Goal: Task Accomplishment & Management: Manage account settings

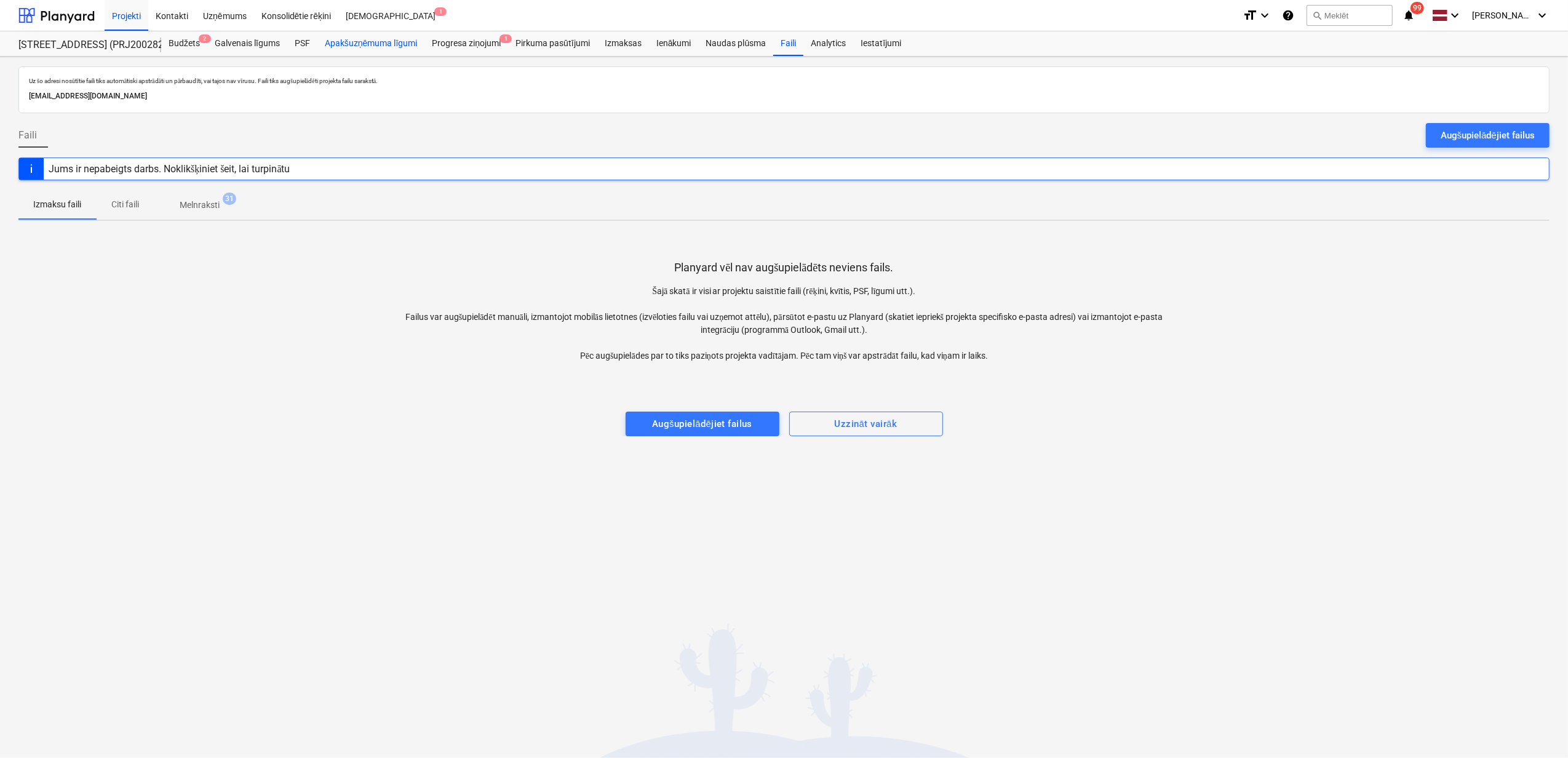
click at [364, 37] on div "Apakšuzņēmuma līgumi" at bounding box center [371, 43] width 107 height 25
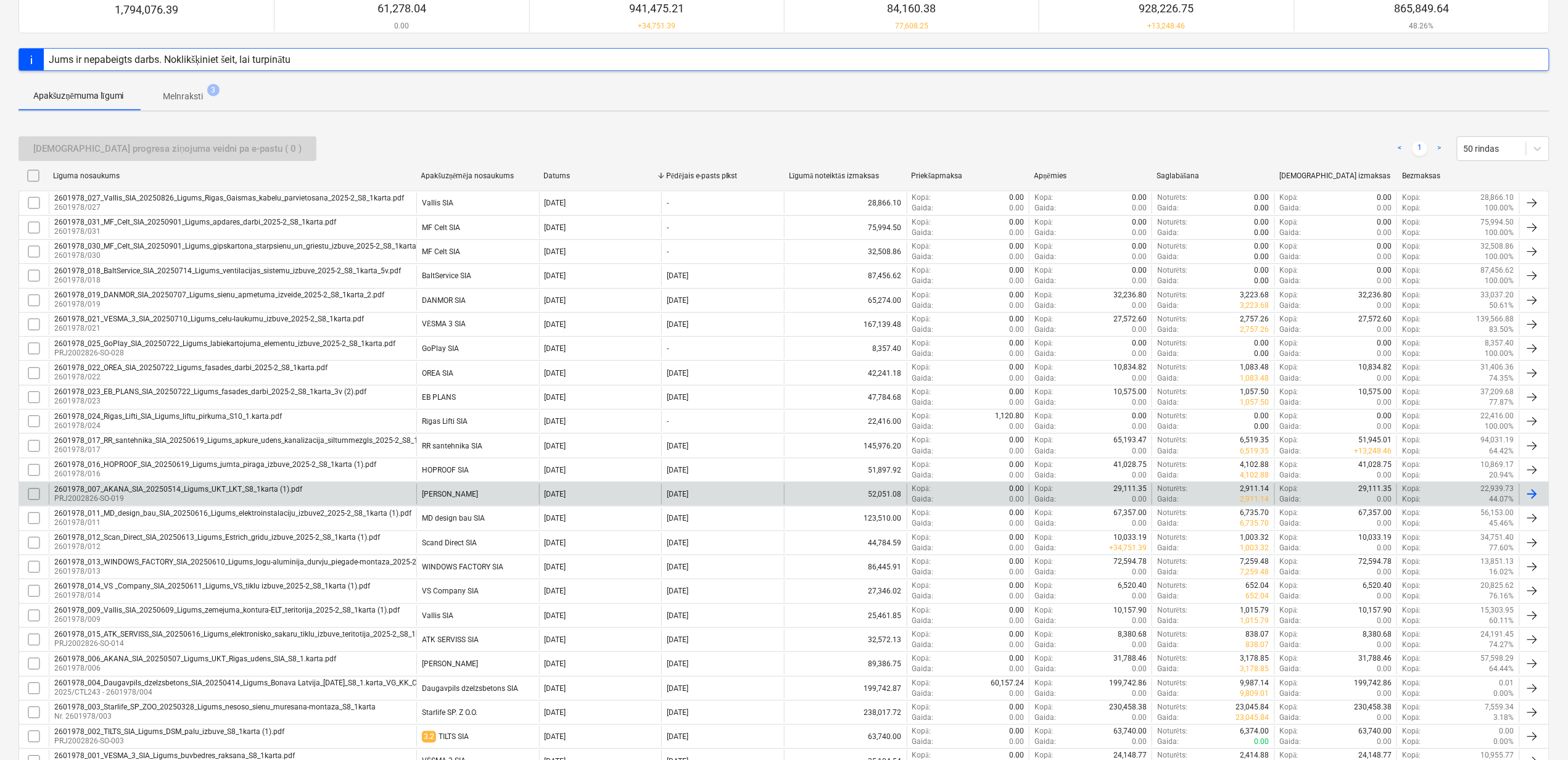
scroll to position [220, 0]
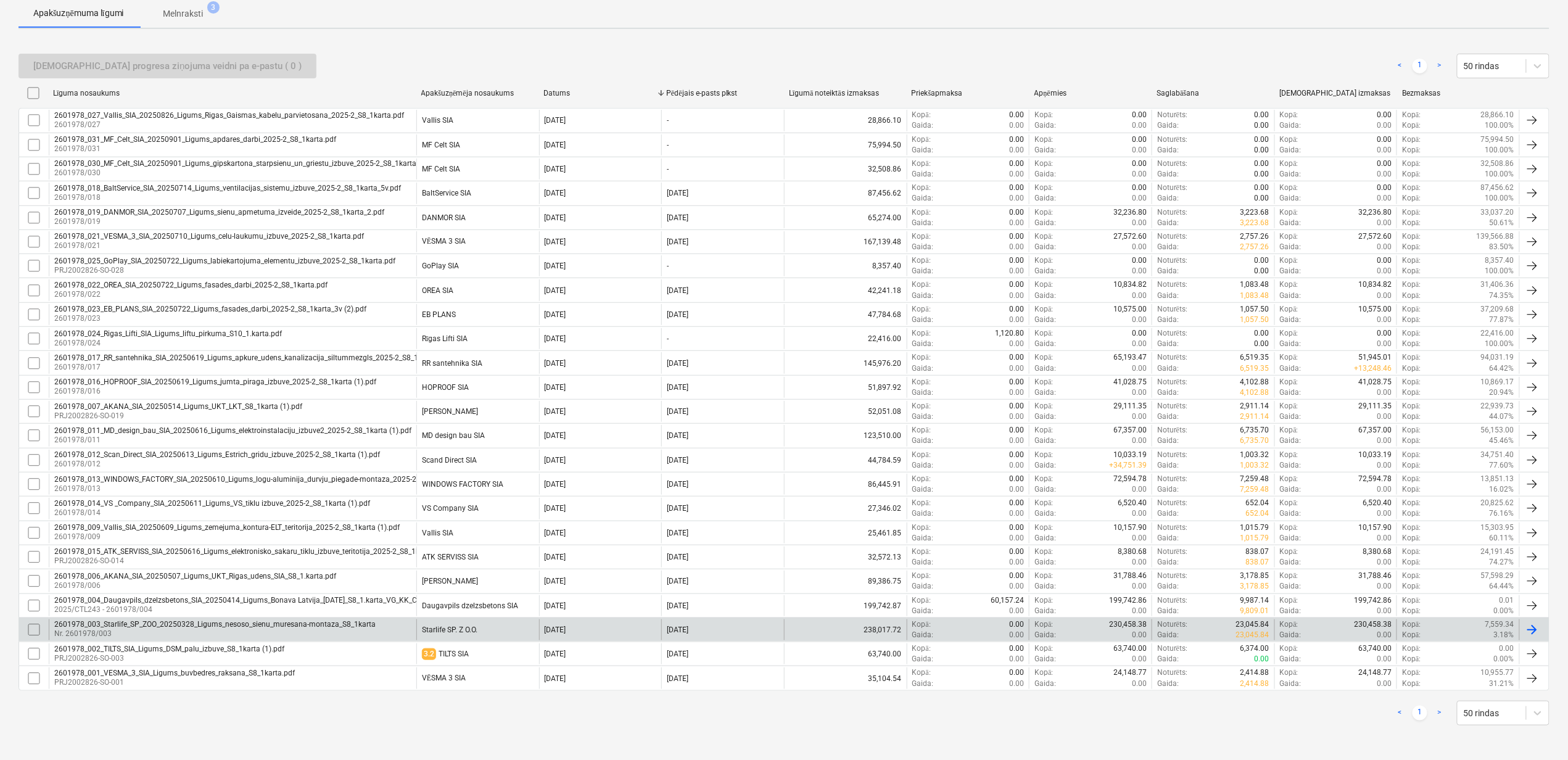
click at [165, 624] on div "2601978_003_Starlife_SP_ZOO_20250328_Ligums_nesoso_sienu_muresana-montaza_S8_1k…" at bounding box center [215, 624] width 322 height 8
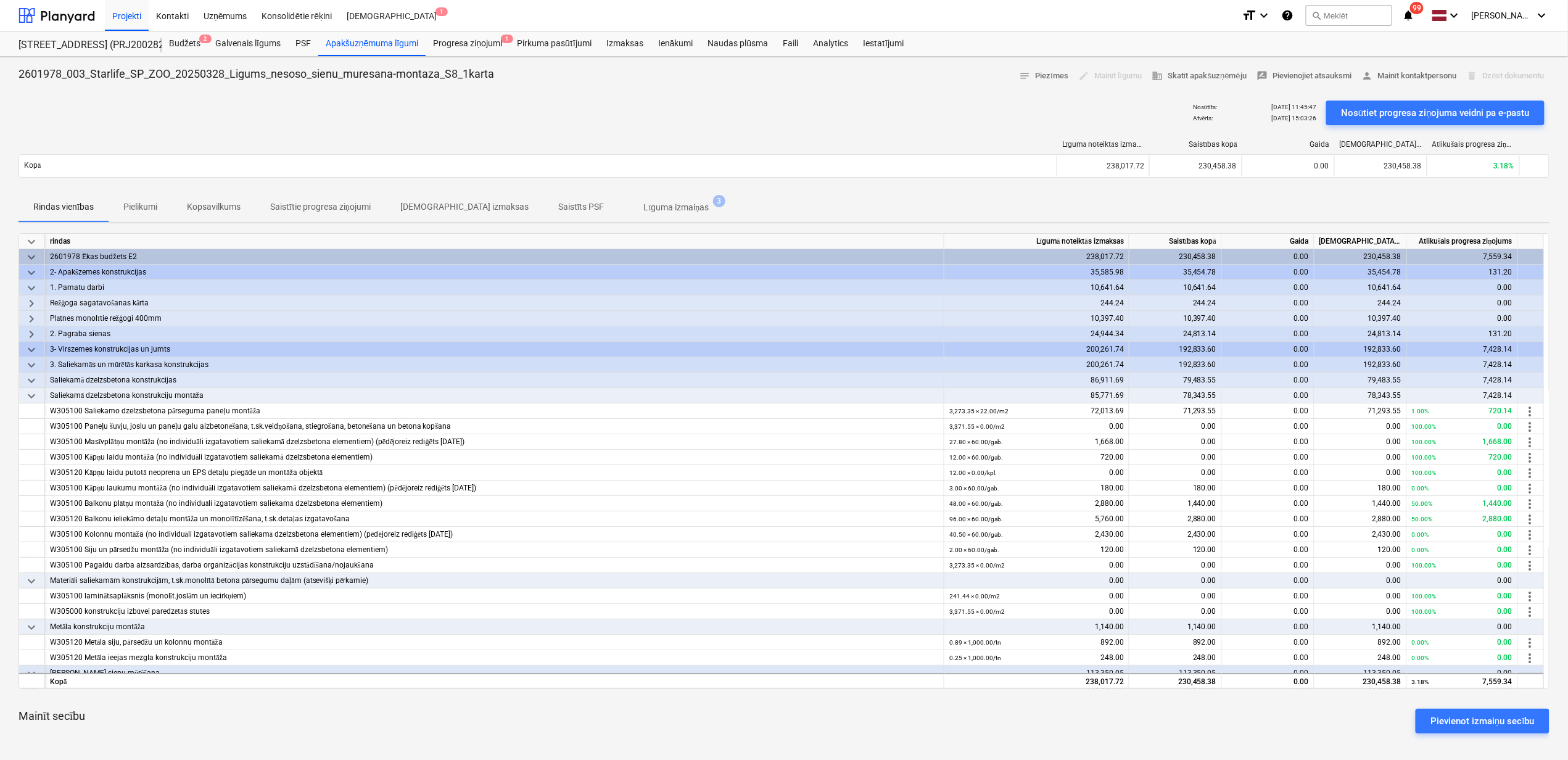
click at [27, 333] on span "keyboard_arrow_right" at bounding box center [31, 334] width 15 height 15
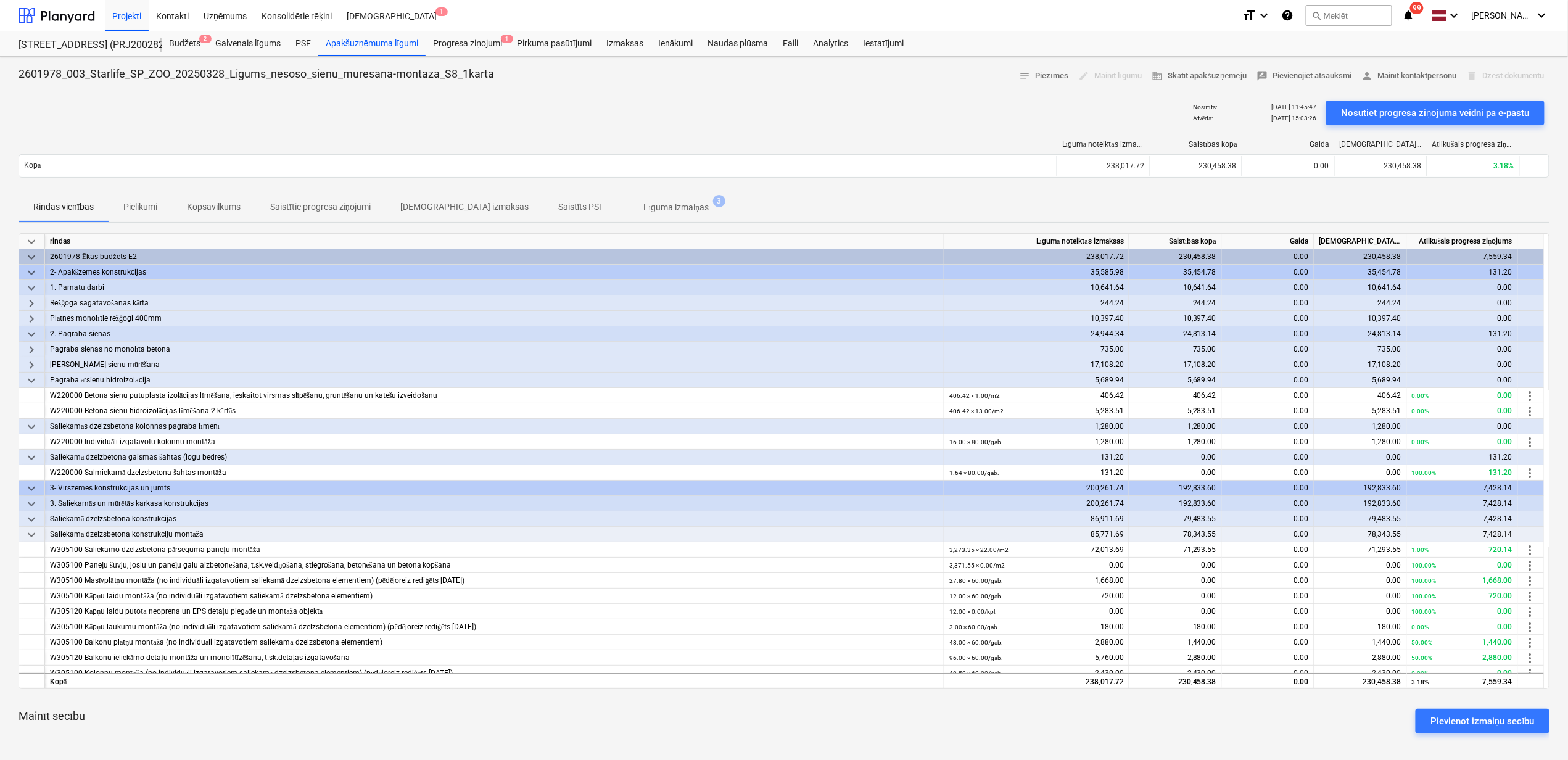
click at [29, 381] on span "keyboard_arrow_down" at bounding box center [31, 380] width 15 height 15
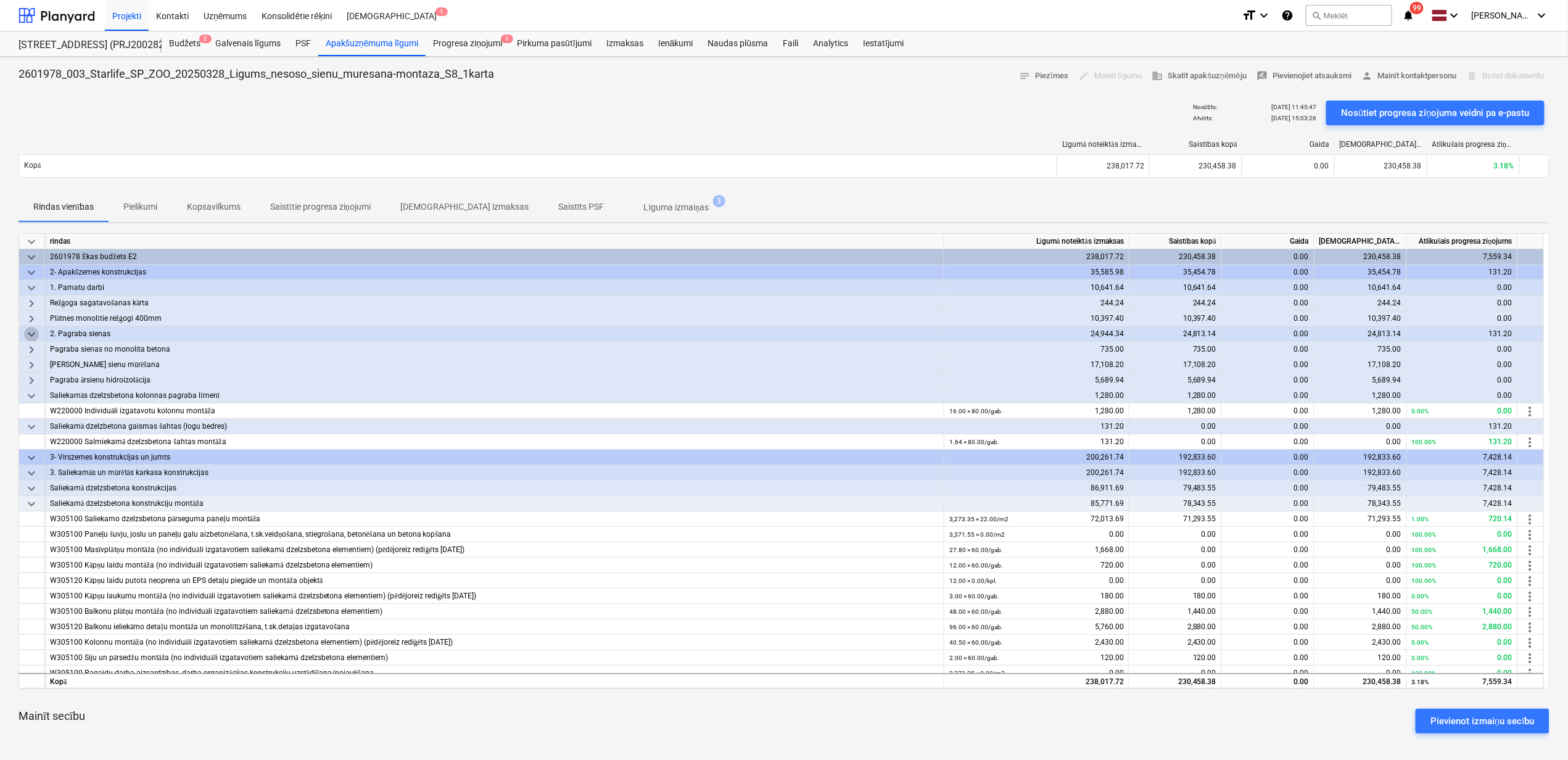
click at [37, 335] on span "keyboard_arrow_down" at bounding box center [31, 334] width 15 height 15
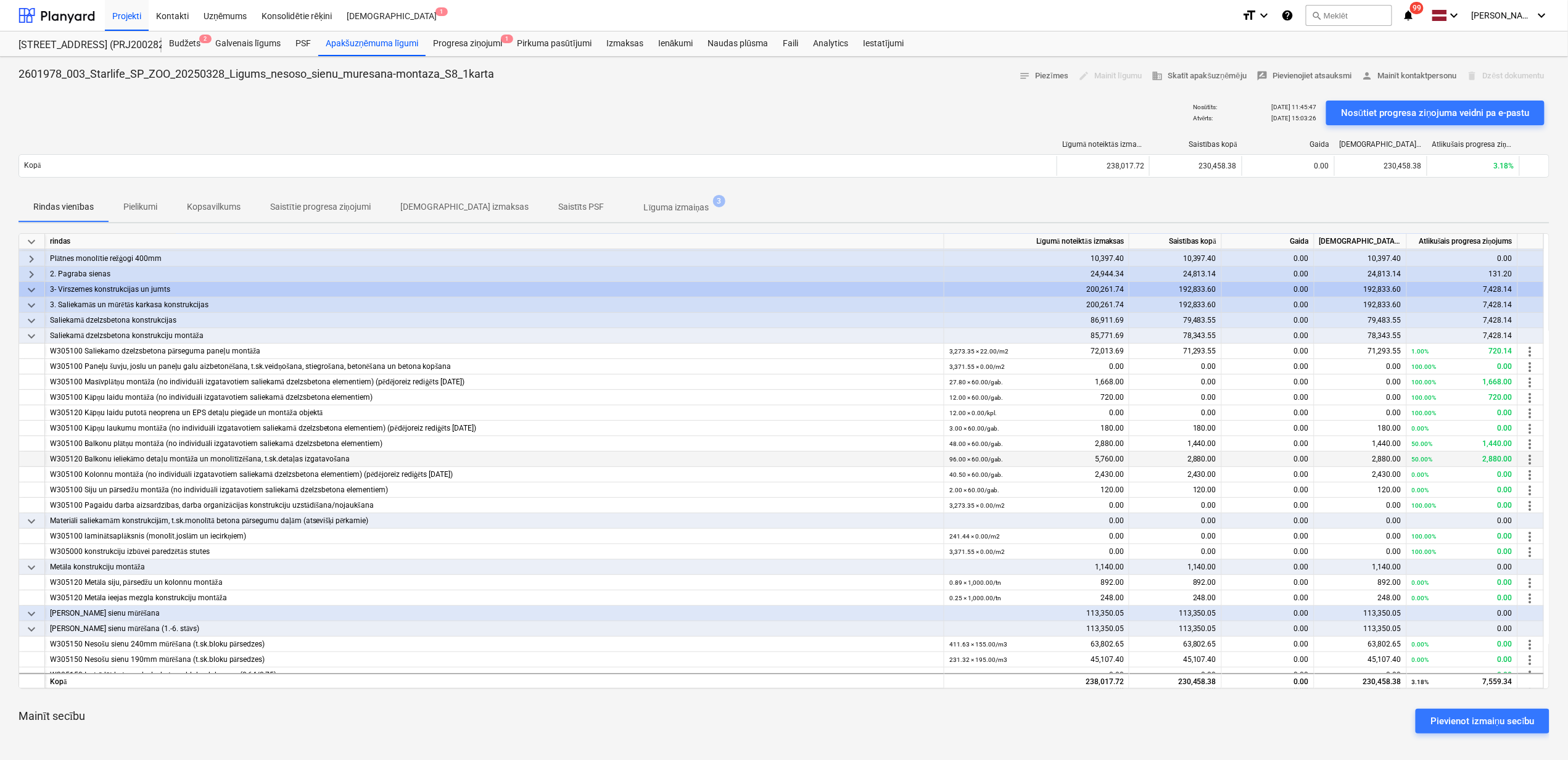
scroll to position [82, 0]
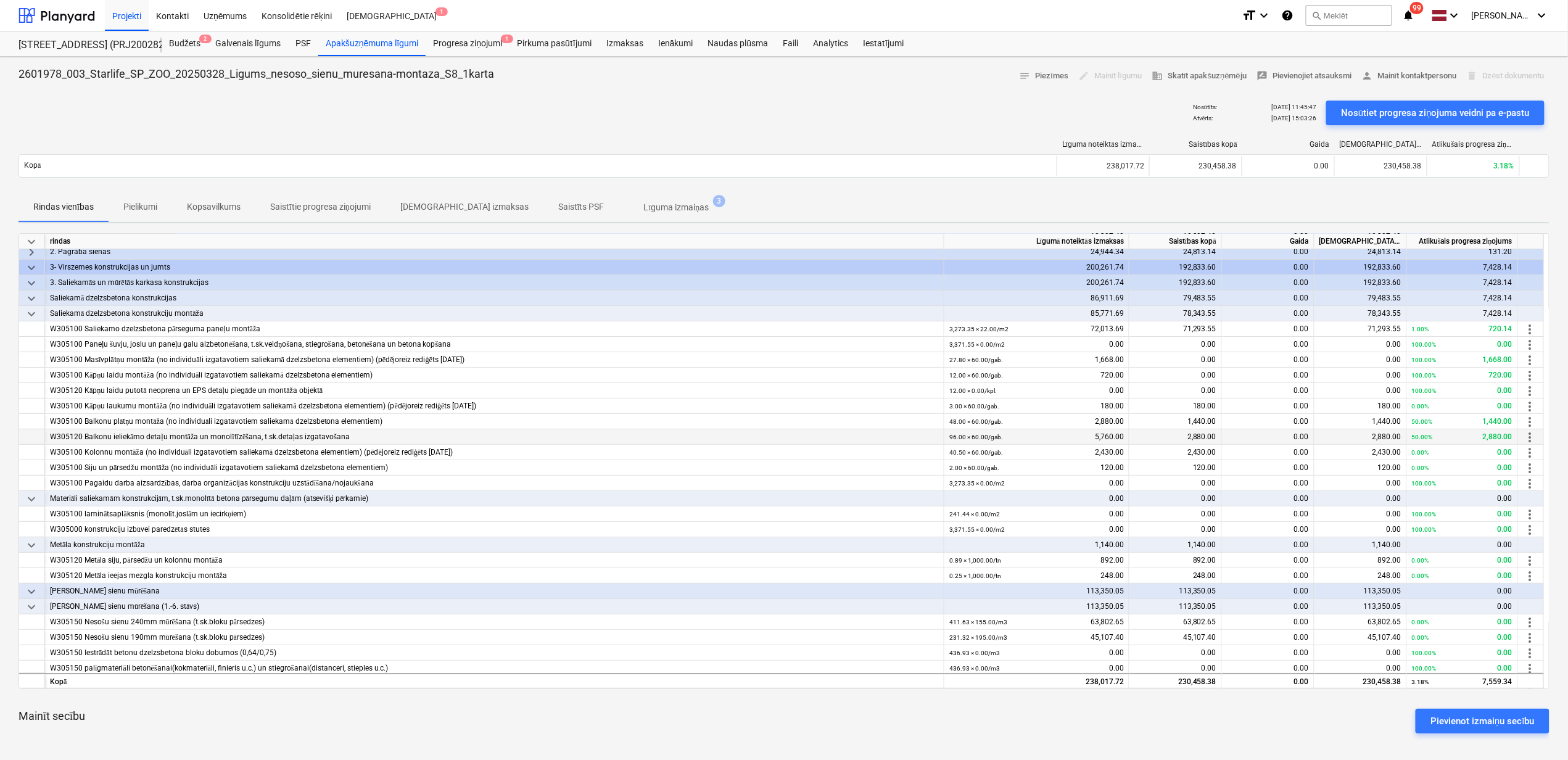
click at [1531, 439] on span "more_vert" at bounding box center [1530, 437] width 15 height 15
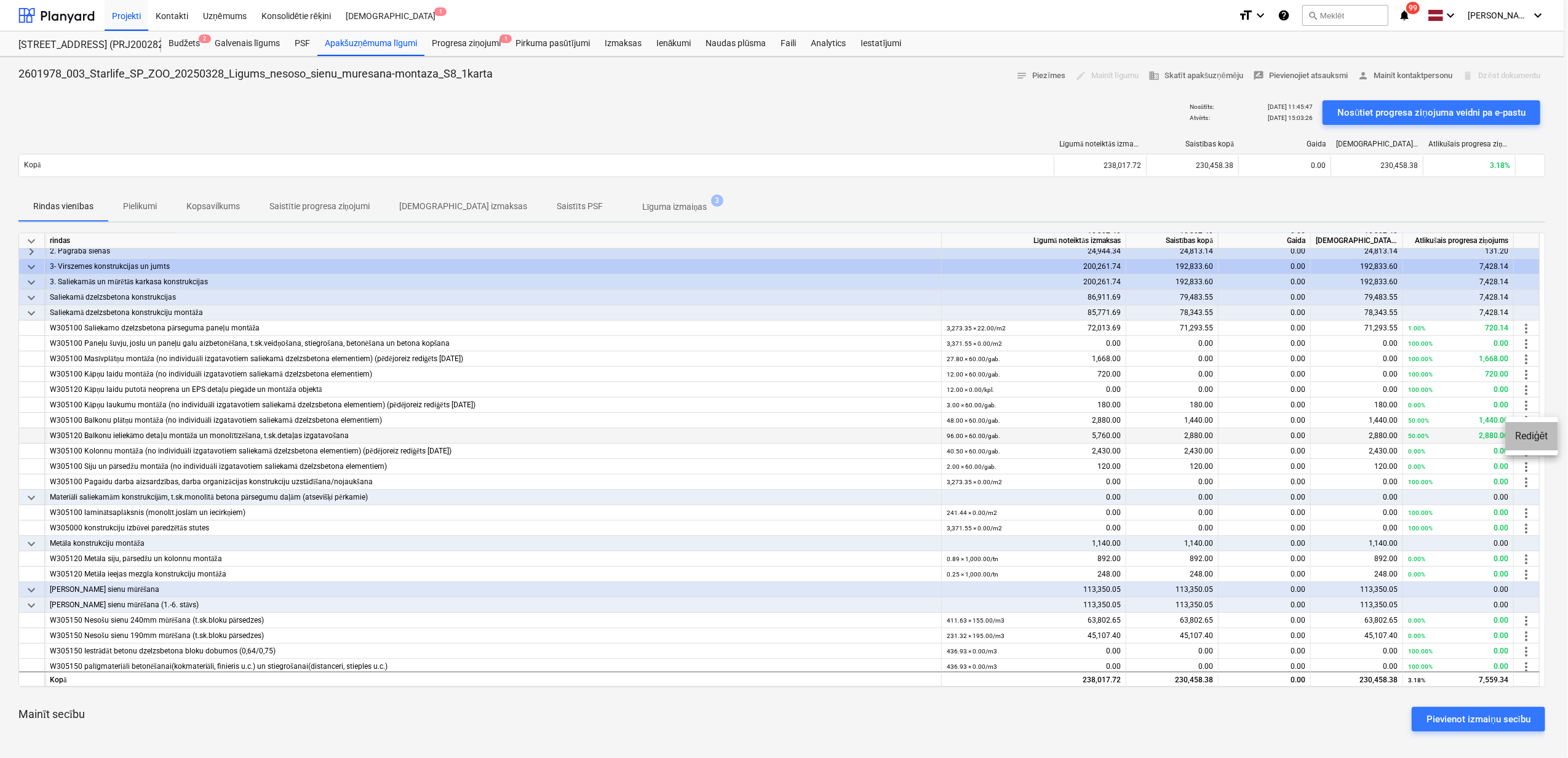
click at [1527, 438] on li "Rediģēt" at bounding box center [1532, 436] width 53 height 29
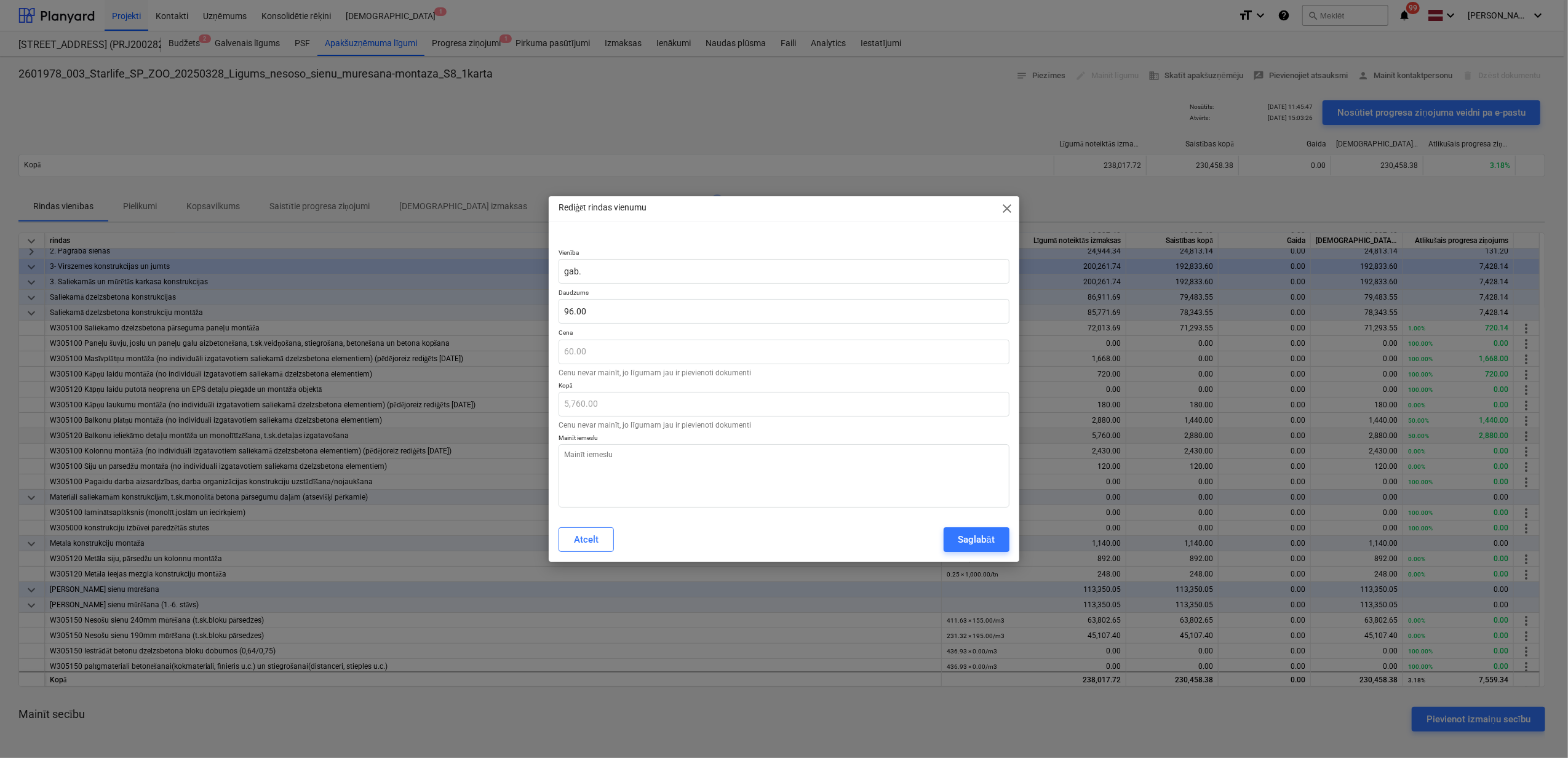
type textarea "x"
drag, startPoint x: 608, startPoint y: 318, endPoint x: 553, endPoint y: 319, distance: 55.0
click at [553, 319] on div "Vienība gab. Daudzums 96 Cena 60.00 Cenu nevar mainīt, jo līgumam jau ir pievie…" at bounding box center [784, 376] width 470 height 284
type input "2"
type textarea "x"
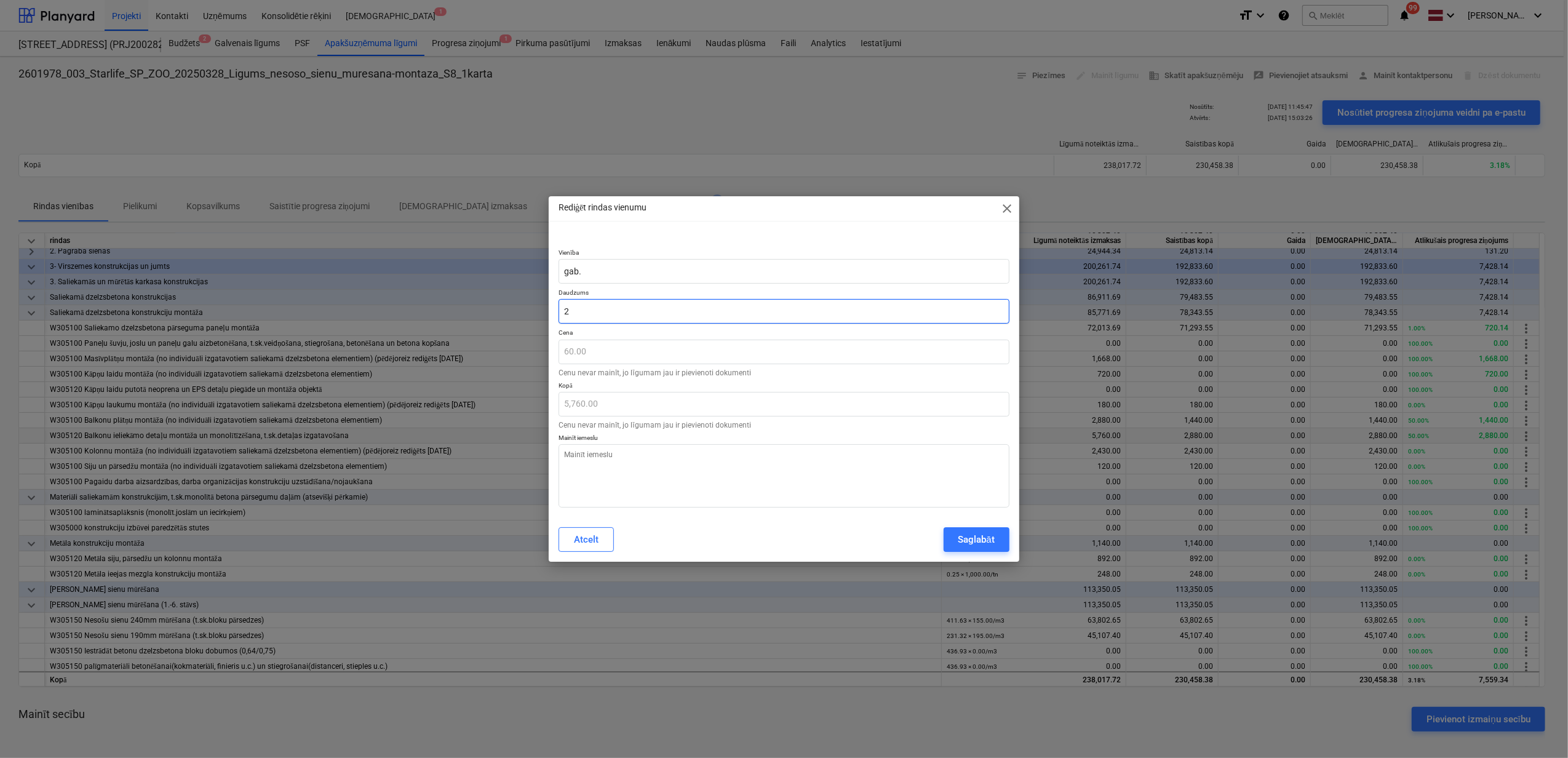
type input "120.00"
type input "20"
type textarea "x"
type input "1,200.00"
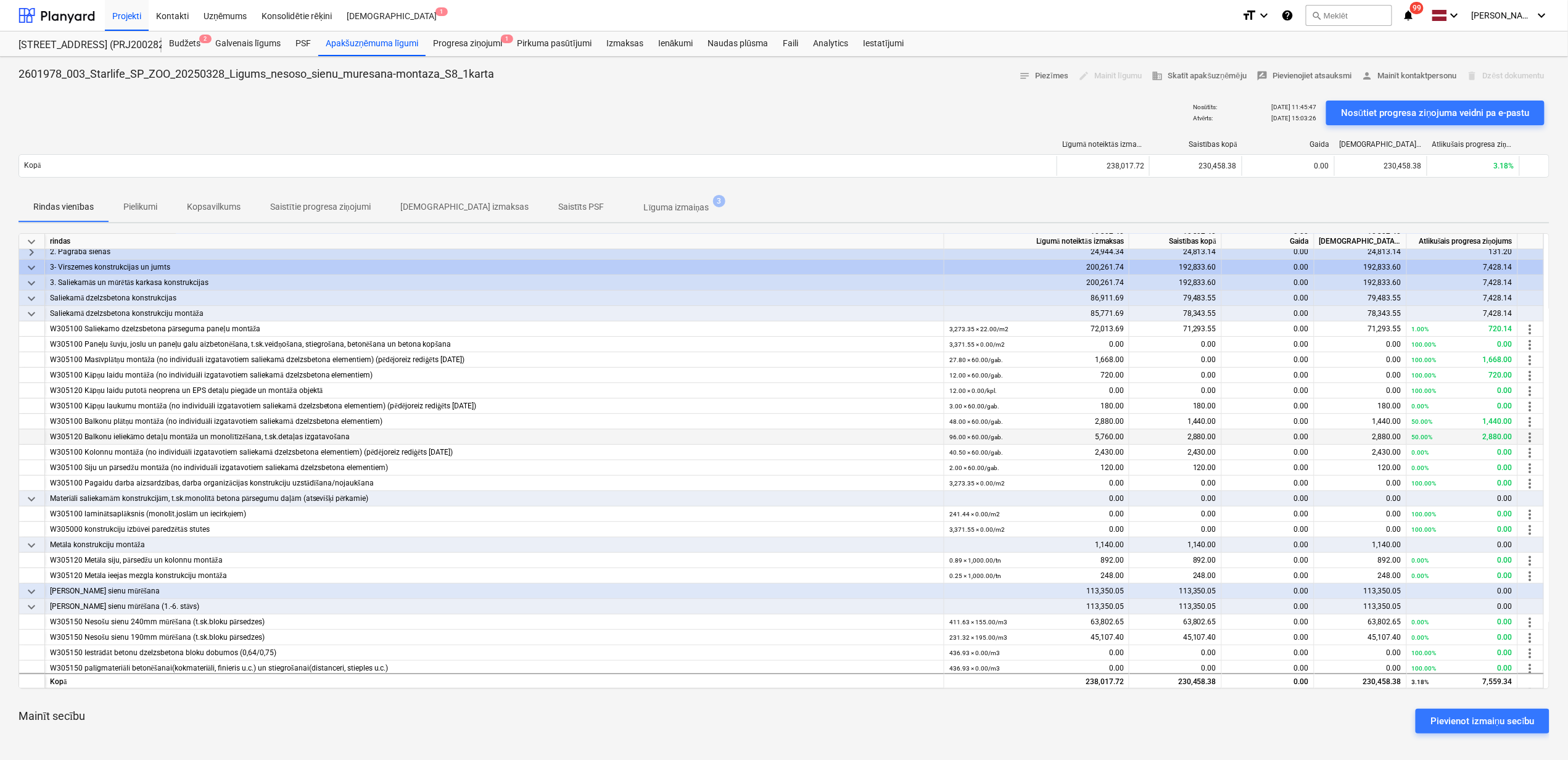
click at [1531, 438] on span "more_vert" at bounding box center [1530, 437] width 15 height 15
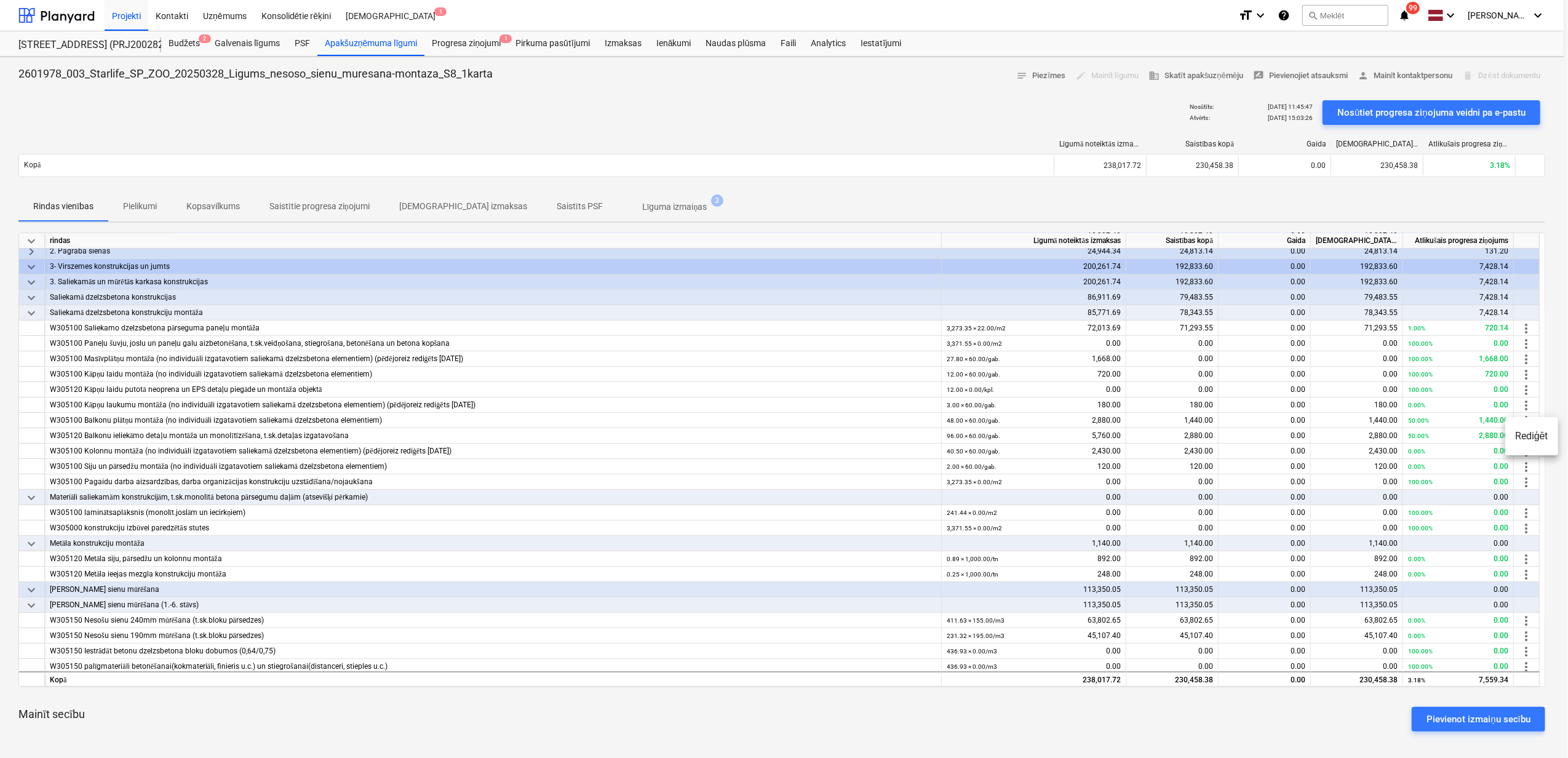
click at [1527, 438] on li "Rediģēt" at bounding box center [1532, 436] width 53 height 29
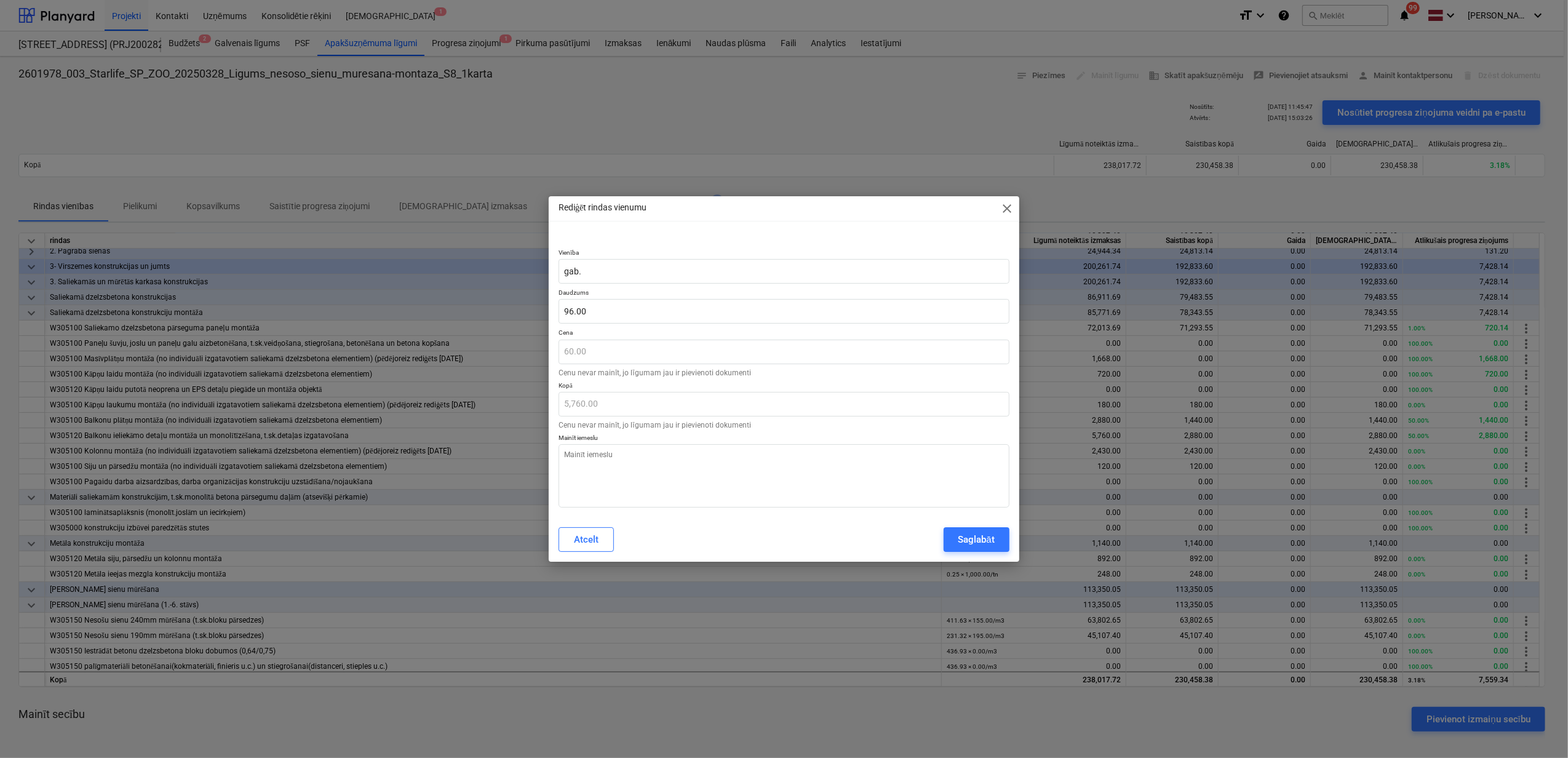
type textarea "x"
type input "96"
drag, startPoint x: 608, startPoint y: 314, endPoint x: 468, endPoint y: 316, distance: 140.0
click at [468, 316] on div "Rediģēt rindas vienumu close Vienība gab. Daudzums 96 Cena 60.00 Cenu nevar mai…" at bounding box center [784, 379] width 1568 height 758
type textarea "x"
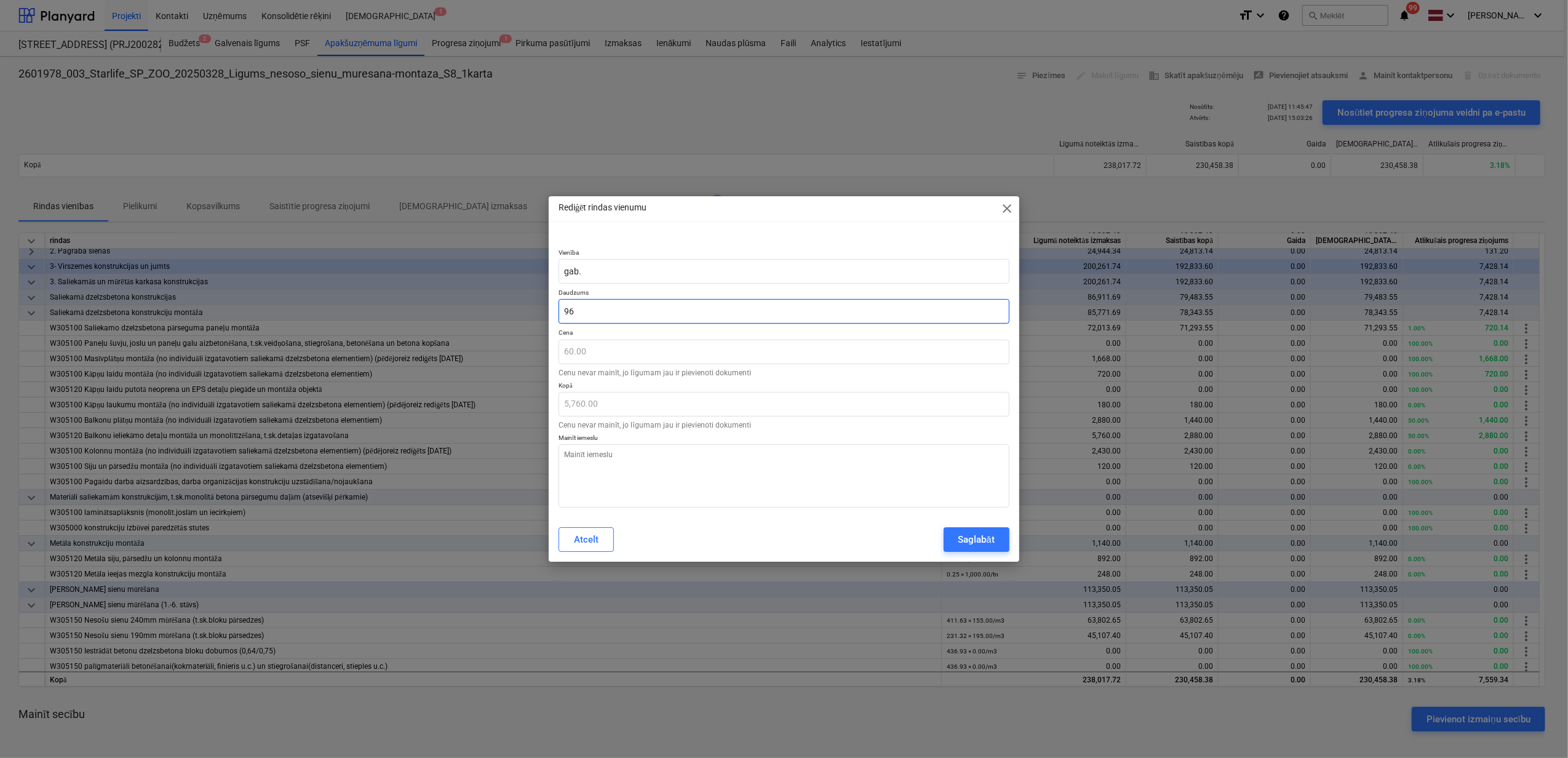
type input "6"
type input "360.00"
type textarea "x"
type input "62"
type input "3,720.00"
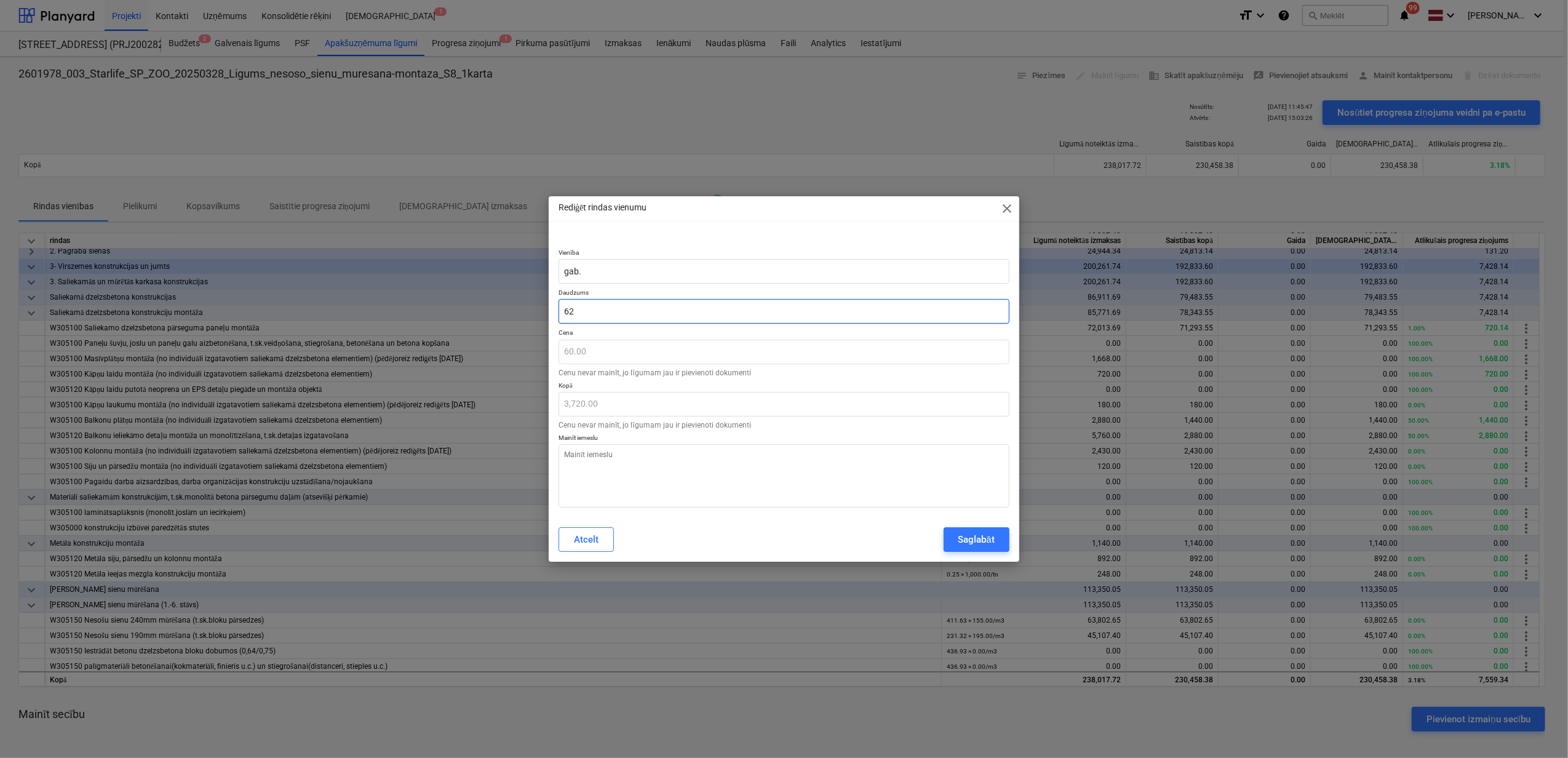
type textarea "x"
type input "62."
type textarea "x"
type input "62.6"
type input "3,756.00"
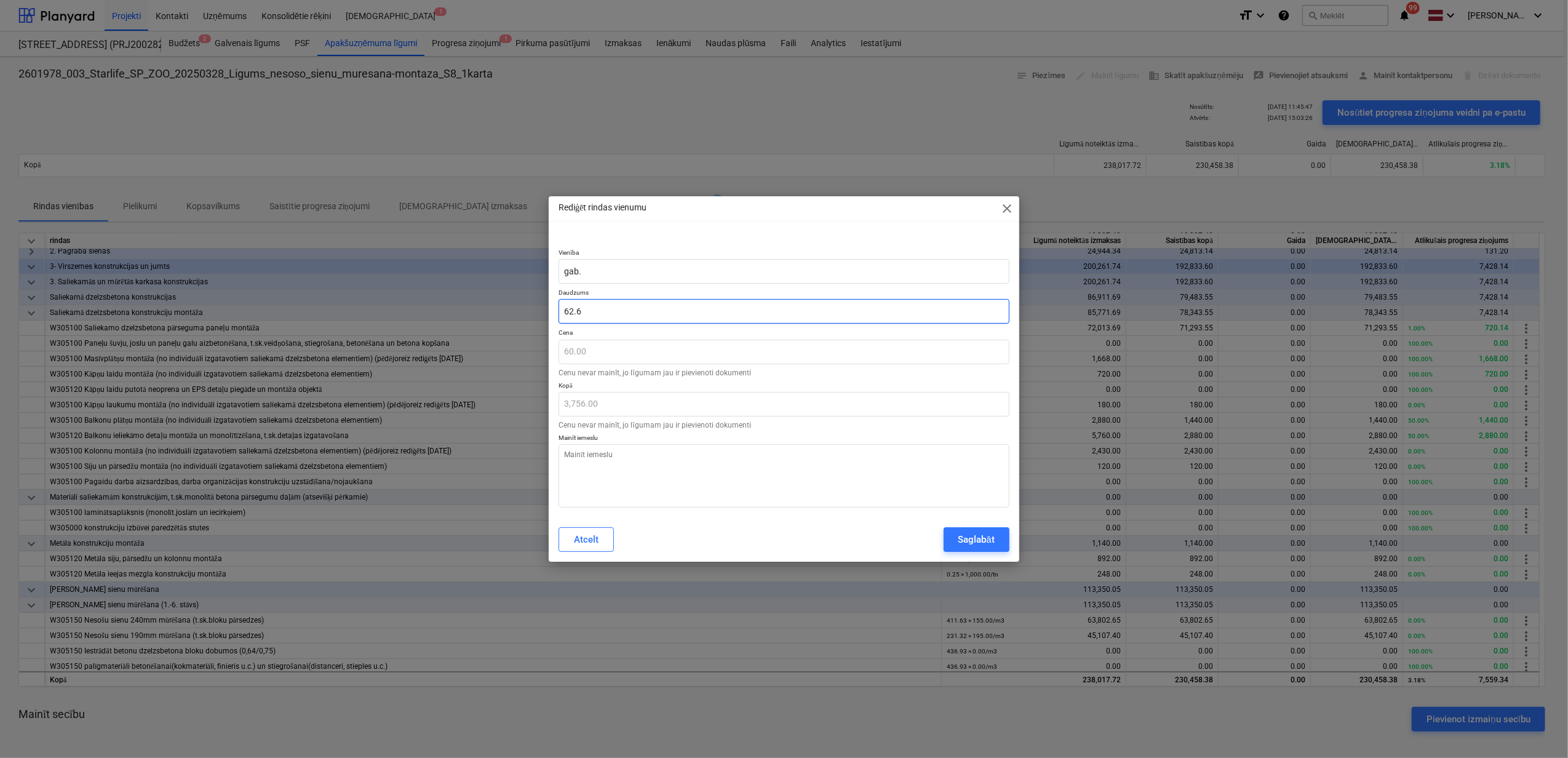
type textarea "x"
type input "62.67"
type input "3,760.20"
type input "62.67"
click at [973, 538] on div "Saglabāt" at bounding box center [976, 539] width 36 height 16
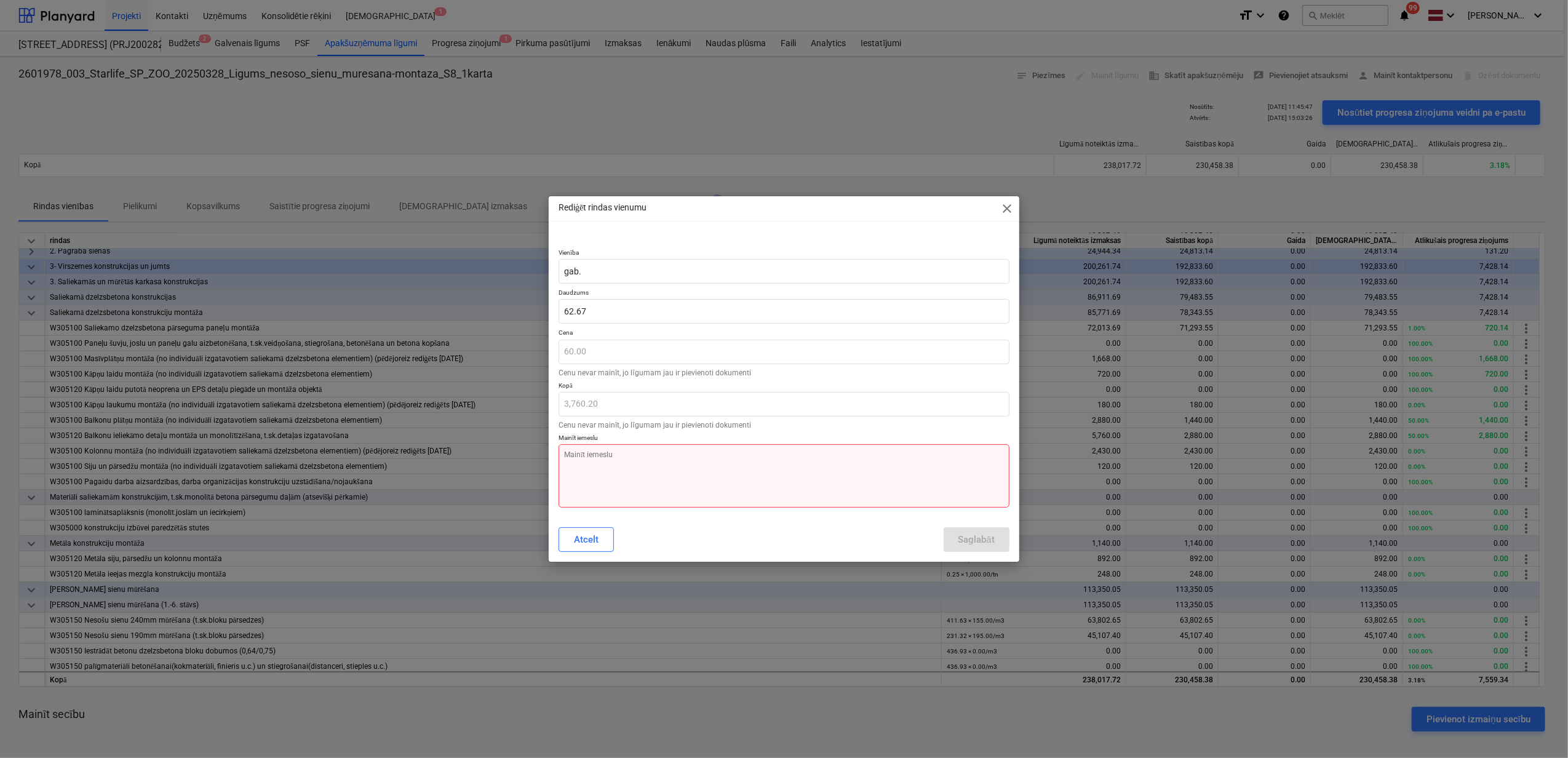
click at [778, 479] on textarea at bounding box center [784, 476] width 451 height 63
type textarea "x"
type textarea "N"
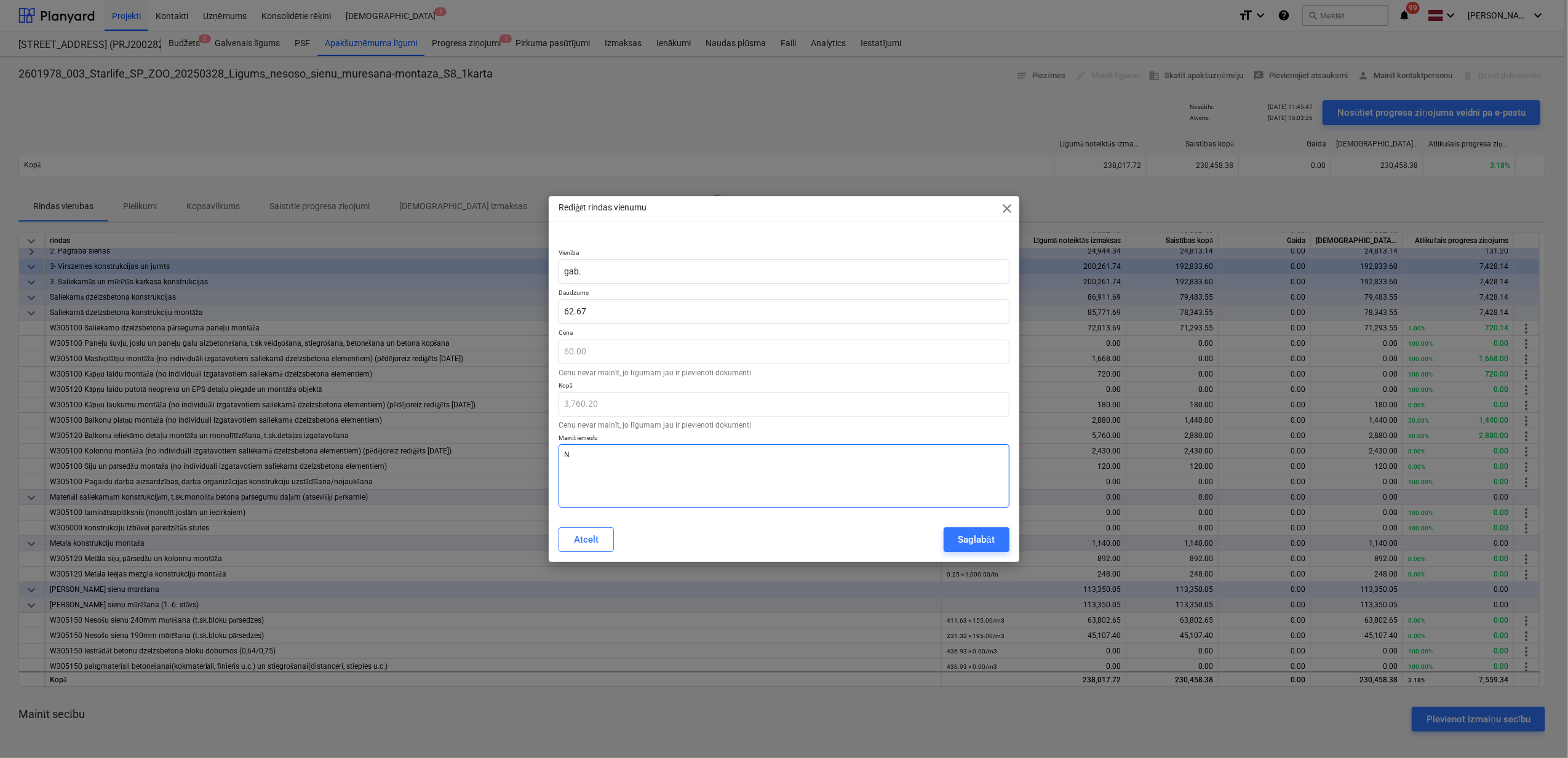
type textarea "x"
type textarea "No"
type textarea "x"
type textarea "Noņ"
type textarea "x"
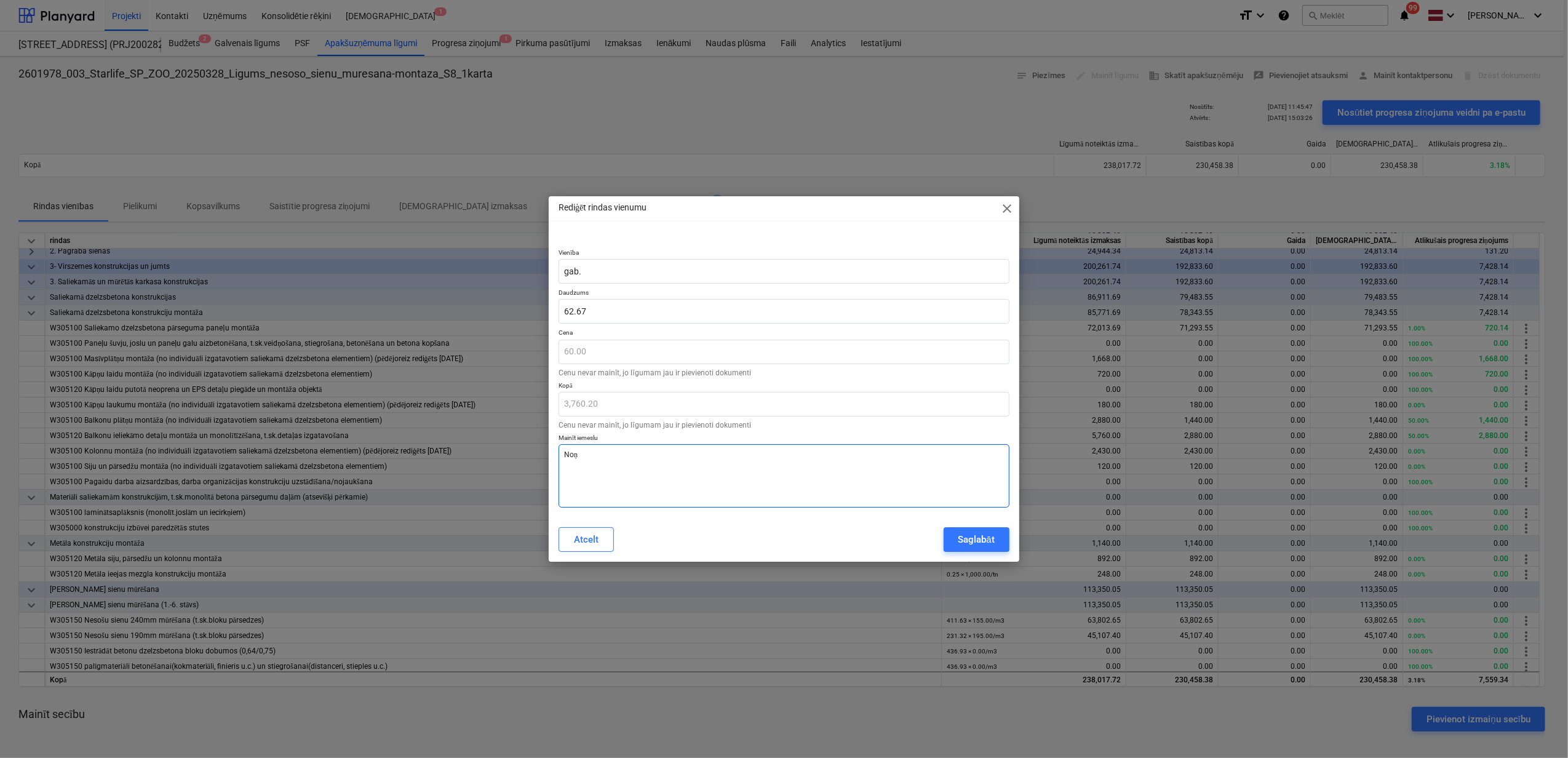
type textarea "Noņe"
type textarea "x"
type textarea "Noņem"
type textarea "x"
type textarea "Noņemu"
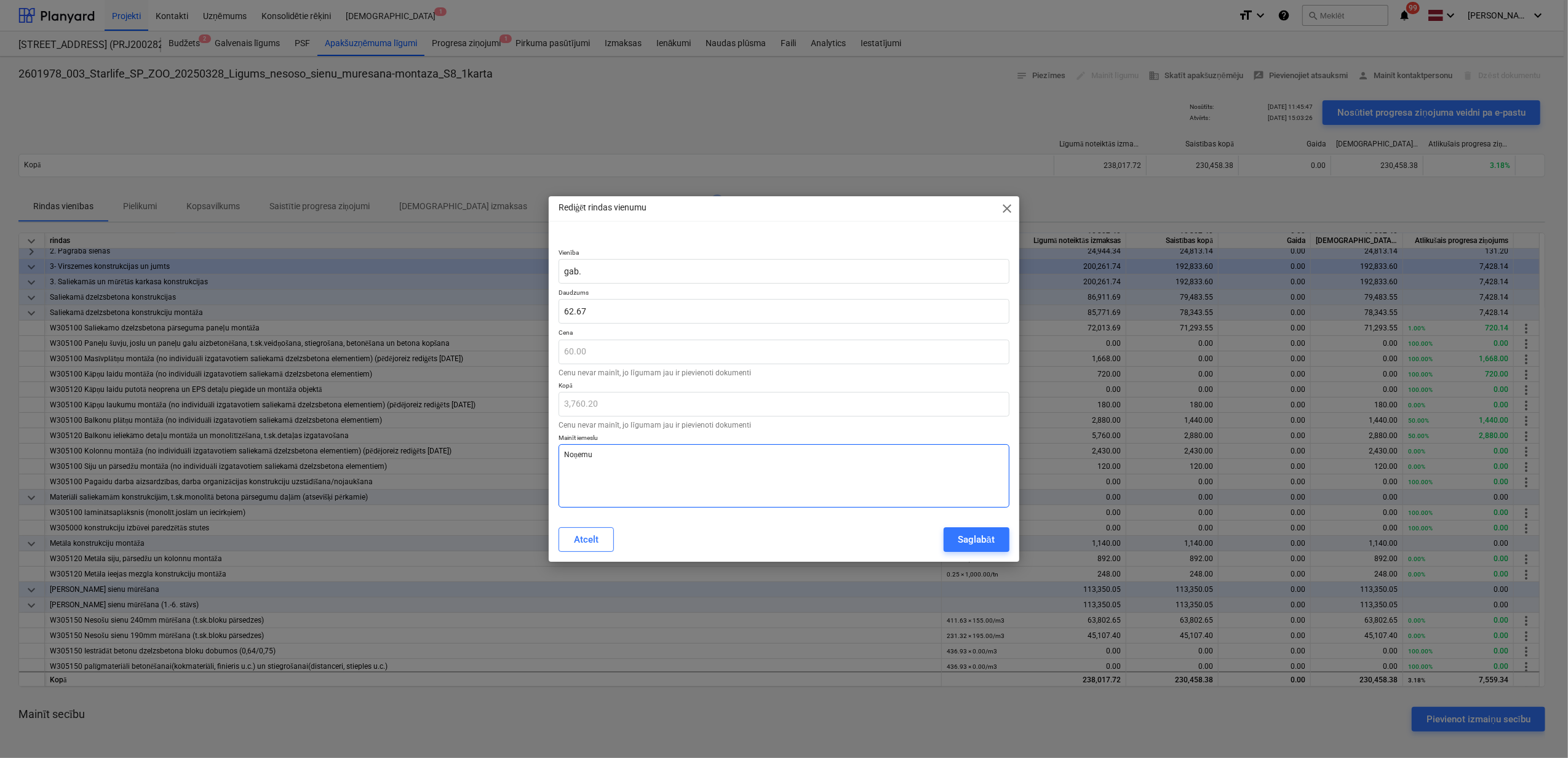
type textarea "x"
type textarea "Noņemu"
type textarea "x"
type textarea "Noņemu a"
type textarea "x"
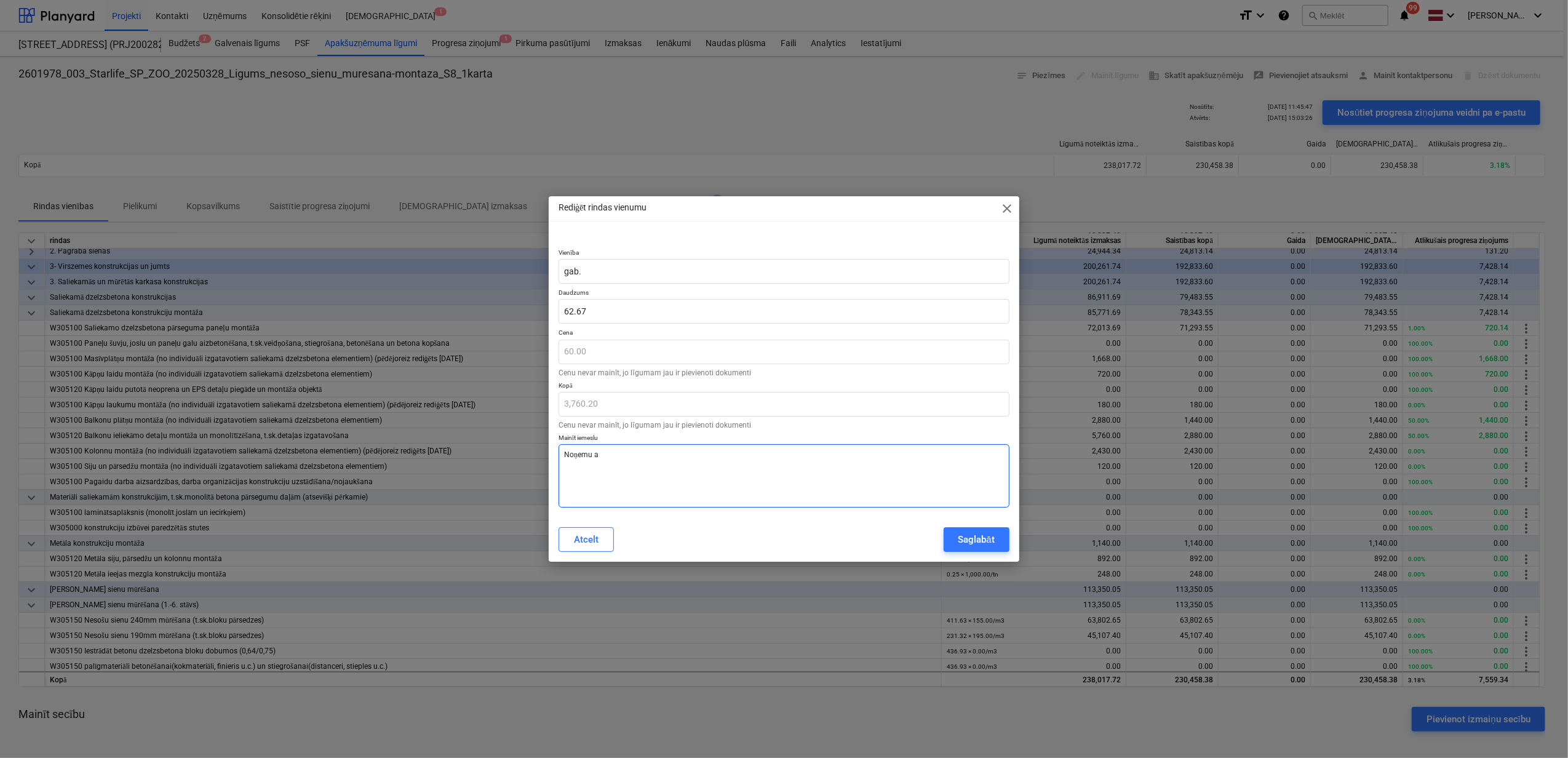
type textarea "Noņemu ap"
type textarea "x"
type textarea "Noņemu apj"
type textarea "x"
type textarea "Noņemu apjo"
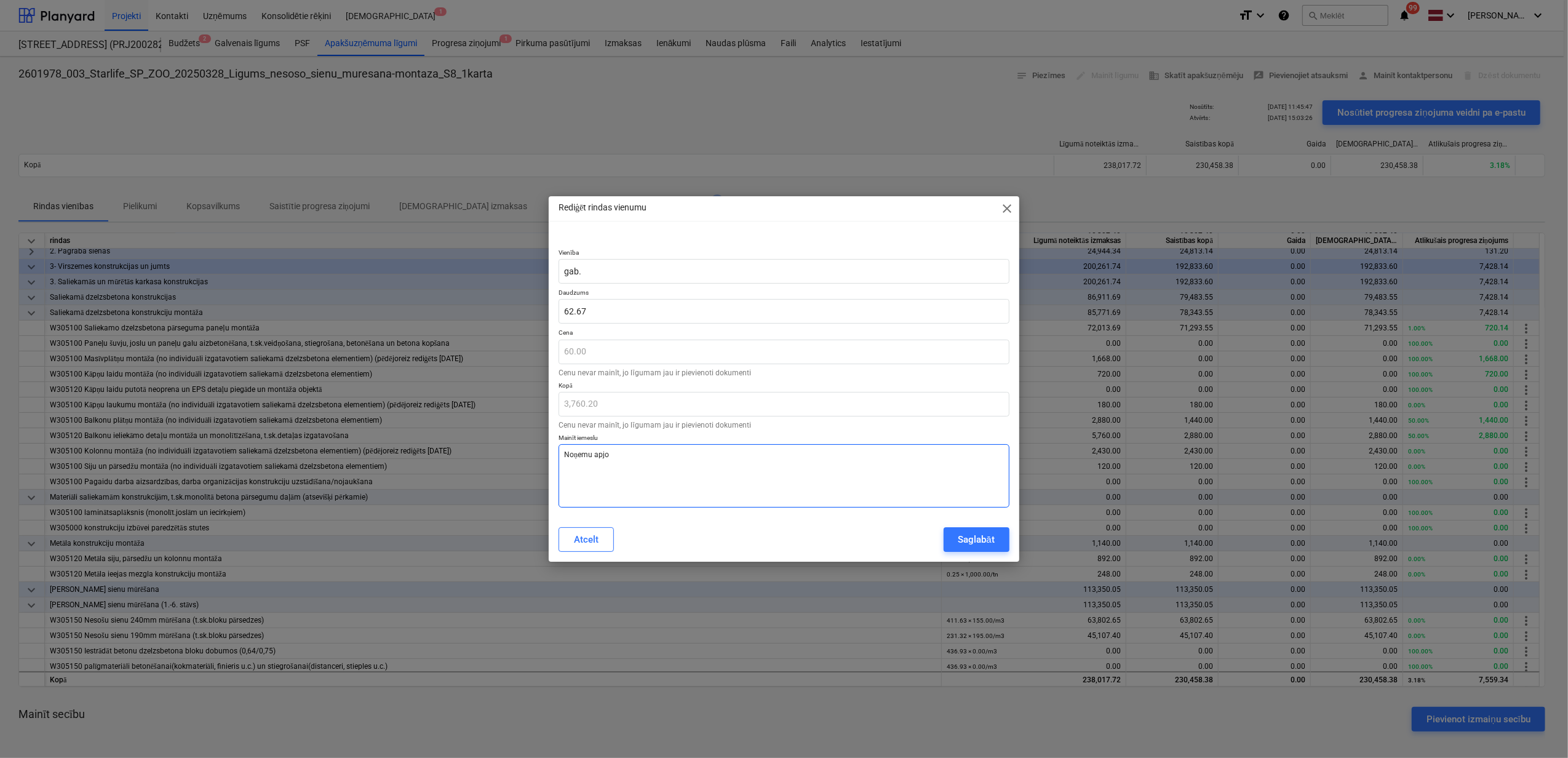
type textarea "x"
type textarea "Noņemu apjom"
type textarea "x"
type textarea "Noņemu apjomu"
type textarea "x"
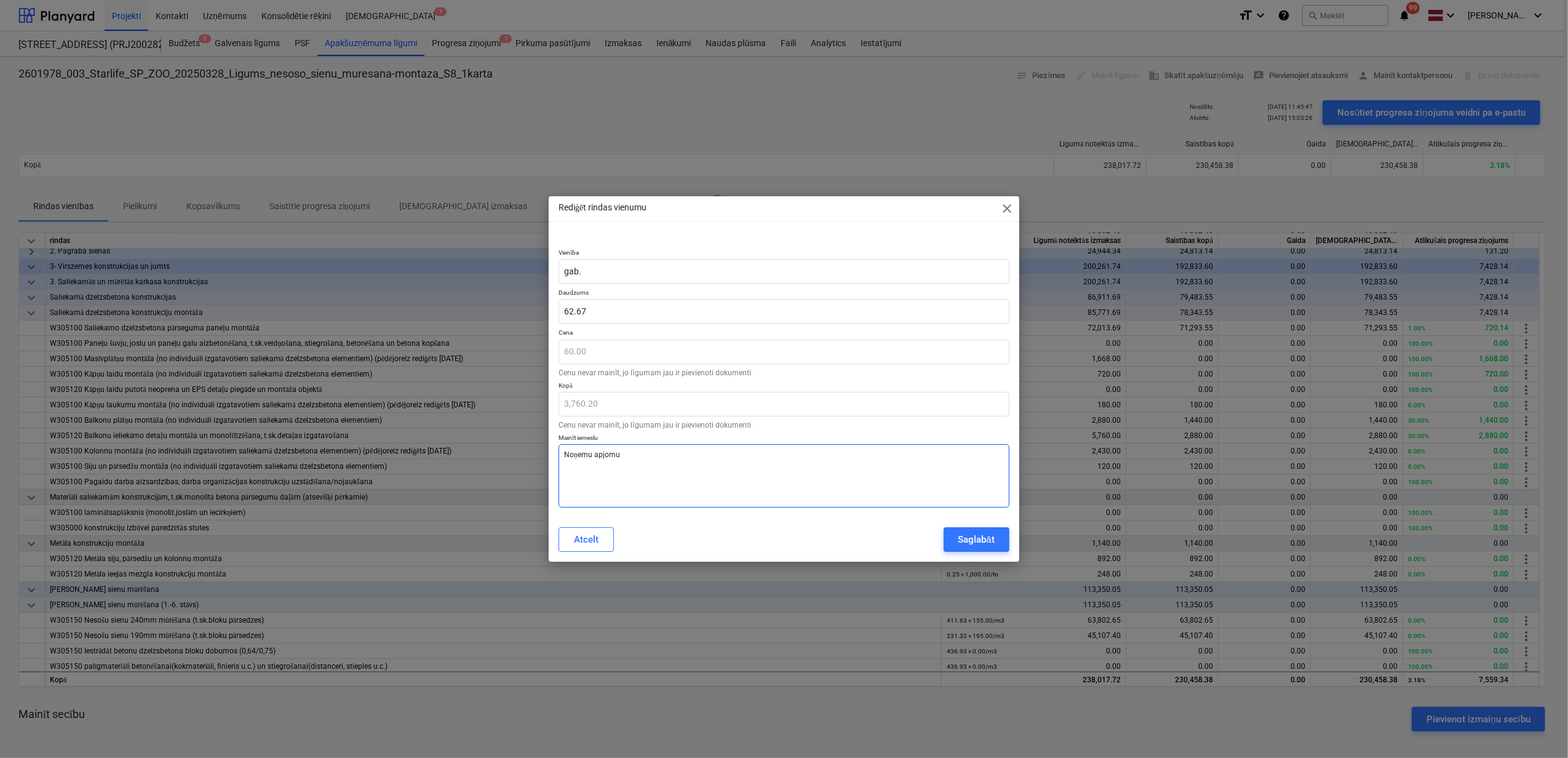
type textarea "Noņemu apjomu,"
type textarea "x"
type textarea "Noņemu apjomu,"
type textarea "x"
type textarea "Noņemu apjomu, k"
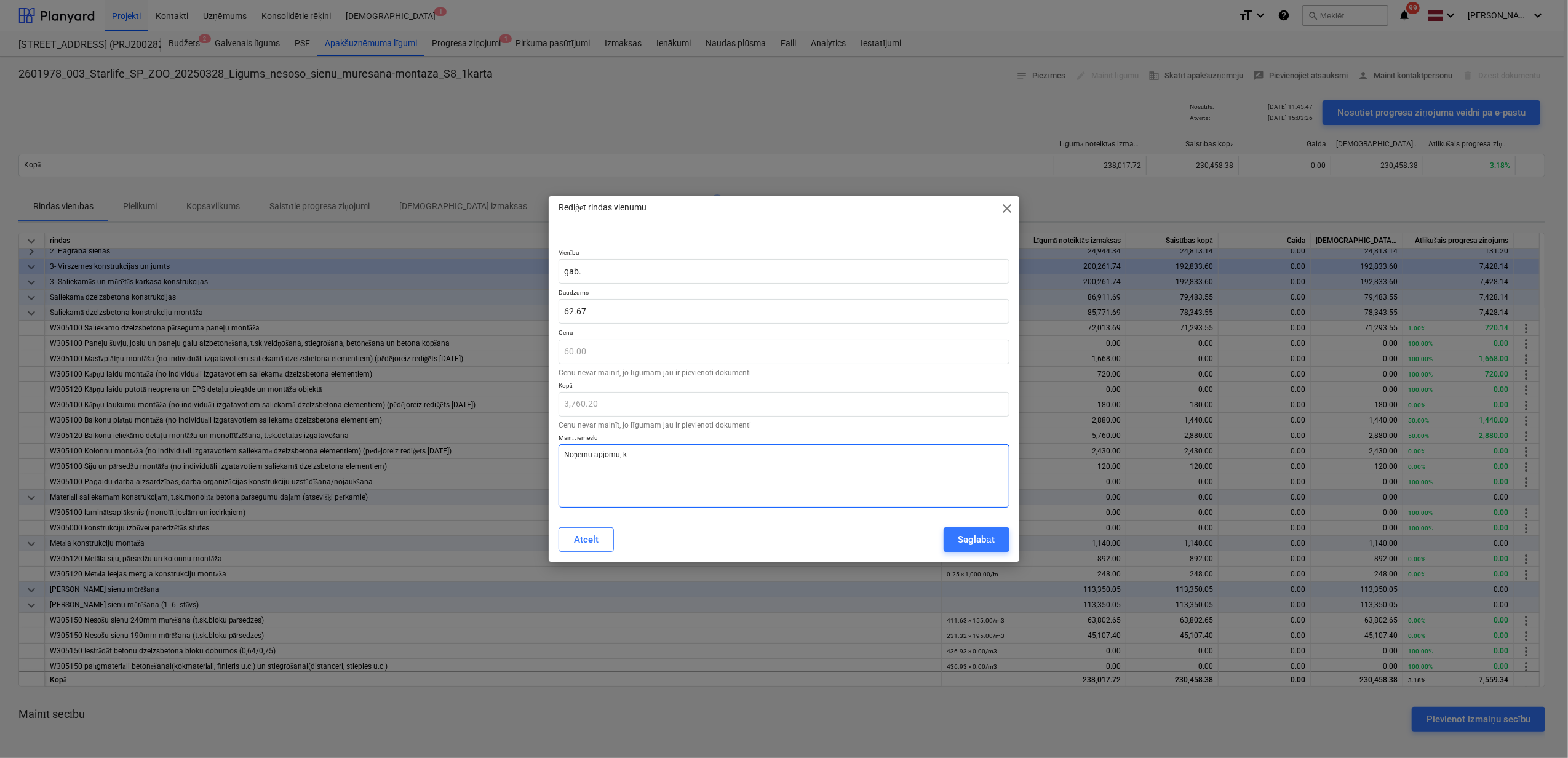
type textarea "x"
type textarea "Noņemu apjomu, ka"
type textarea "x"
type textarea "Noņemu apjomu, kas"
type textarea "x"
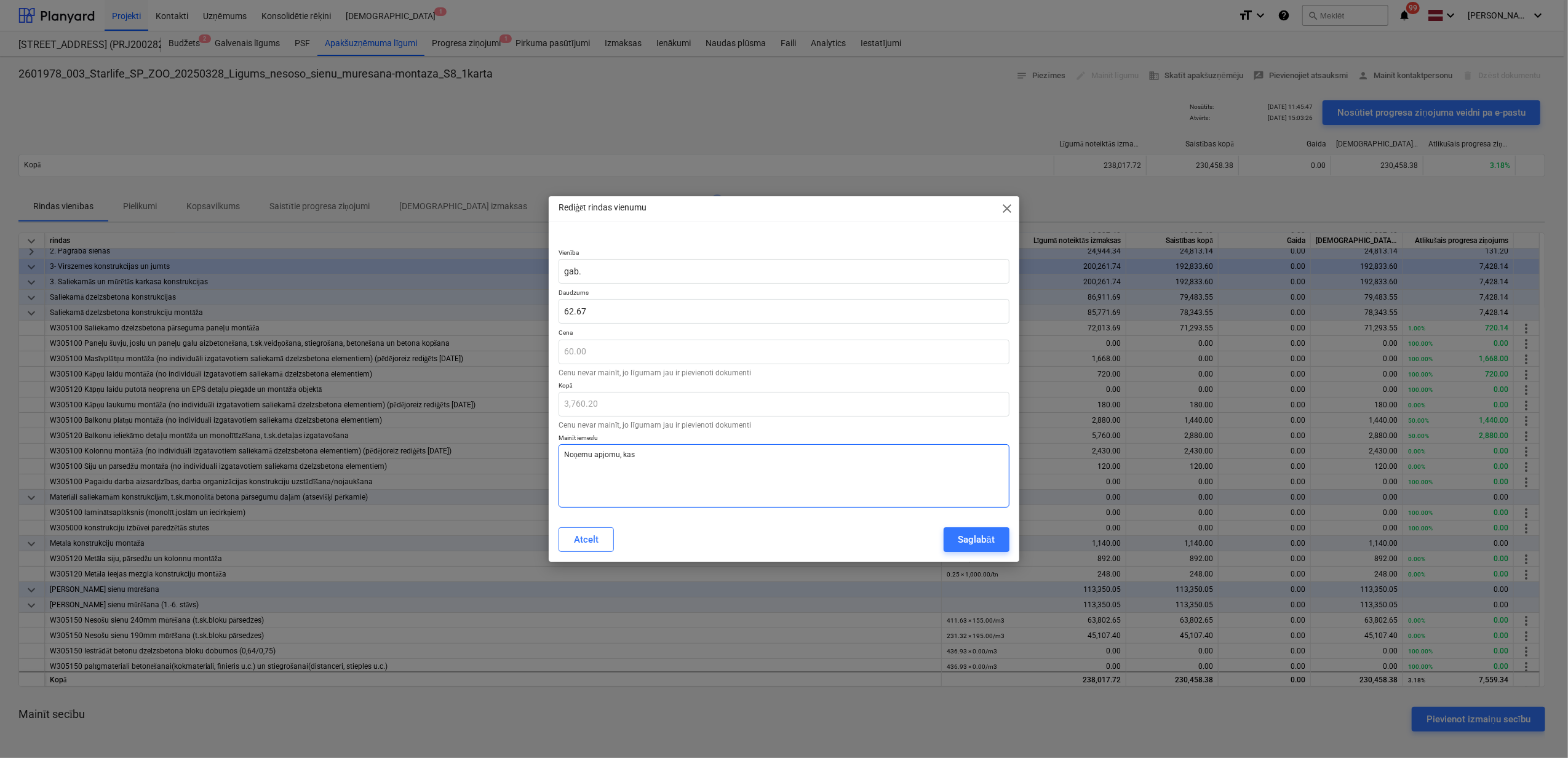
type textarea "Noņemu apjomu, kas"
type textarea "x"
type textarea "Noņemu apjomu, kas"
type textarea "x"
type textarea "Noņemu apjomu, kas"
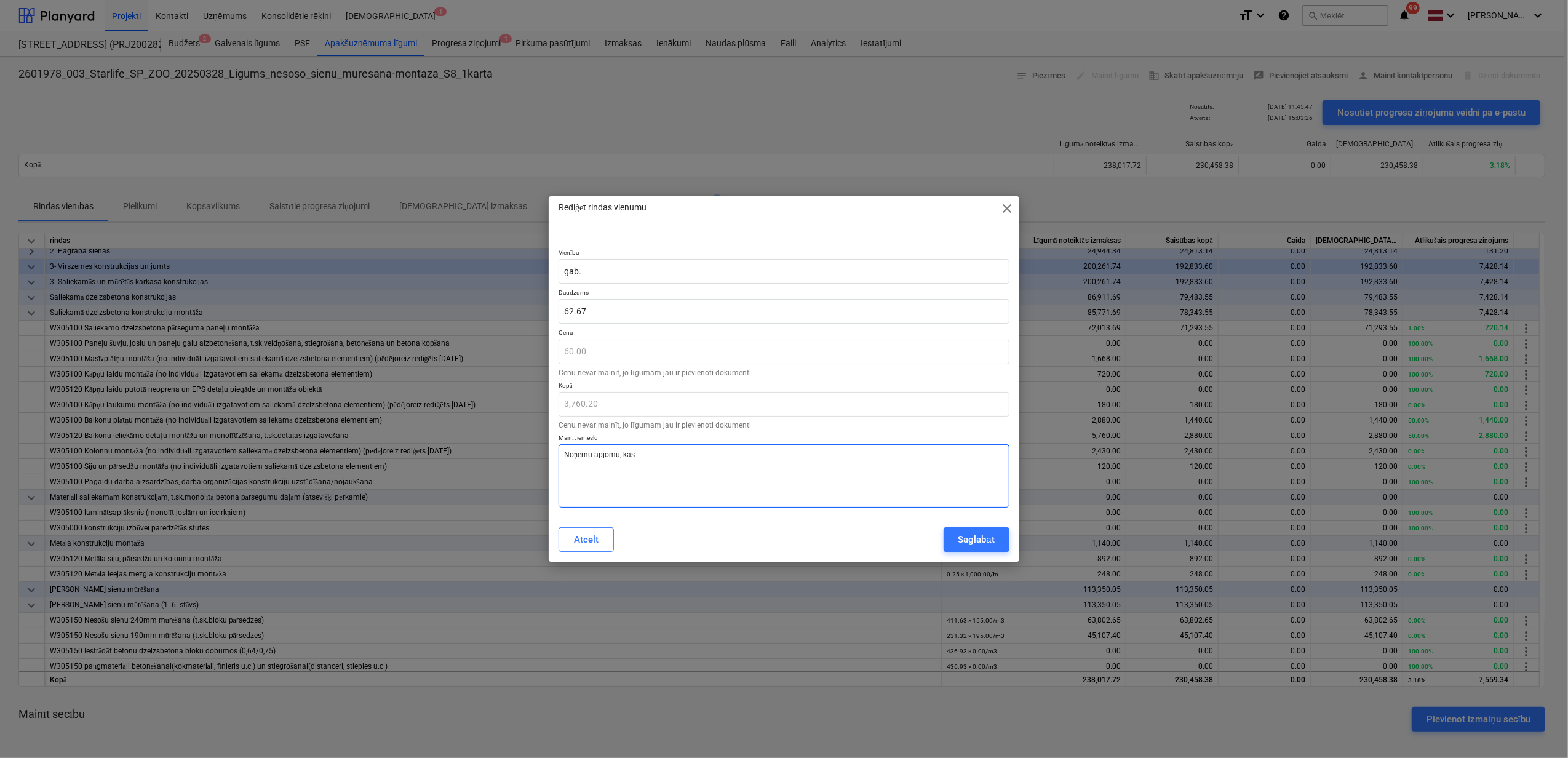
type textarea "x"
type textarea "Noņemu apjomu, kas r"
type textarea "x"
type textarea "Noņemu apjomu, kas ra"
type textarea "x"
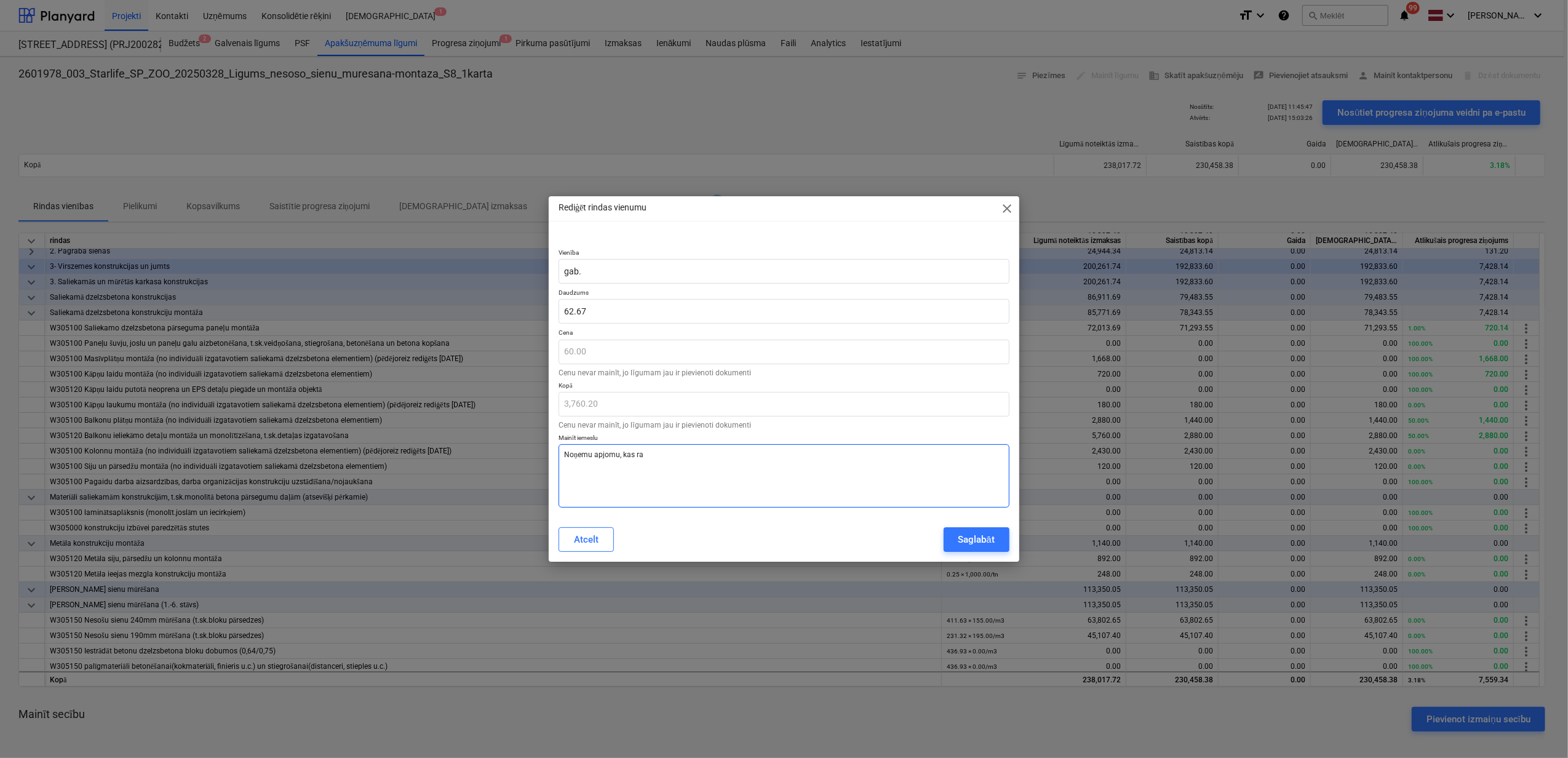
type textarea "Noņemu apjomu, kas rad"
type textarea "x"
type textarea "Noņemu apjomu, kas radi"
type textarea "x"
type textarea "Noņemu apjomu, kas radie"
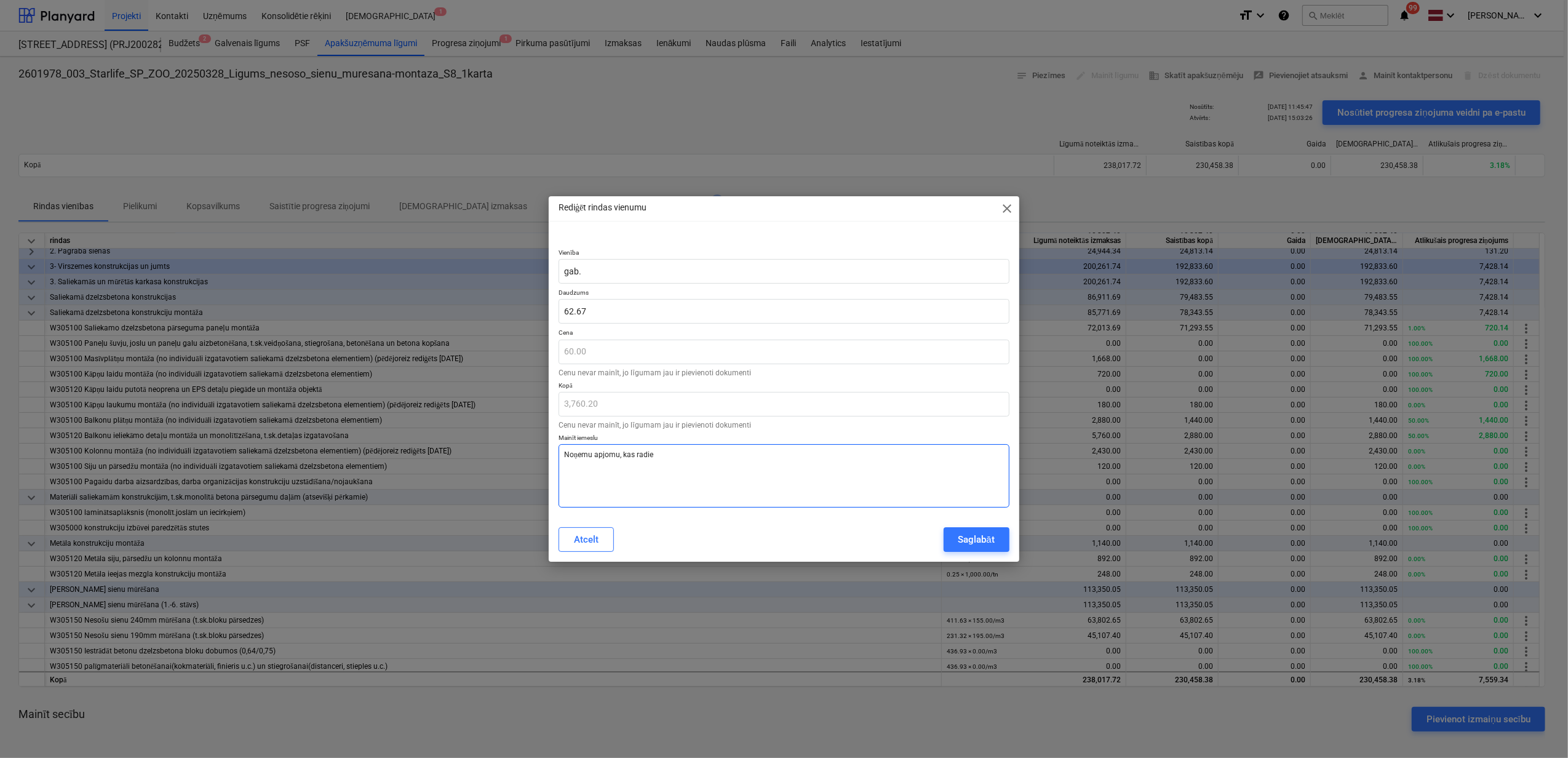
type textarea "x"
type textarea "Noņemu apjomu, kas radies"
type textarea "x"
type textarea "Noņemu apjomu, kas radies"
type textarea "x"
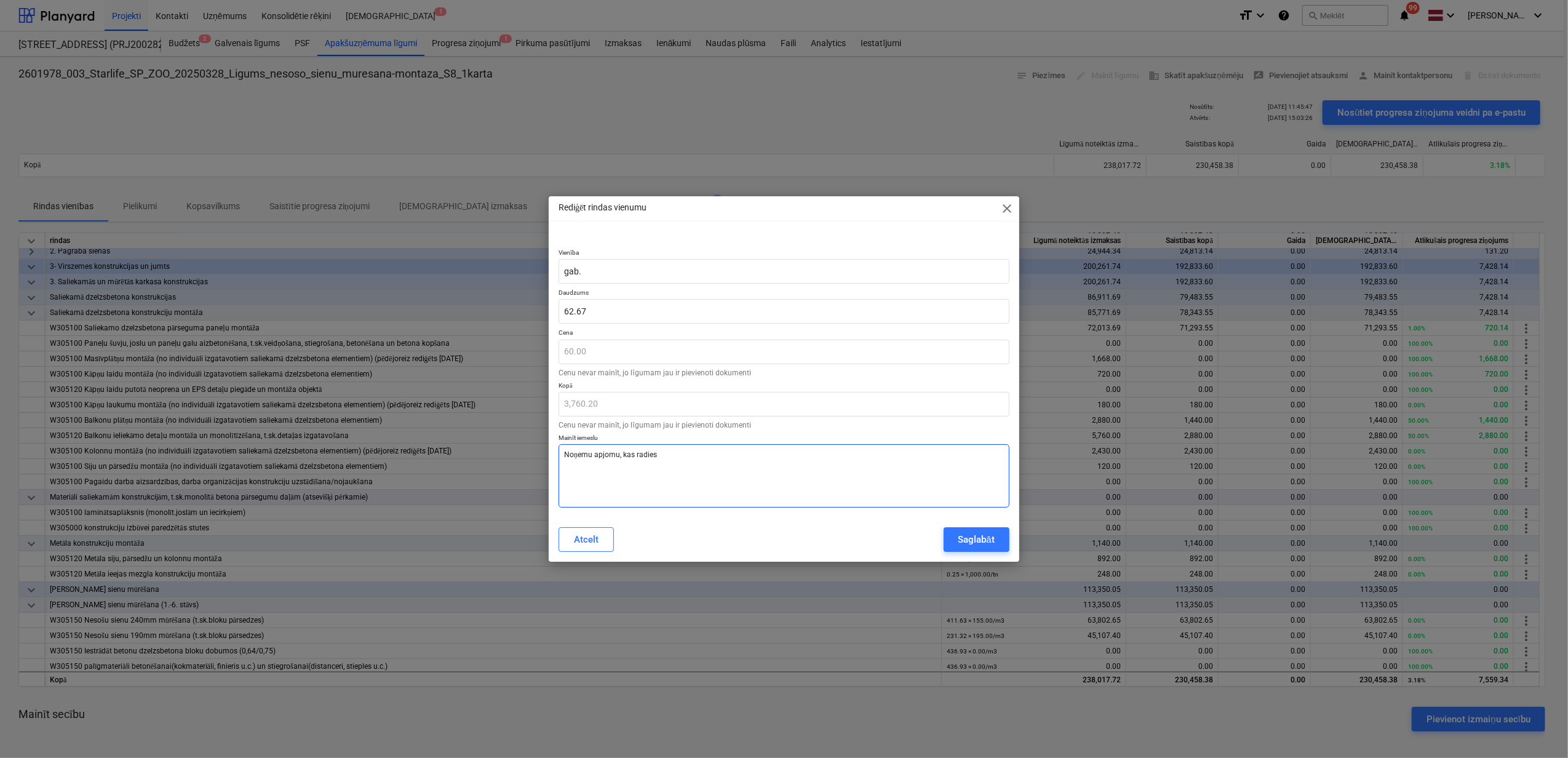
type textarea "Noņemu apjomu, kas radies m"
type textarea "x"
type textarea "Noņemu apjomu, kas radies m;"
type textarea "x"
type textarea "Noņemu apjomu, kas radies m;u"
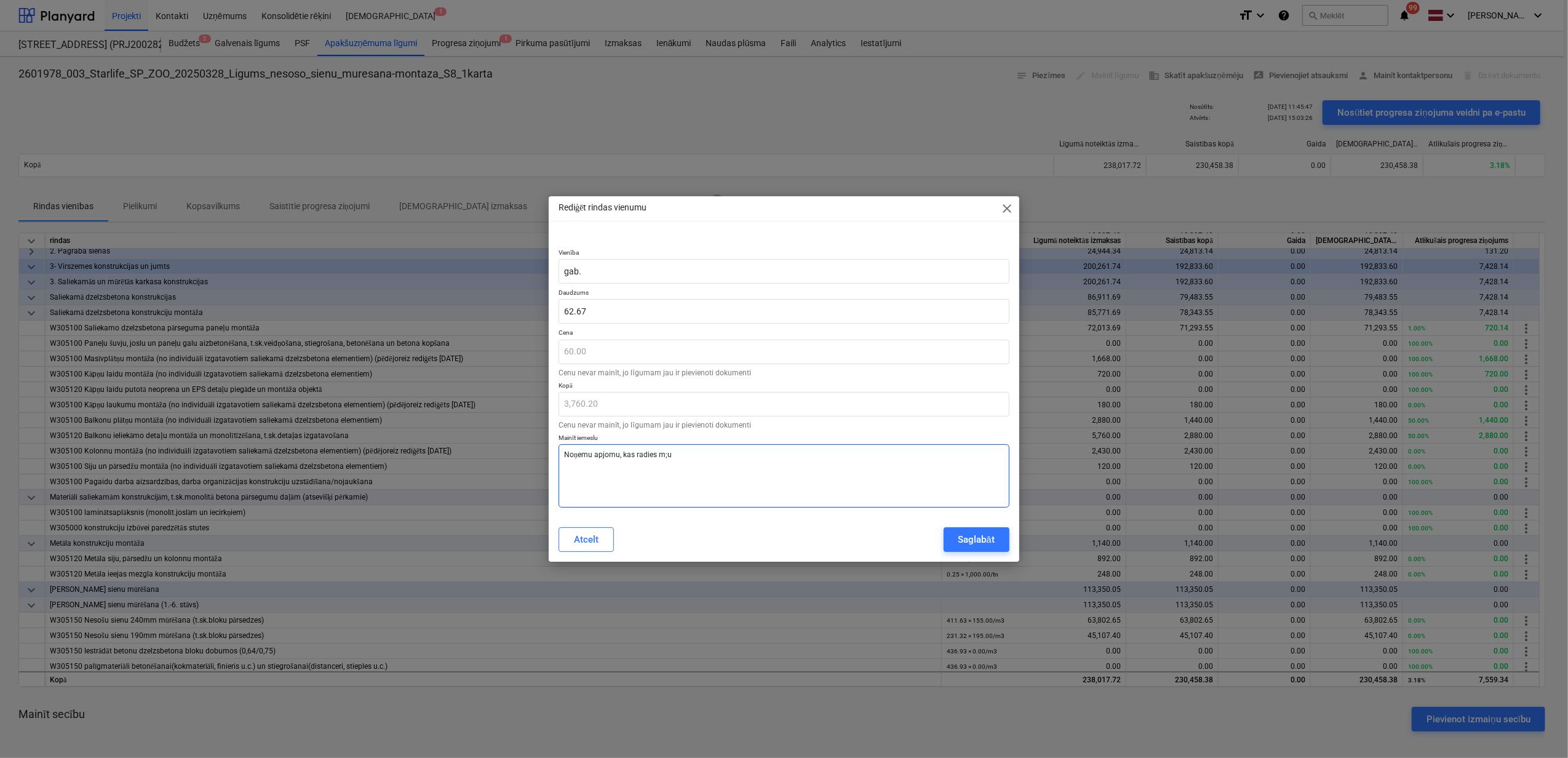
type textarea "x"
type textarea "Noņemu apjomu, kas radies m;"
type textarea "x"
type textarea "Noņemu apjomu, kas radies m"
type textarea "x"
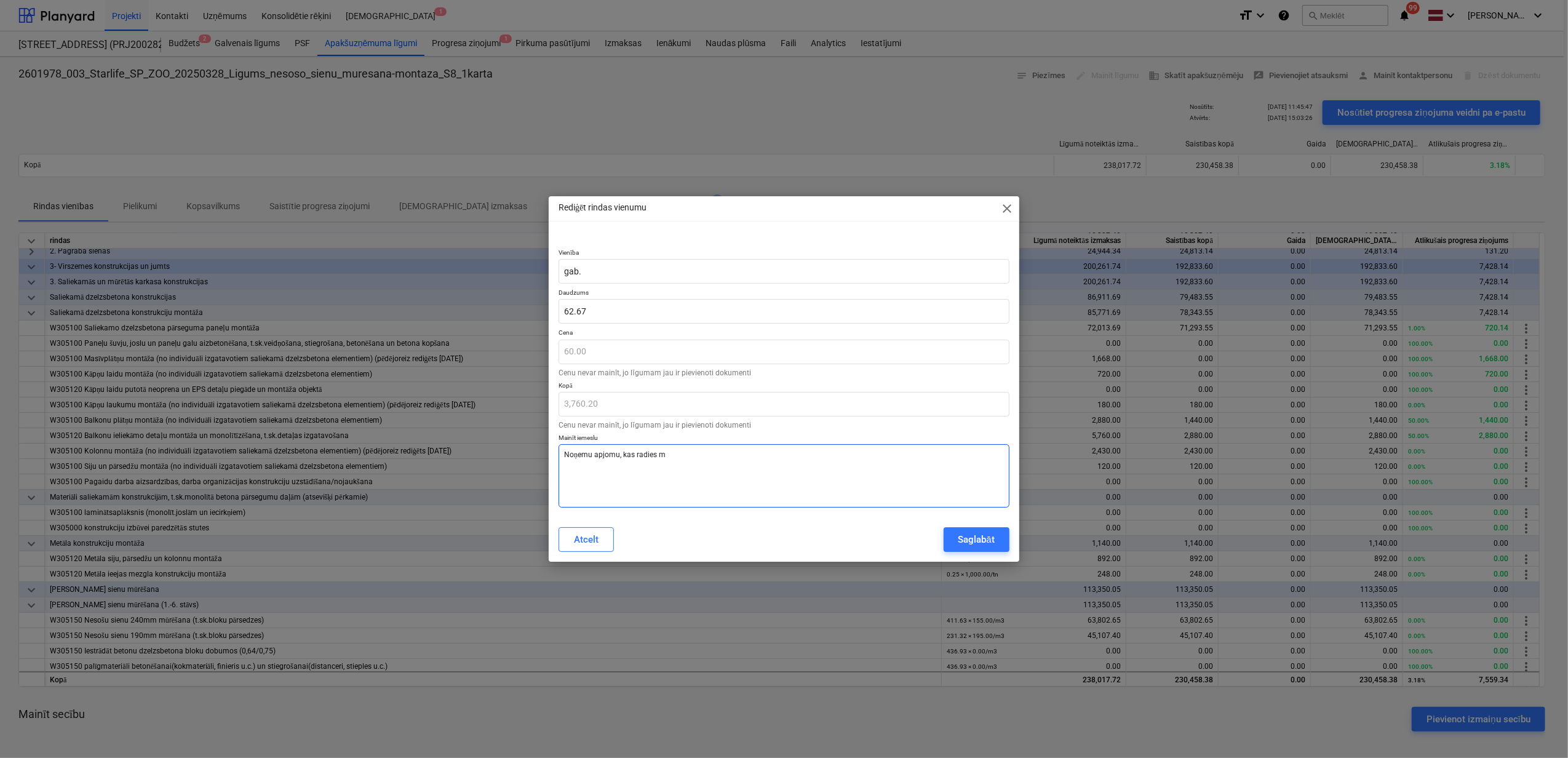
type textarea "Noņemu apjomu, kas radies mū"
type textarea "x"
type textarea "Noņemu apjomu, kas radies mūr"
type textarea "x"
type textarea "Noņemu apjomu, kas radies mūra"
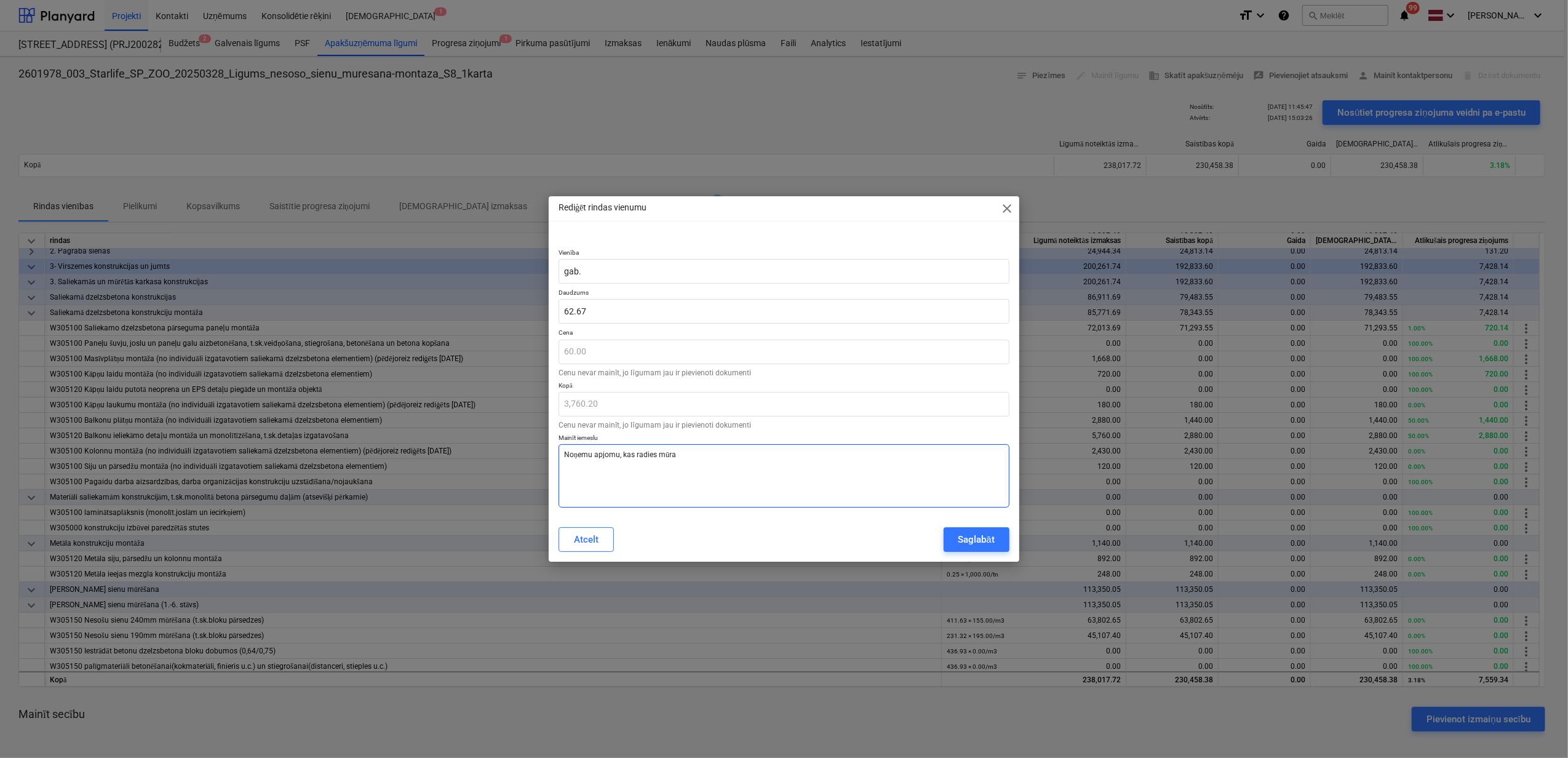
type textarea "x"
type textarea "Noņemu apjomu, kas radies mūra"
type textarea "x"
type textarea "Noņemu apjomu, kas radies mūra a"
type textarea "x"
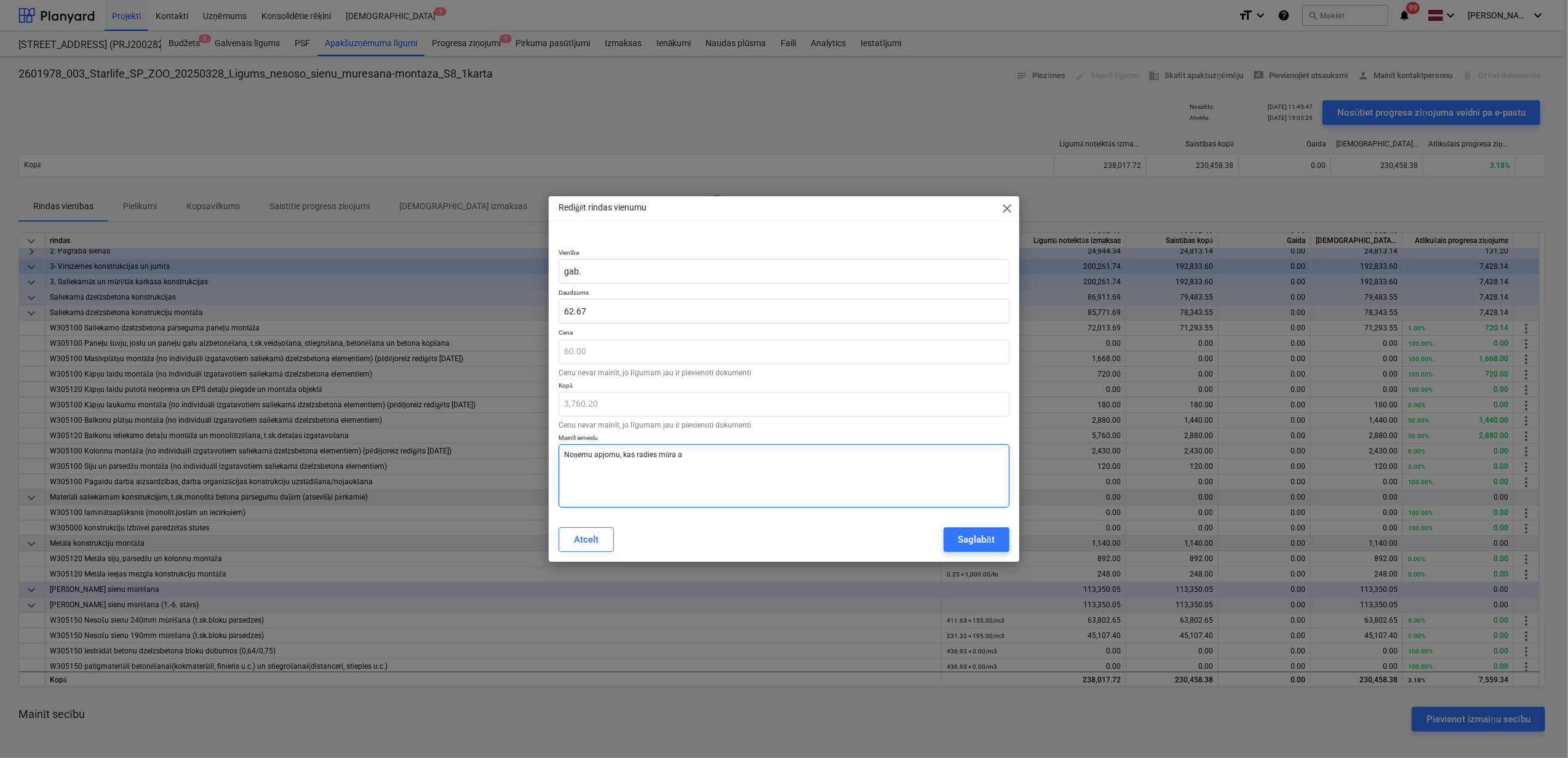
type textarea "Noņemu apjomu, kas radies mūra at"
type textarea "x"
type textarea "Noņemu apjomu, kas radies mūra ata"
type textarea "x"
type textarea "Noņemu apjomu, kas radies mūra atar"
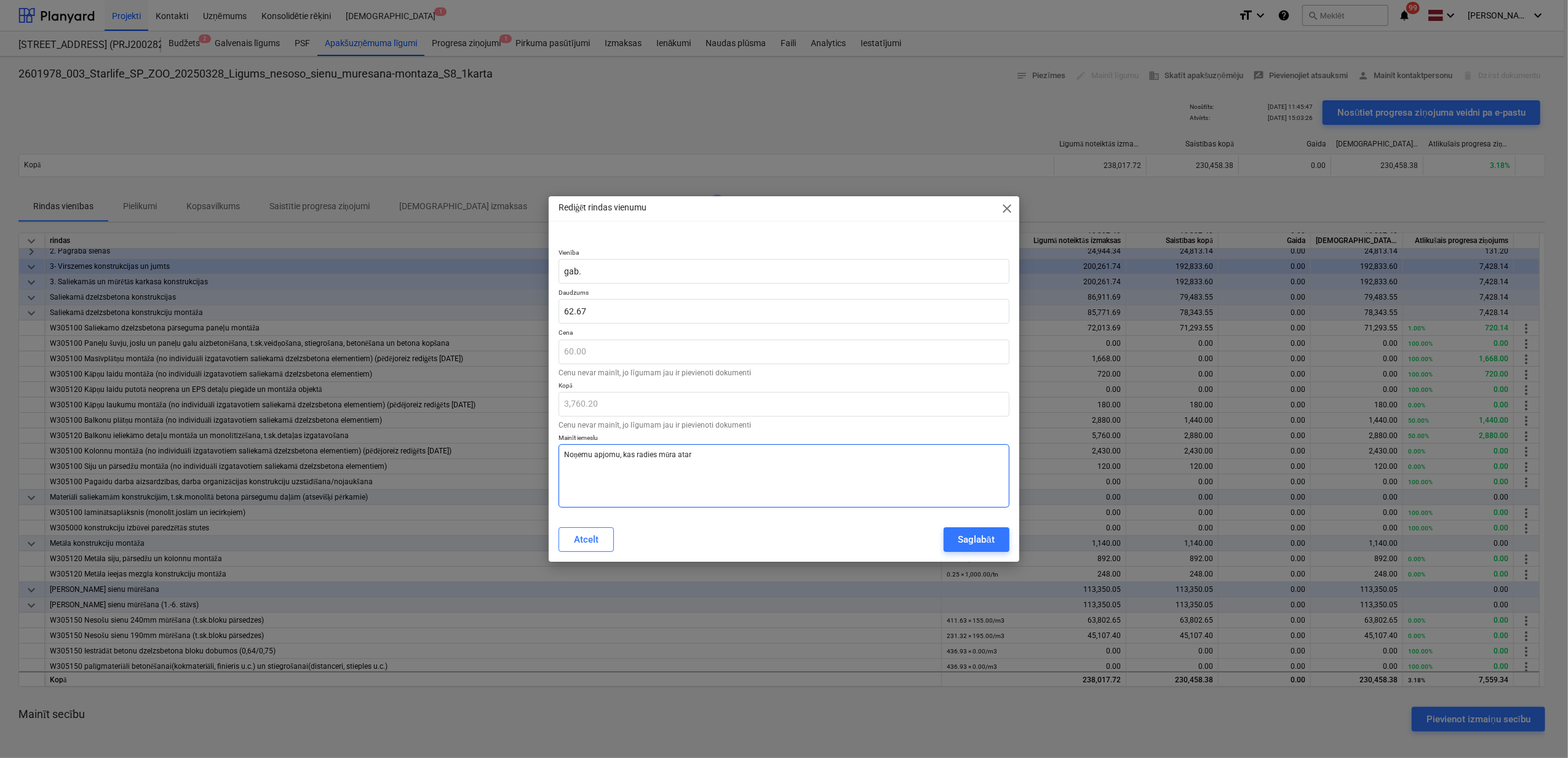
type textarea "x"
type textarea "Noņemu apjomu, kas radies mūra ata"
type textarea "x"
type textarea "Noņemu apjomu, kas radies mūra at"
type textarea "x"
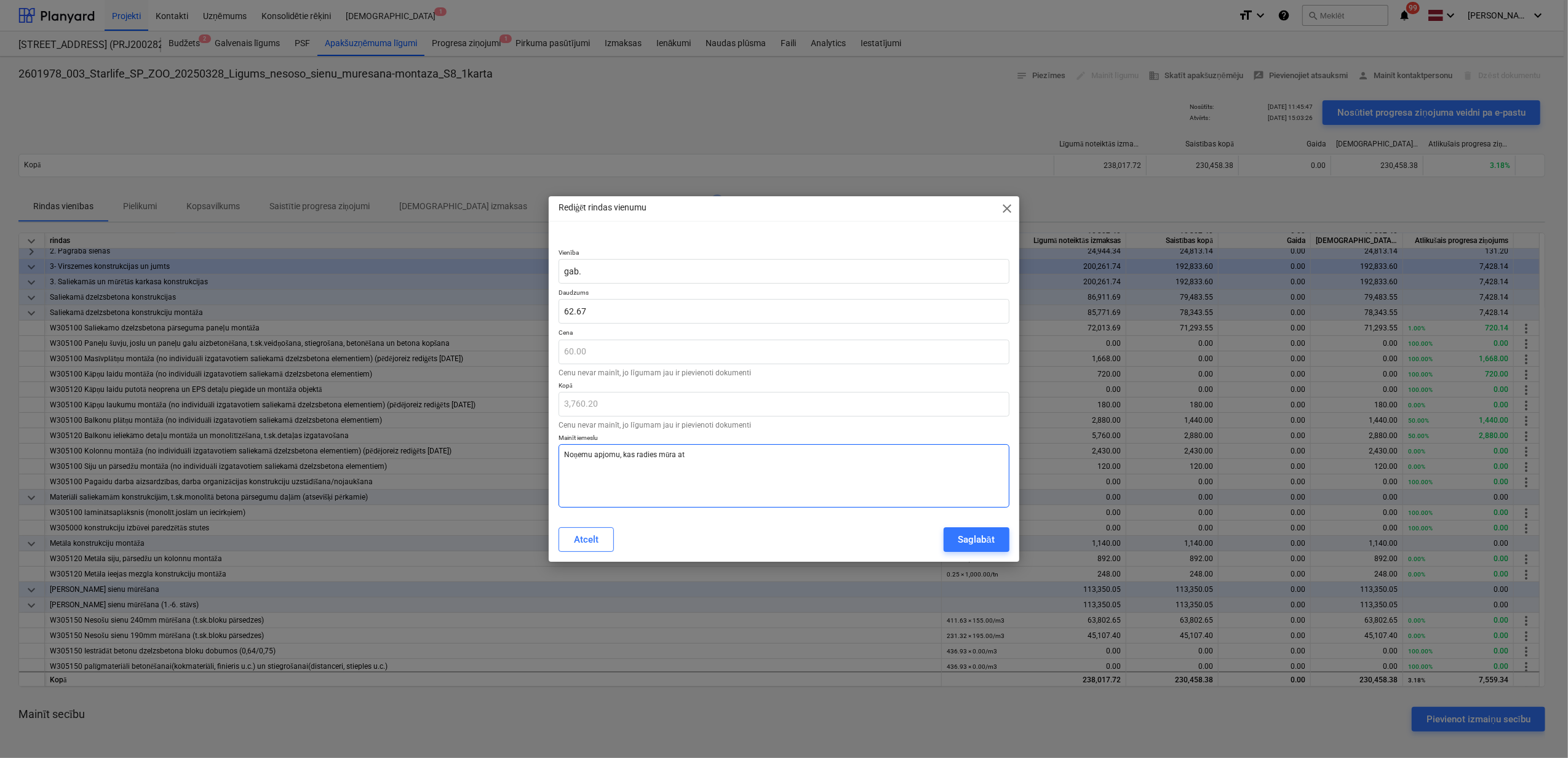
type textarea "Noņemu apjomu, kas radies mūra a"
type textarea "x"
type textarea "Noņemu apjomu, kas radies mūra"
type textarea "x"
type textarea "Noņemu apjomu, kas radies mūra s"
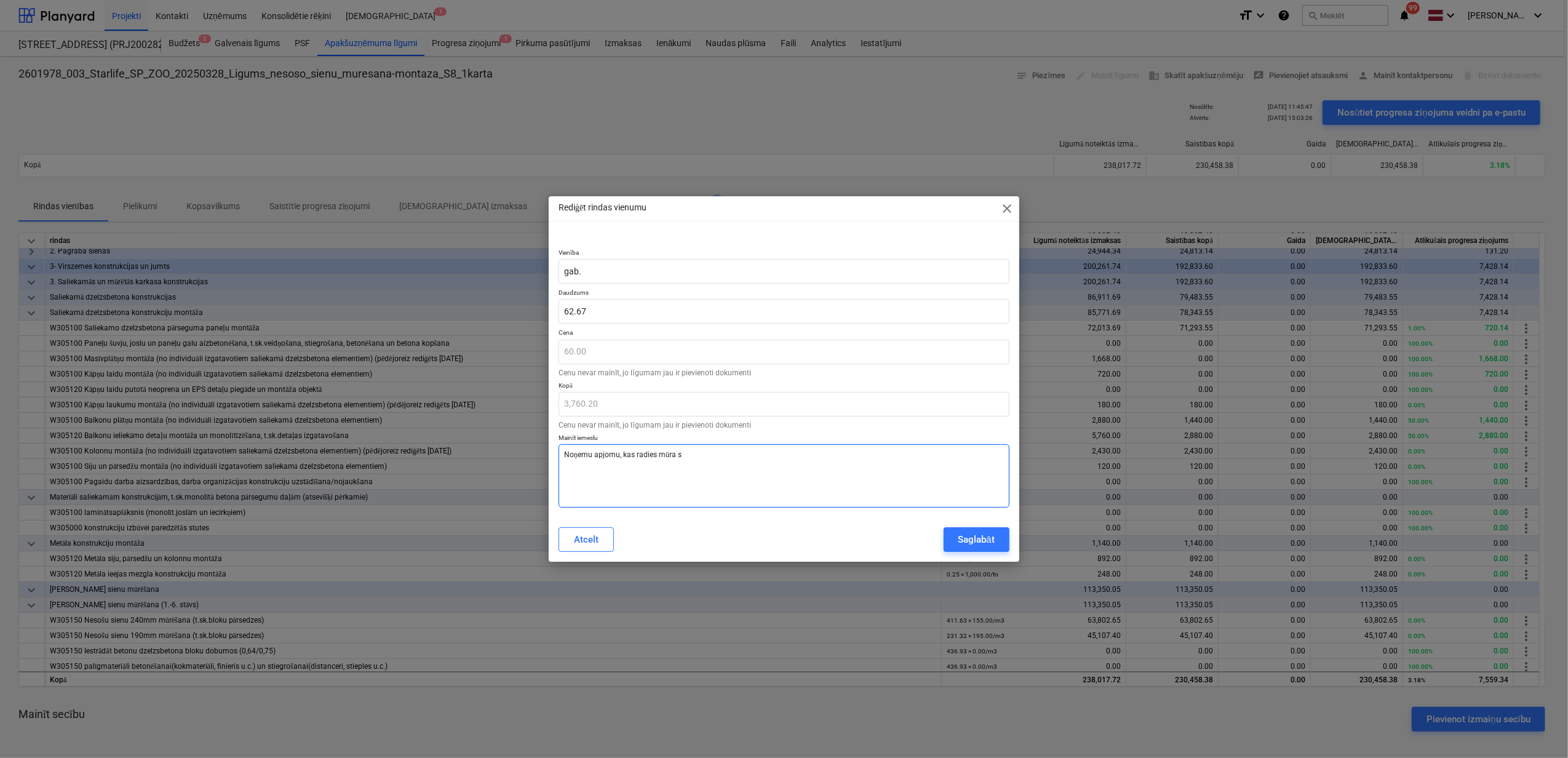
type textarea "x"
type textarea "Noņemu apjomu, kas radies mūra st"
type textarea "x"
type textarea "Noņemu apjomu, kas radies mūra sta"
type textarea "x"
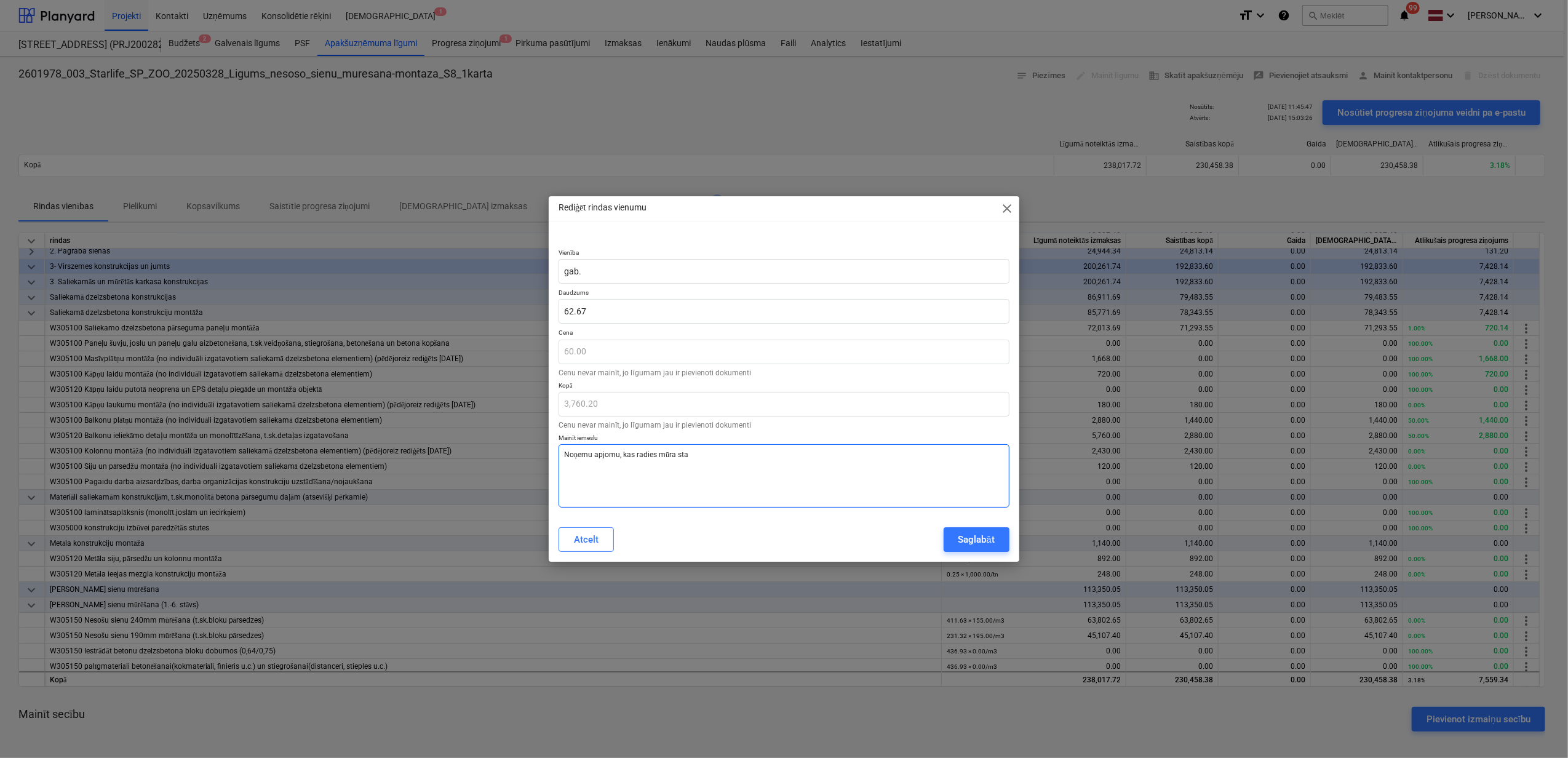
type textarea "Noņemu apjomu, kas radies mūra star"
type textarea "x"
type textarea "Noņemu apjomu, kas radies mūra starp"
type textarea "x"
type textarea "Noņemu apjomu, kas radies mūra starpī"
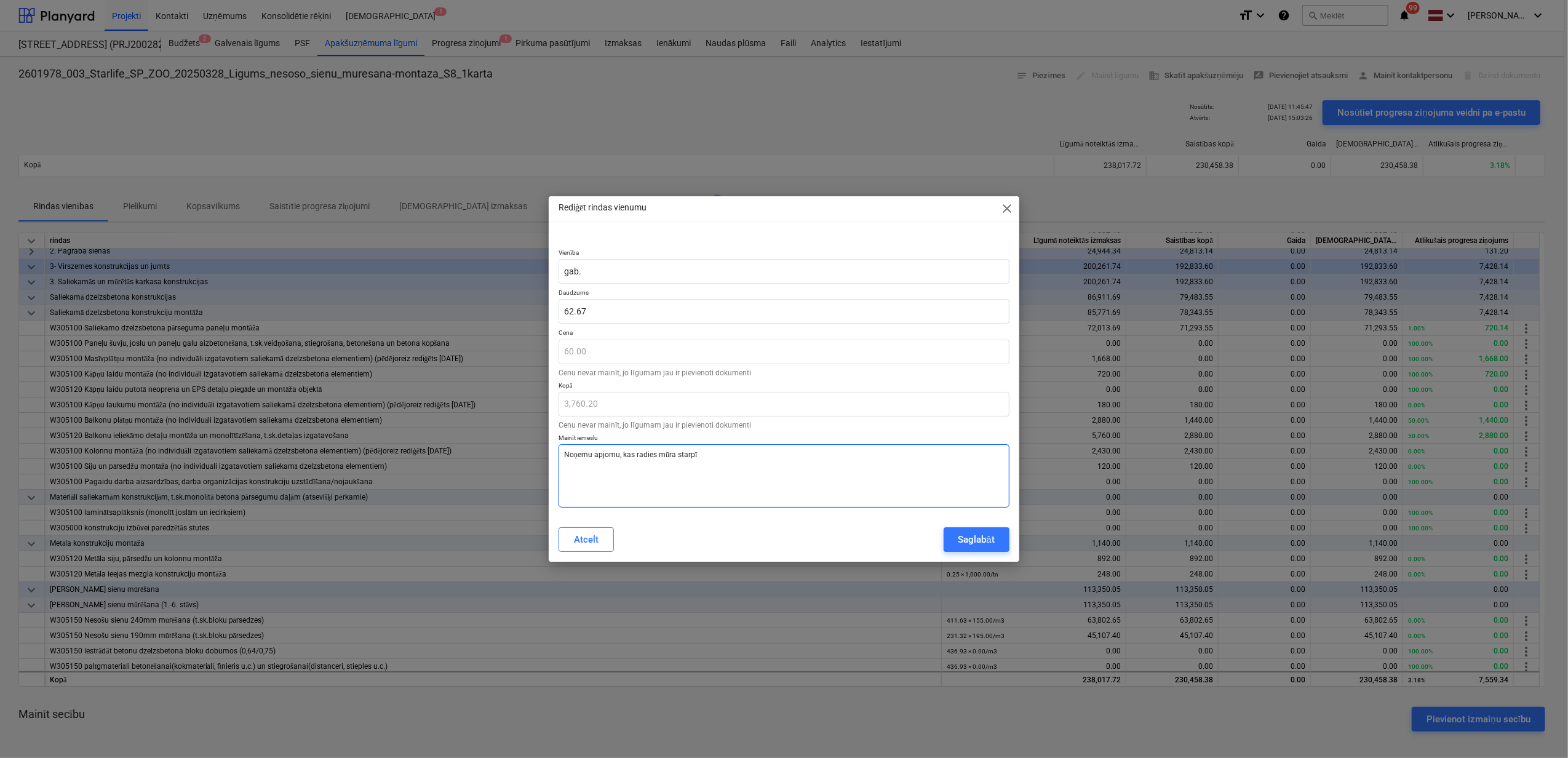
type textarea "x"
type textarea "Noņemu apjomu, kas radies mūra starpīb"
type textarea "x"
type textarea "Noņemu apjomu, kas radies mūra starpība"
type textarea "x"
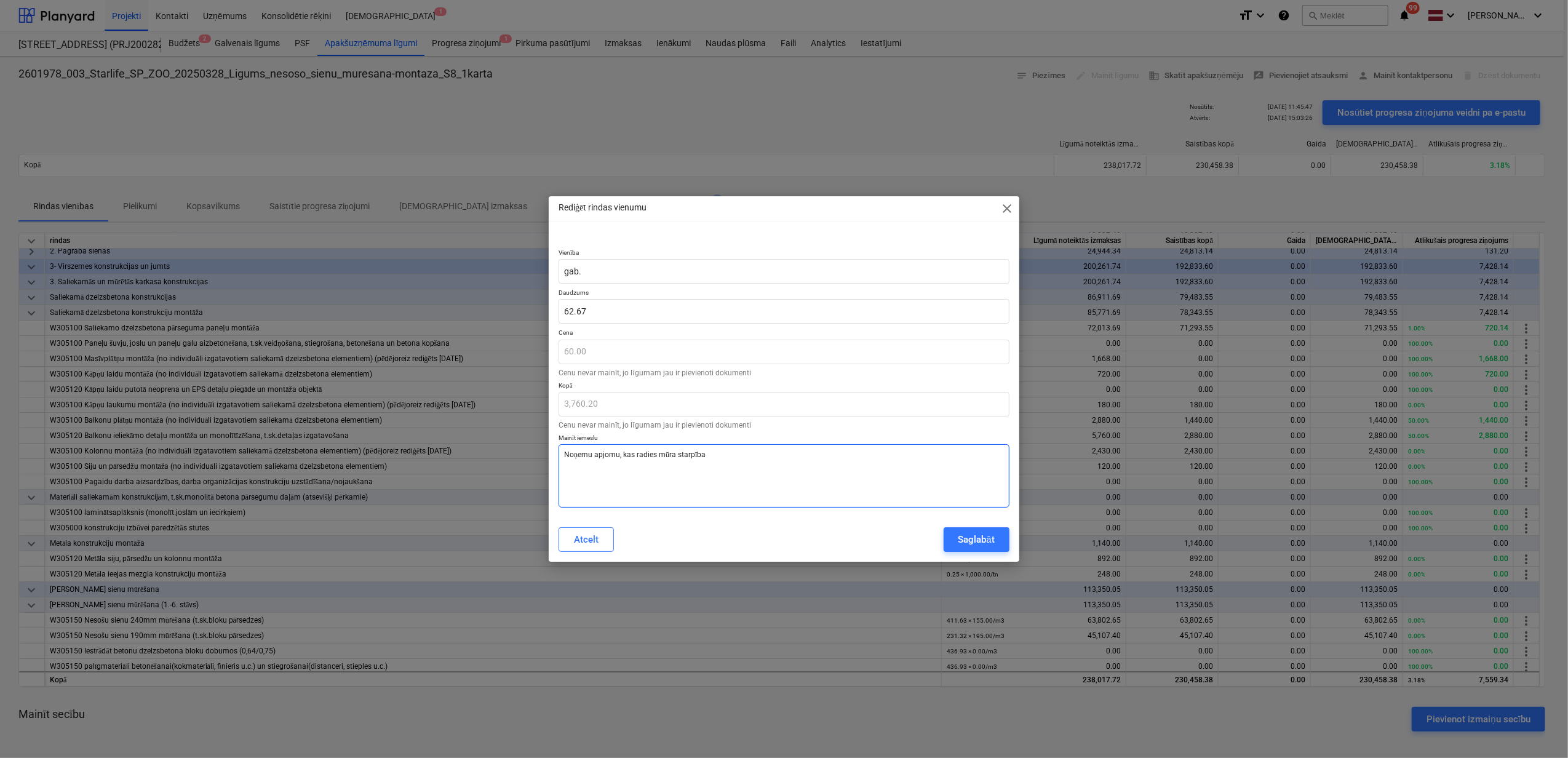
type textarea "Noņemu apjomu, kas radies mūra starpības"
type textarea "x"
type textarea "Noņemu apjomu, kas radies mūra starpības"
type textarea "x"
type textarea "Noņemu apjomu, kas radies mūra starpības d"
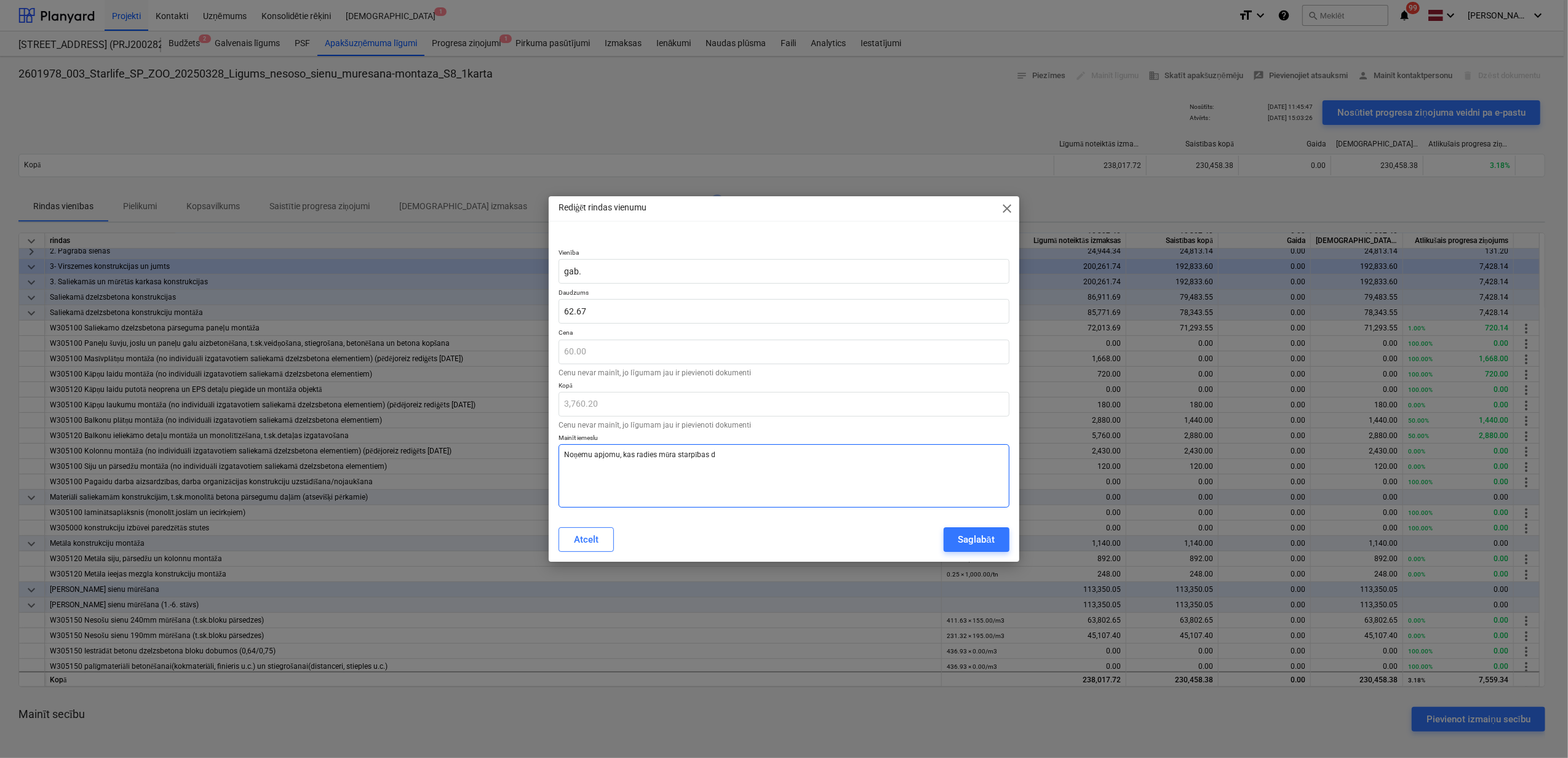
type textarea "x"
type textarea "Noņemu apjomu, kas radies mūra starpības dē"
type textarea "x"
type textarea "Noņemu apjomu, kas radies mūra starpības dēļ"
type textarea "x"
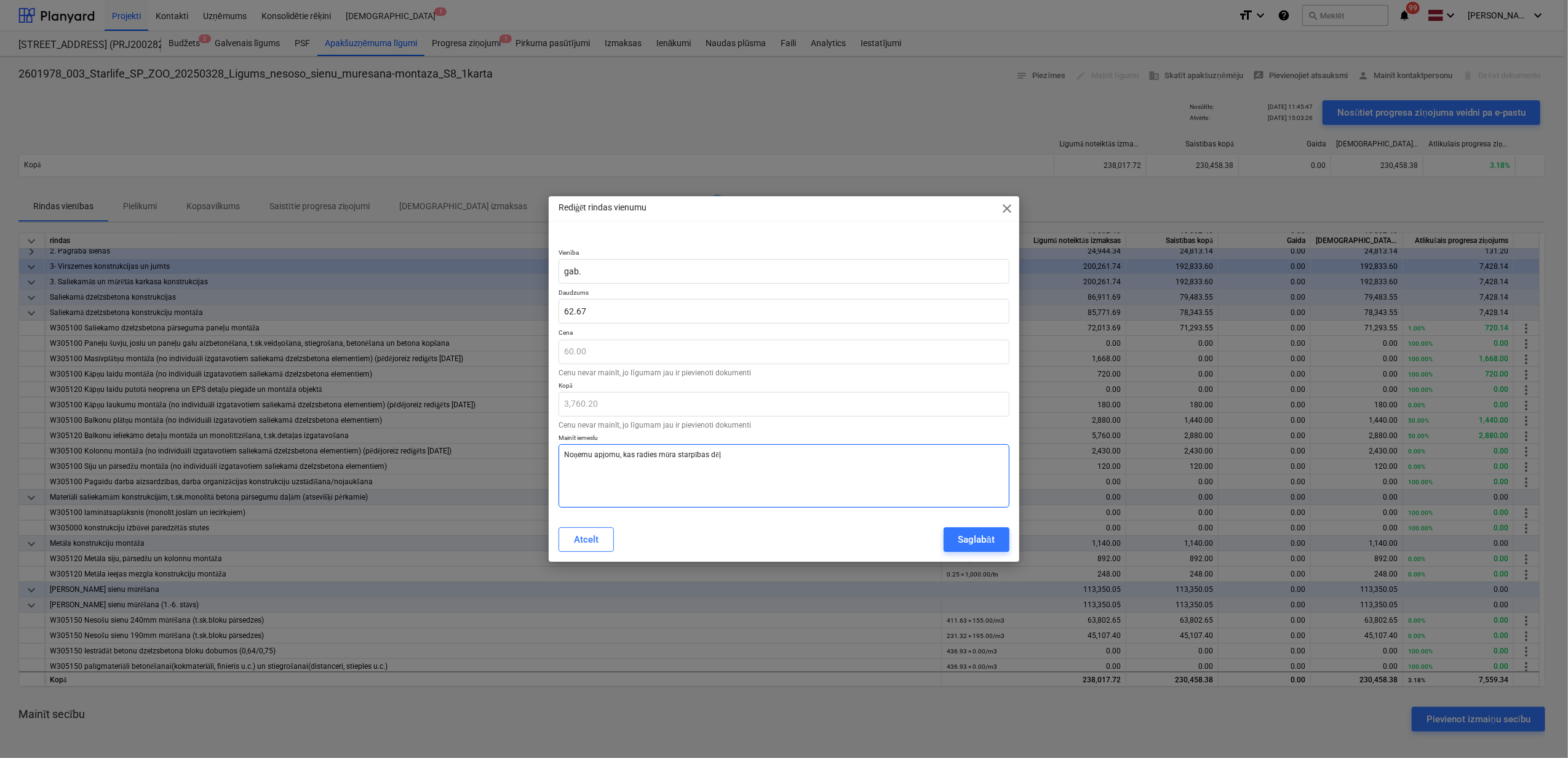
type textarea "Noņemu apjomu, kas radies mūra starpības dēļ."
drag, startPoint x: 721, startPoint y: 458, endPoint x: 562, endPoint y: 456, distance: 159.0
click at [562, 456] on textarea "Noņemu apjomu, kas radies mūra starpības dēļ." at bounding box center [784, 476] width 451 height 63
type textarea "x"
type textarea "R"
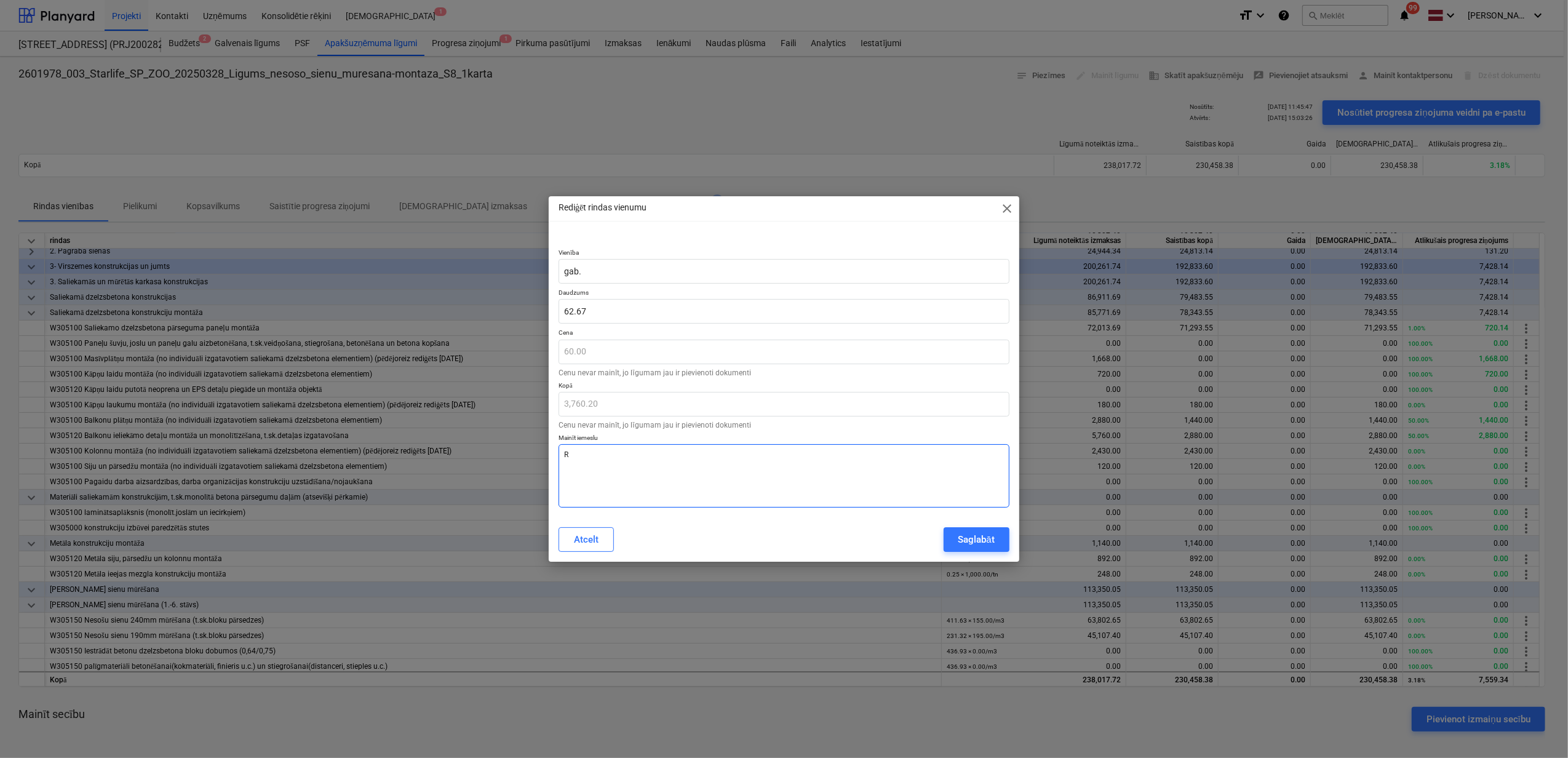
type textarea "x"
type textarea "Re"
type textarea "x"
type textarea "Reā"
type textarea "x"
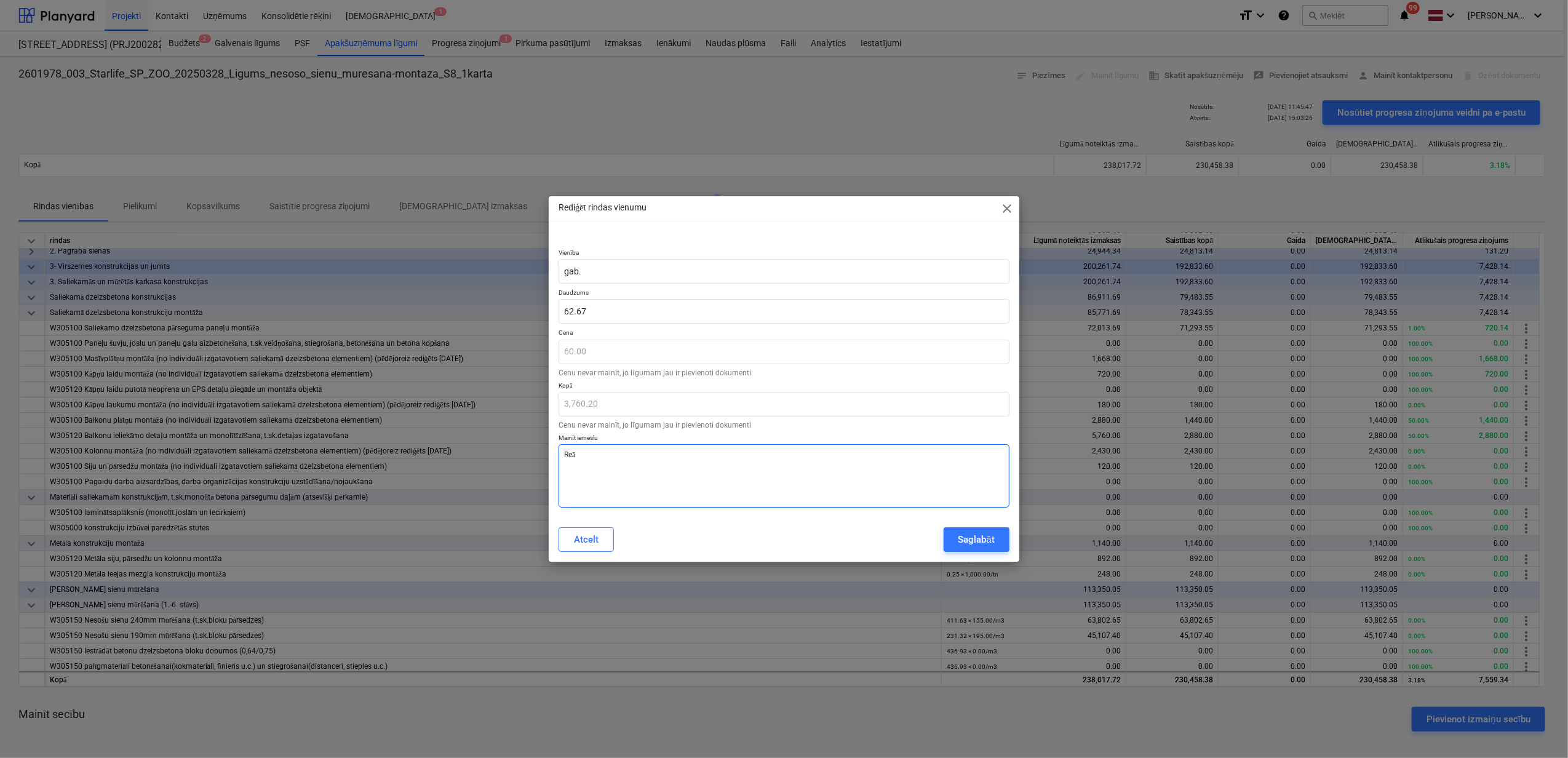
type textarea "Reāl"
type textarea "x"
type textarea "Reāli"
type textarea "x"
type textarea "Reāli v"
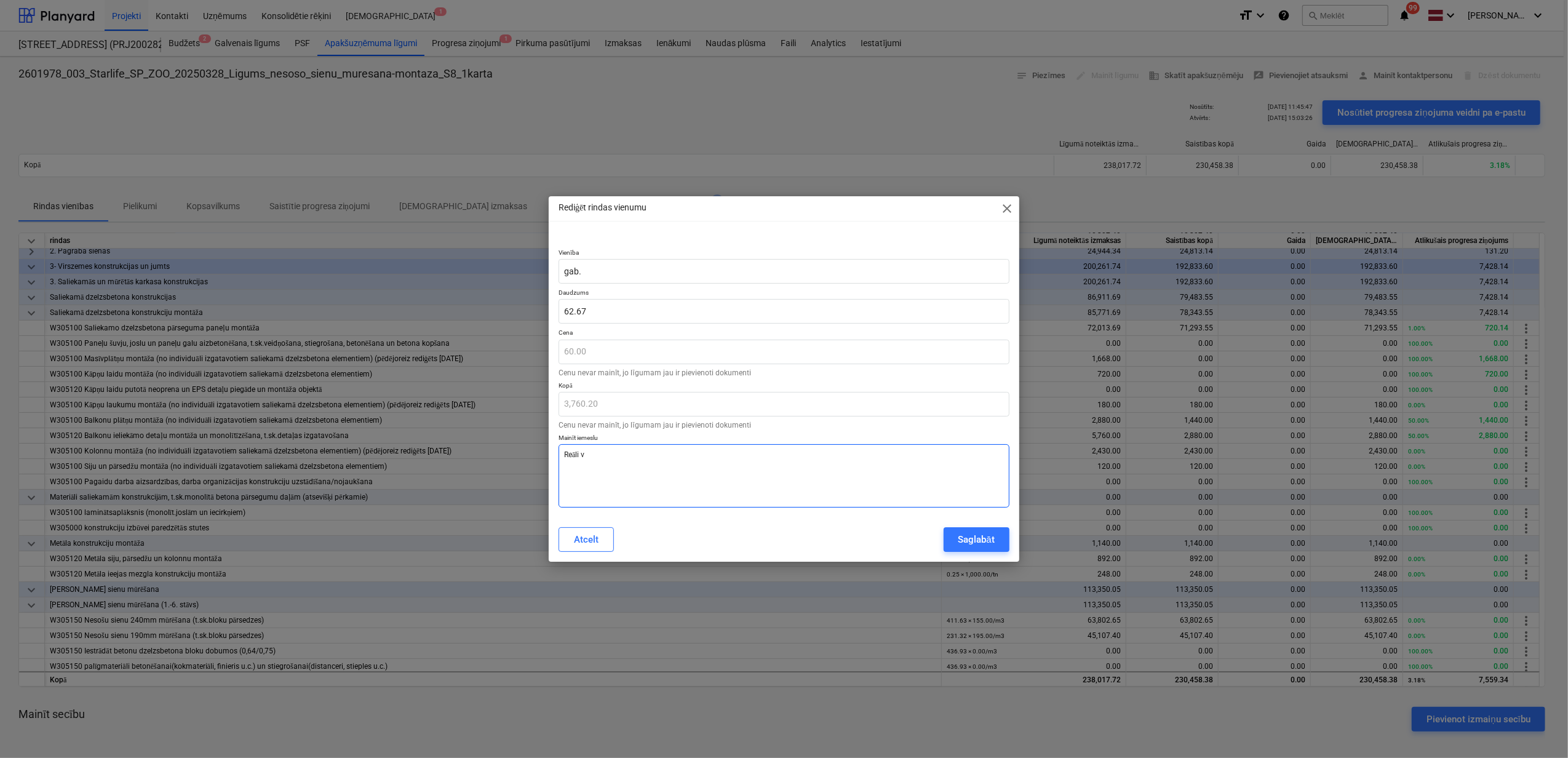
type textarea "x"
type textarea "Reāli ve"
type textarea "x"
type textarea "Reāli vei"
type textarea "x"
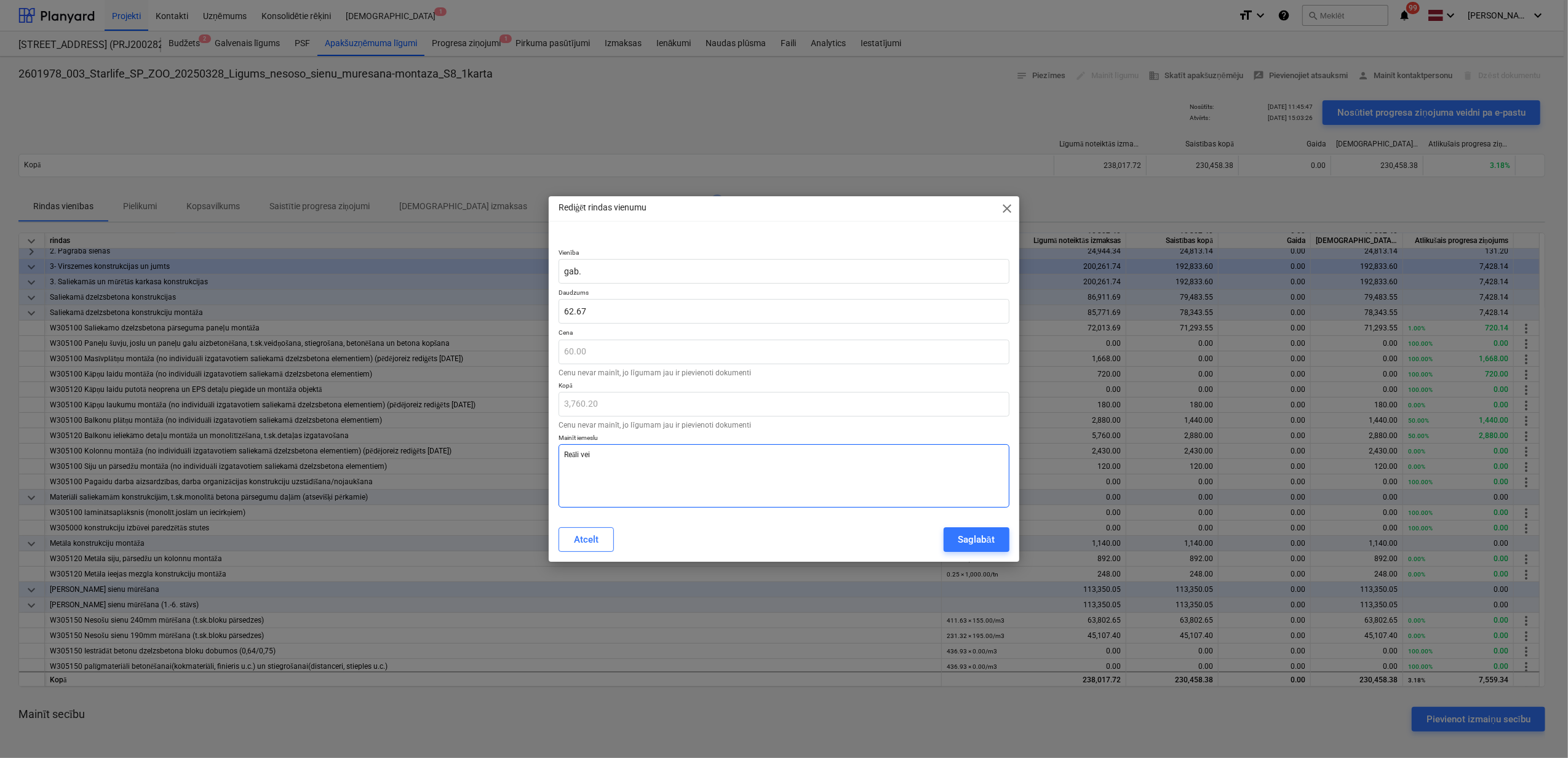
type textarea "Reāli veik"
type textarea "x"
type textarea "Reāli veikt"
type textarea "x"
type textarea "Reāli veikti"
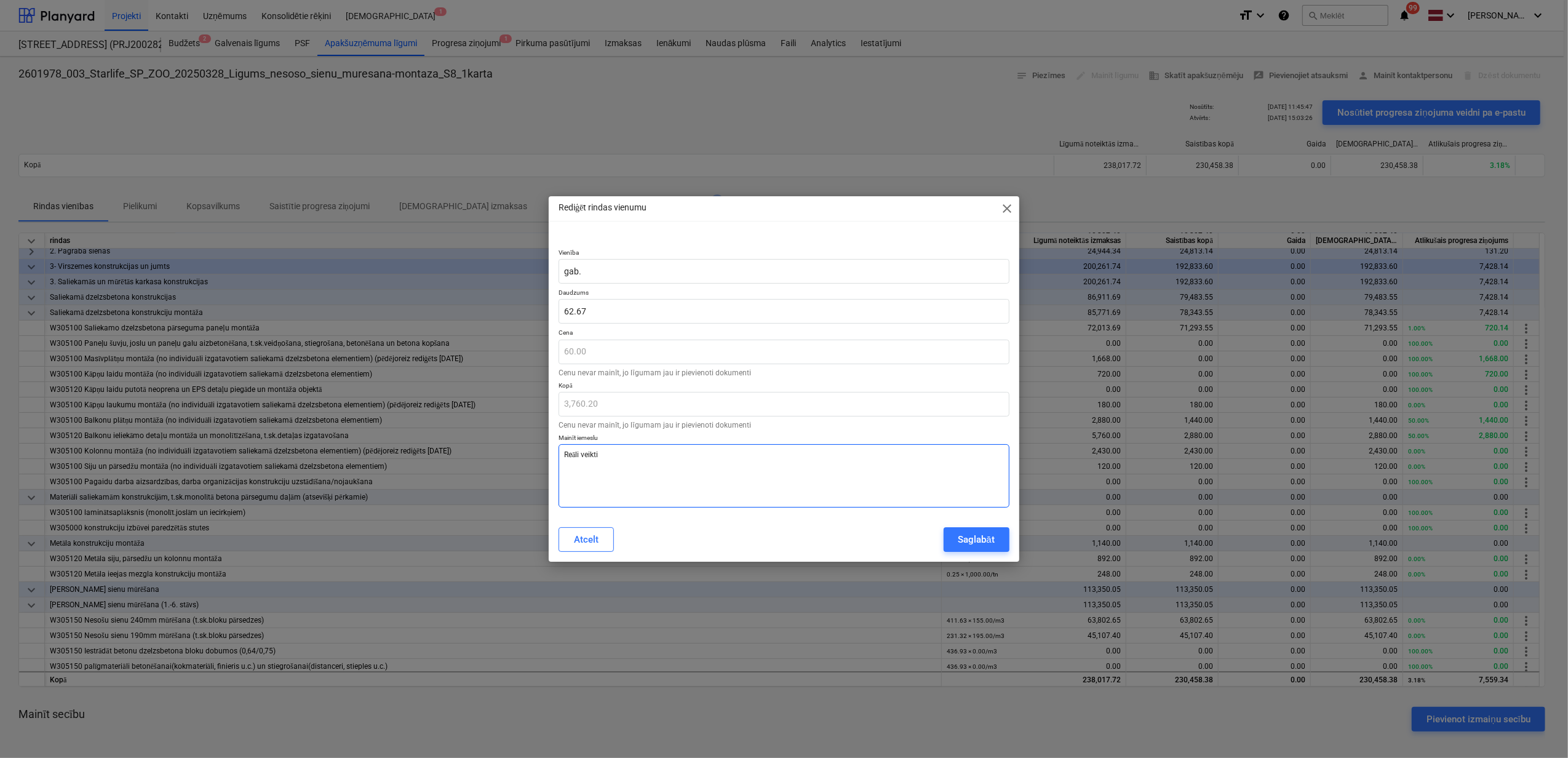
type textarea "x"
type textarea "Reāli veikti"
type textarea "x"
type textarea "Reāli veikti m"
type textarea "x"
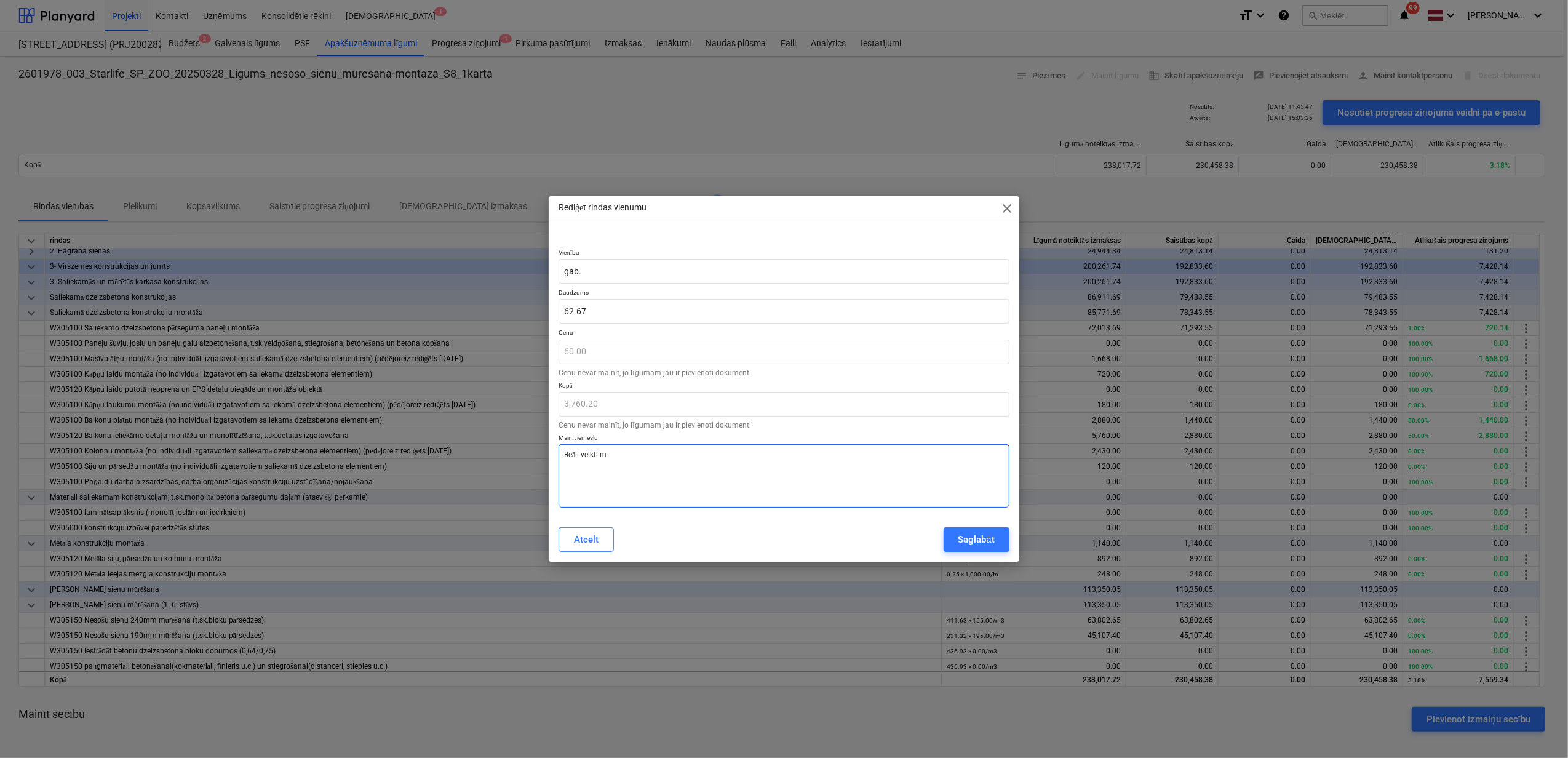
type textarea "Reāli veikti ma"
type textarea "x"
type textarea "Reāli veikti maz"
type textarea "x"
type textarea "Reāli veikti mazā"
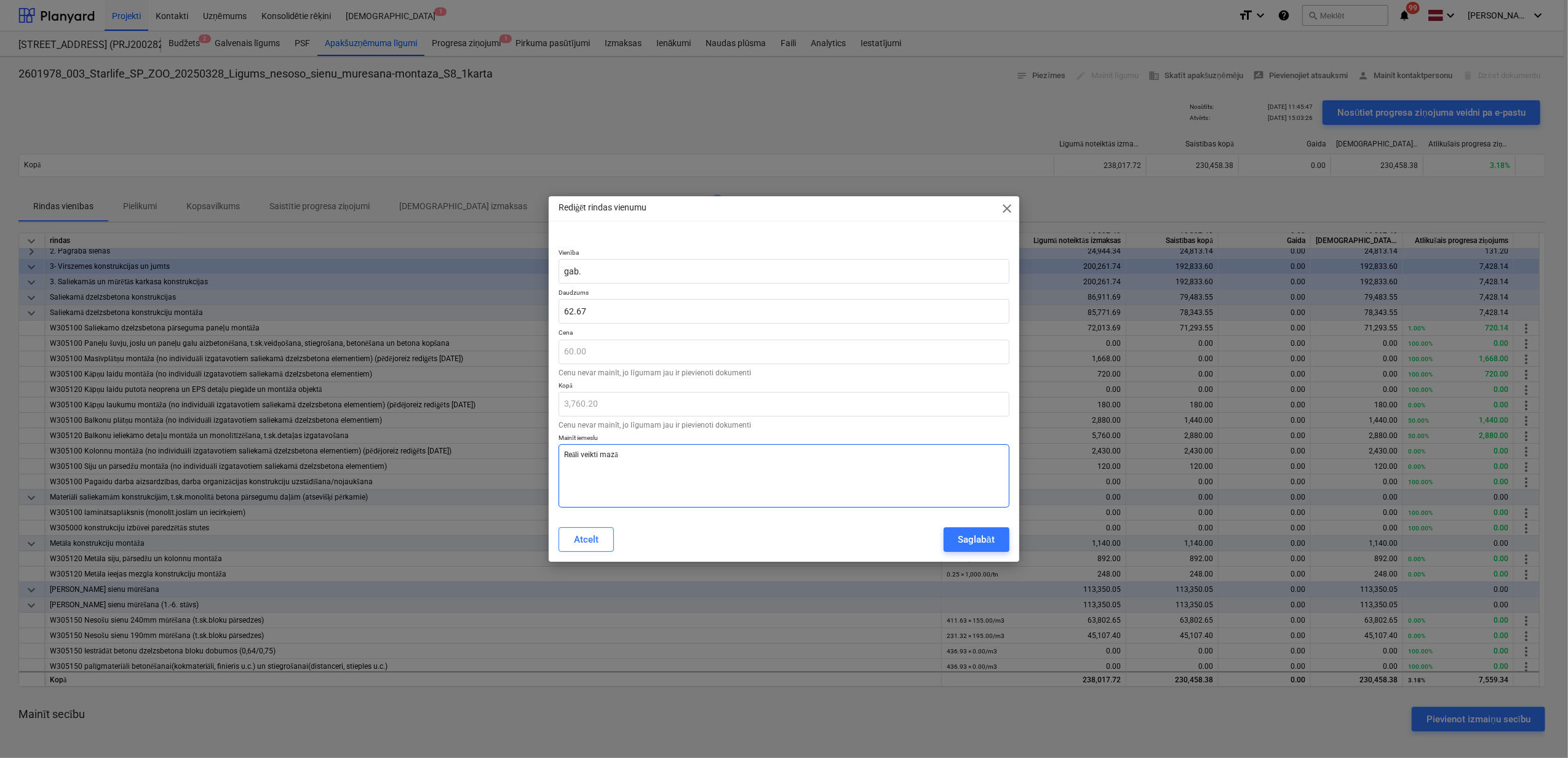
type textarea "x"
type textarea "Reāli veikti mazāk"
type textarea "x"
type textarea "Reāli veikti mazāk"
type textarea "x"
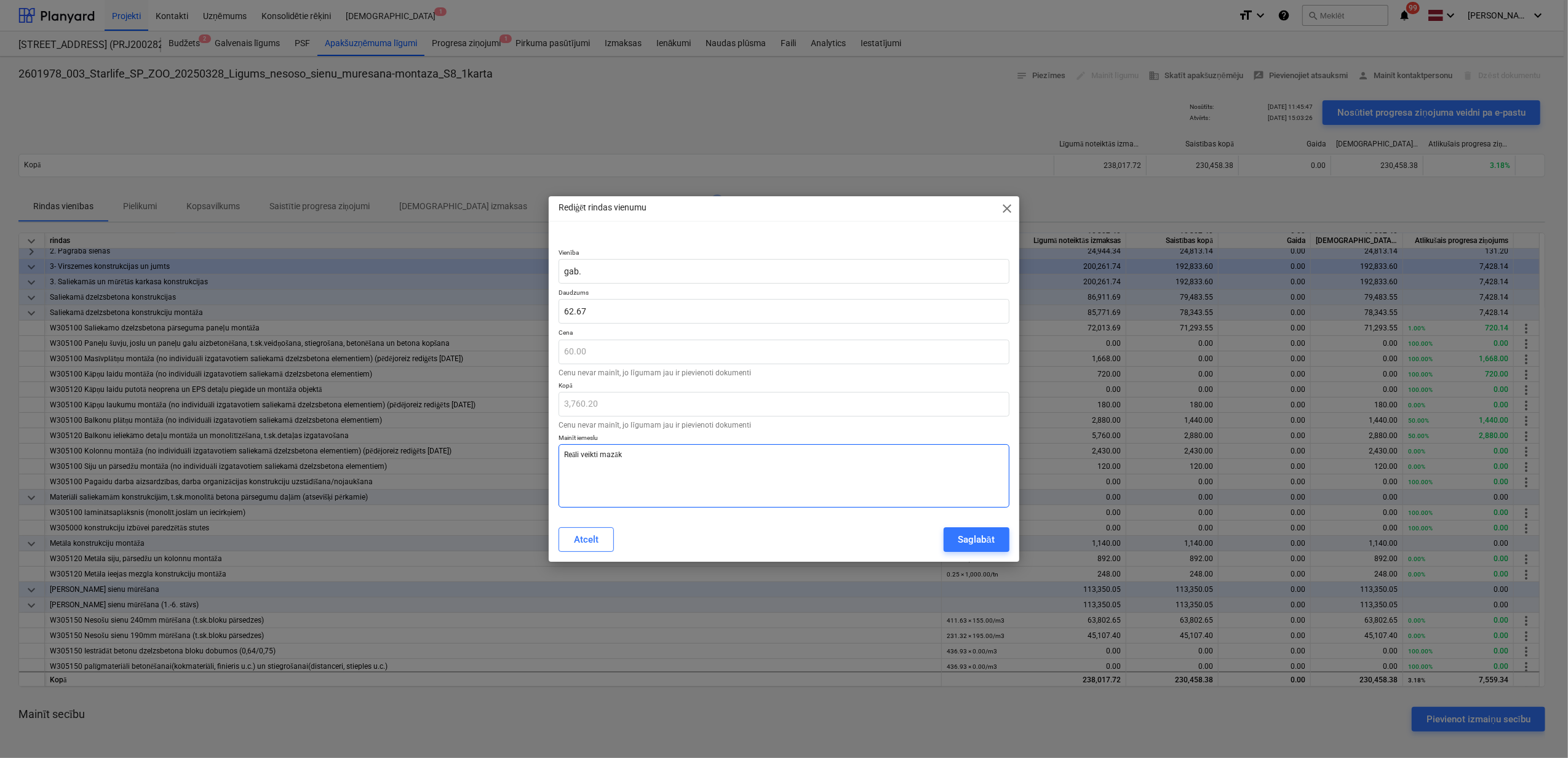
type textarea "Reāli veikti mazāk m"
type textarea "x"
type textarea "Reāli veikti mazāk mū"
type textarea "x"
type textarea "Reāli veikti mazāk mūr"
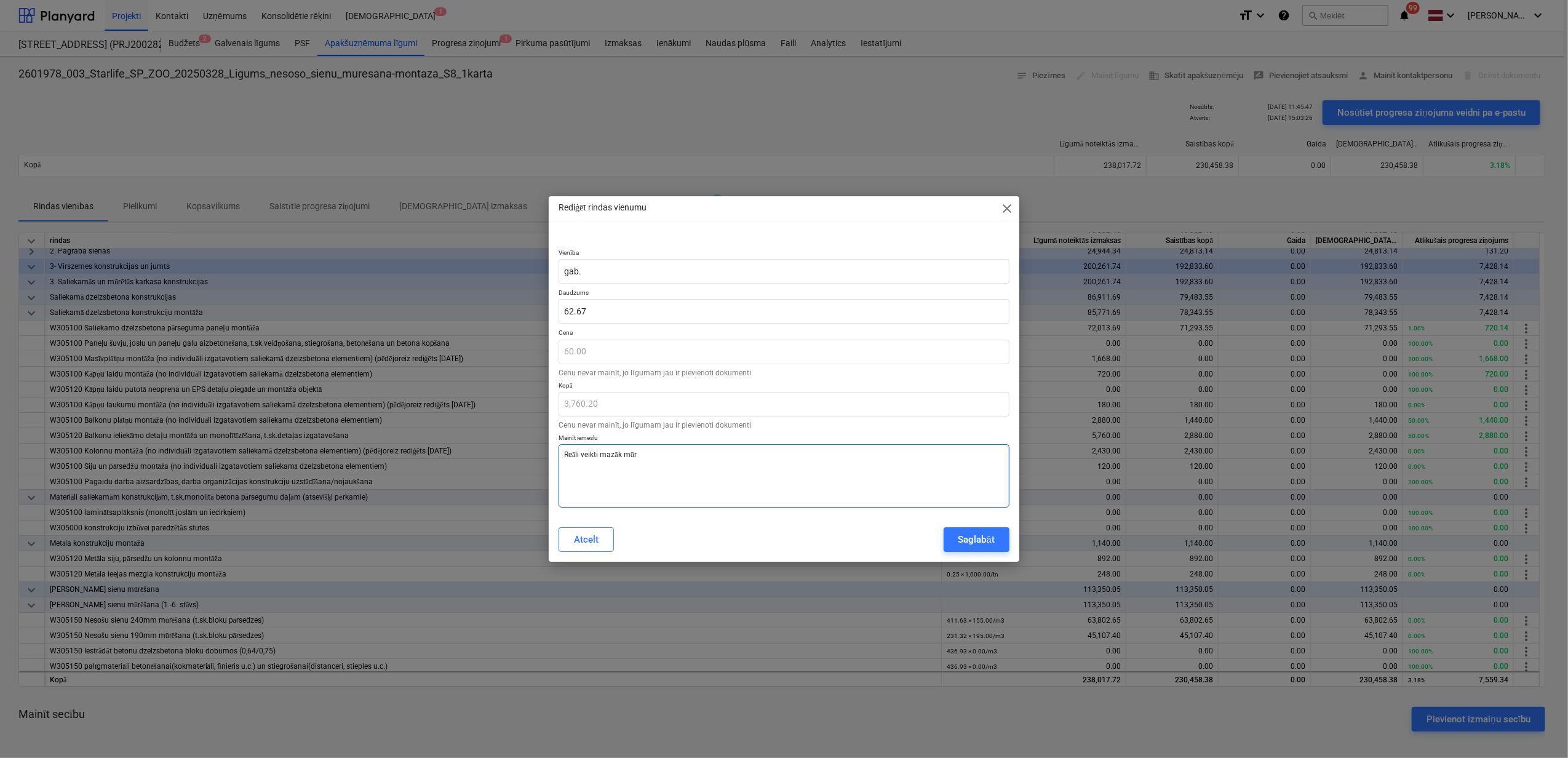
type textarea "x"
type textarea "Reāli veikti mazāk mūra"
type textarea "x"
type textarea "Reāli veikti mazāk mūra"
type textarea "x"
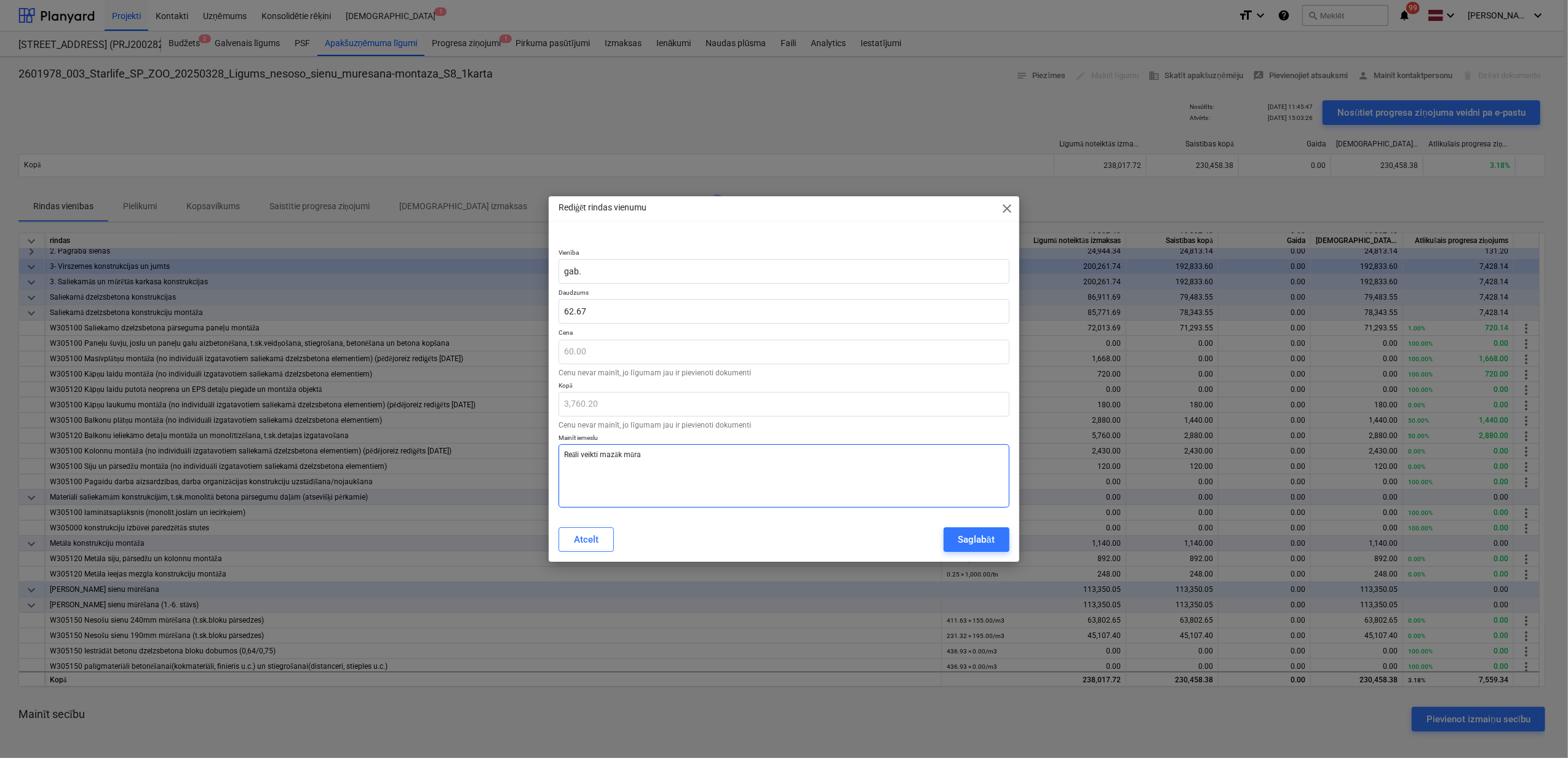
type textarea "Reāli veikti mazāk mūra d"
type textarea "x"
type textarea "Reāli veikti mazāk mūra da"
type textarea "x"
type textarea "Reāli veikti mazāk mūra dar"
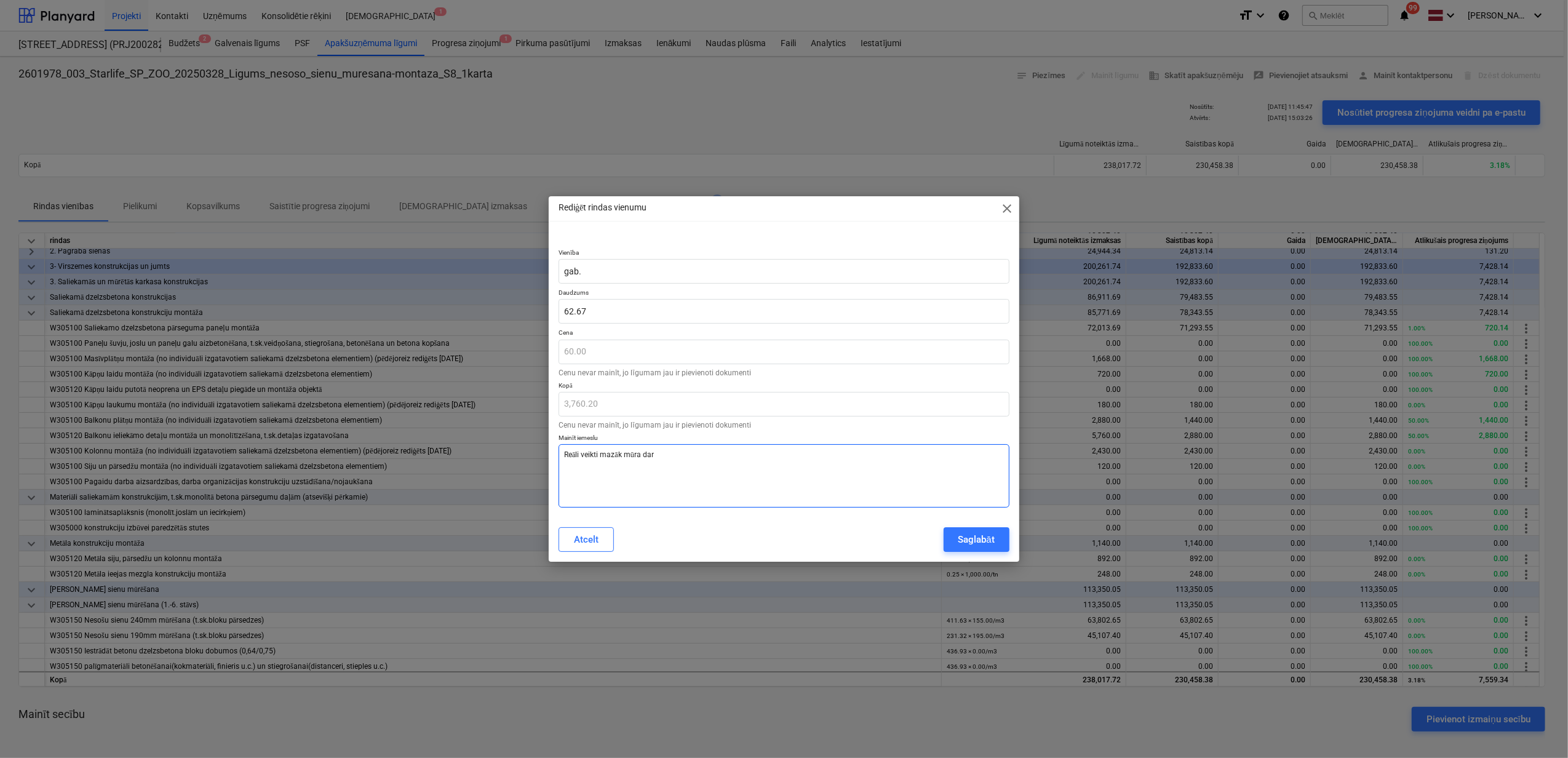
type textarea "x"
type textarea "Reāli veikti mazāk mūra darbi"
type textarea "x"
type textarea "Reāli veikti mazāk mūra darbi"
type textarea "x"
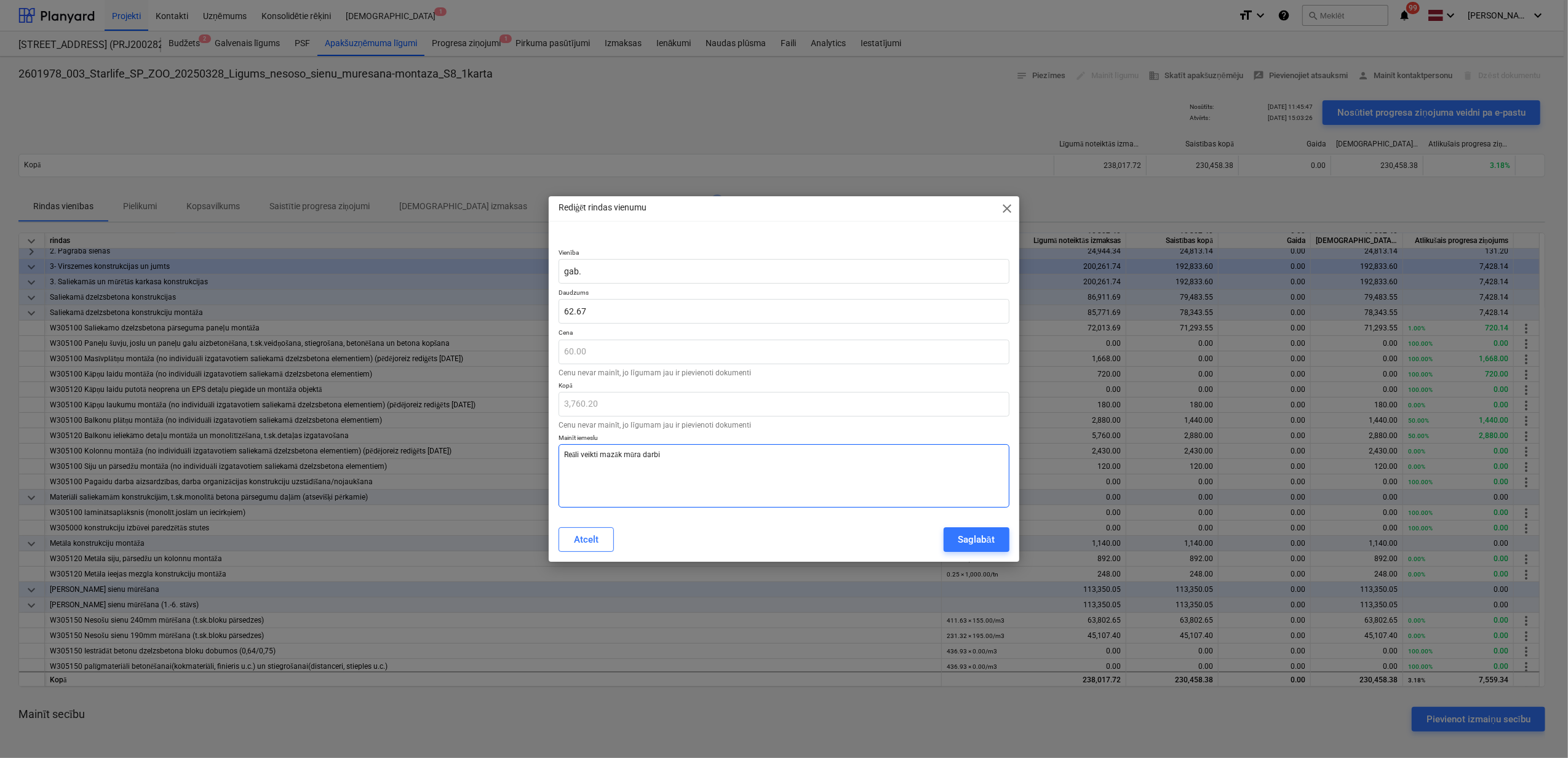
type textarea "Reāli veikti mazāk mūra darbi n"
click at [705, 455] on textarea "Reāli veikti mazāk mūra darbi nekā tāmē. noņemu nost starpību." at bounding box center [784, 476] width 451 height 63
click at [958, 542] on div "Saglabāt" at bounding box center [976, 539] width 36 height 16
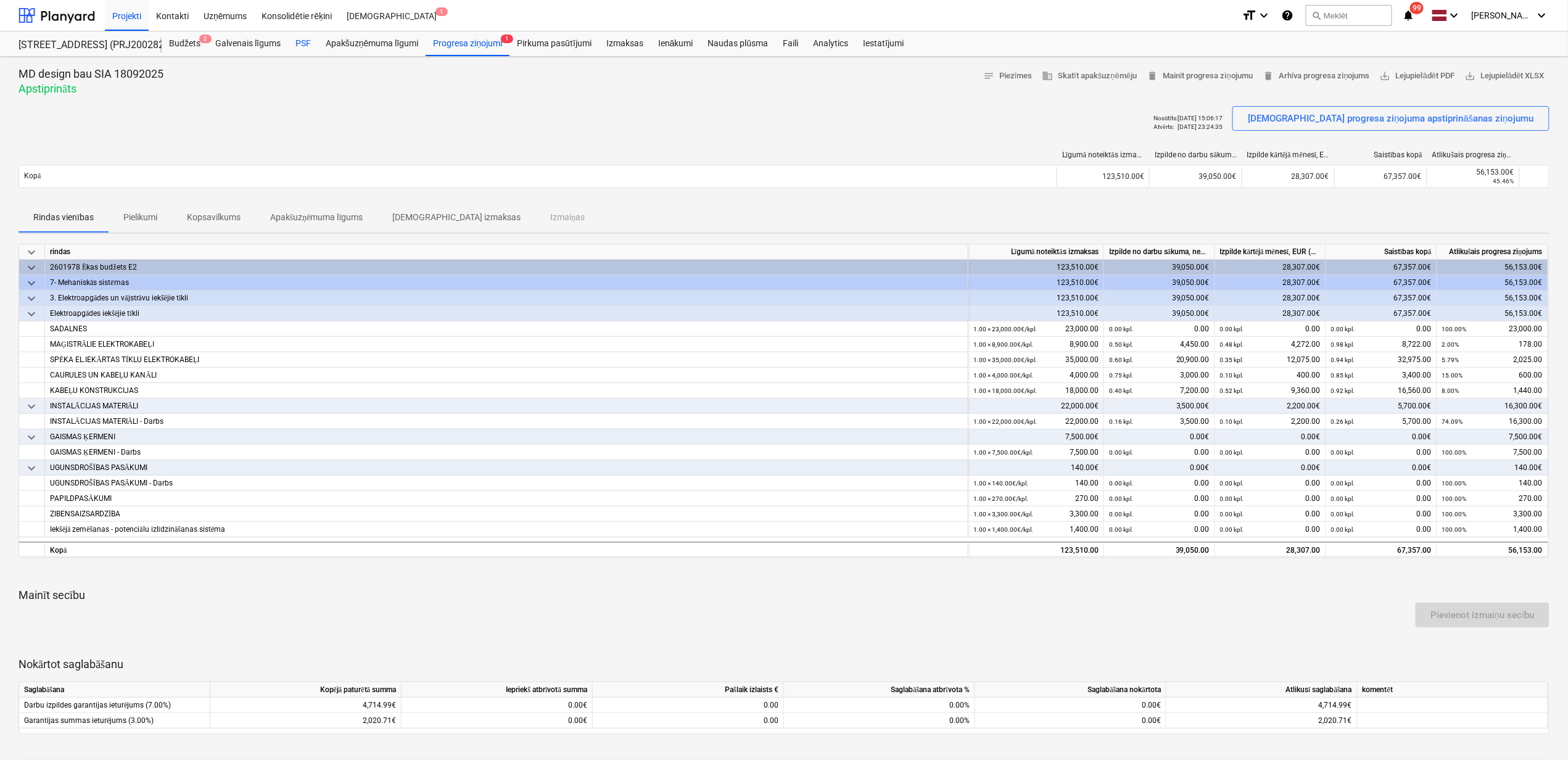
drag, startPoint x: 284, startPoint y: 40, endPoint x: 295, endPoint y: 40, distance: 11.0
click at [286, 40] on div "Galvenais līgums" at bounding box center [247, 44] width 80 height 25
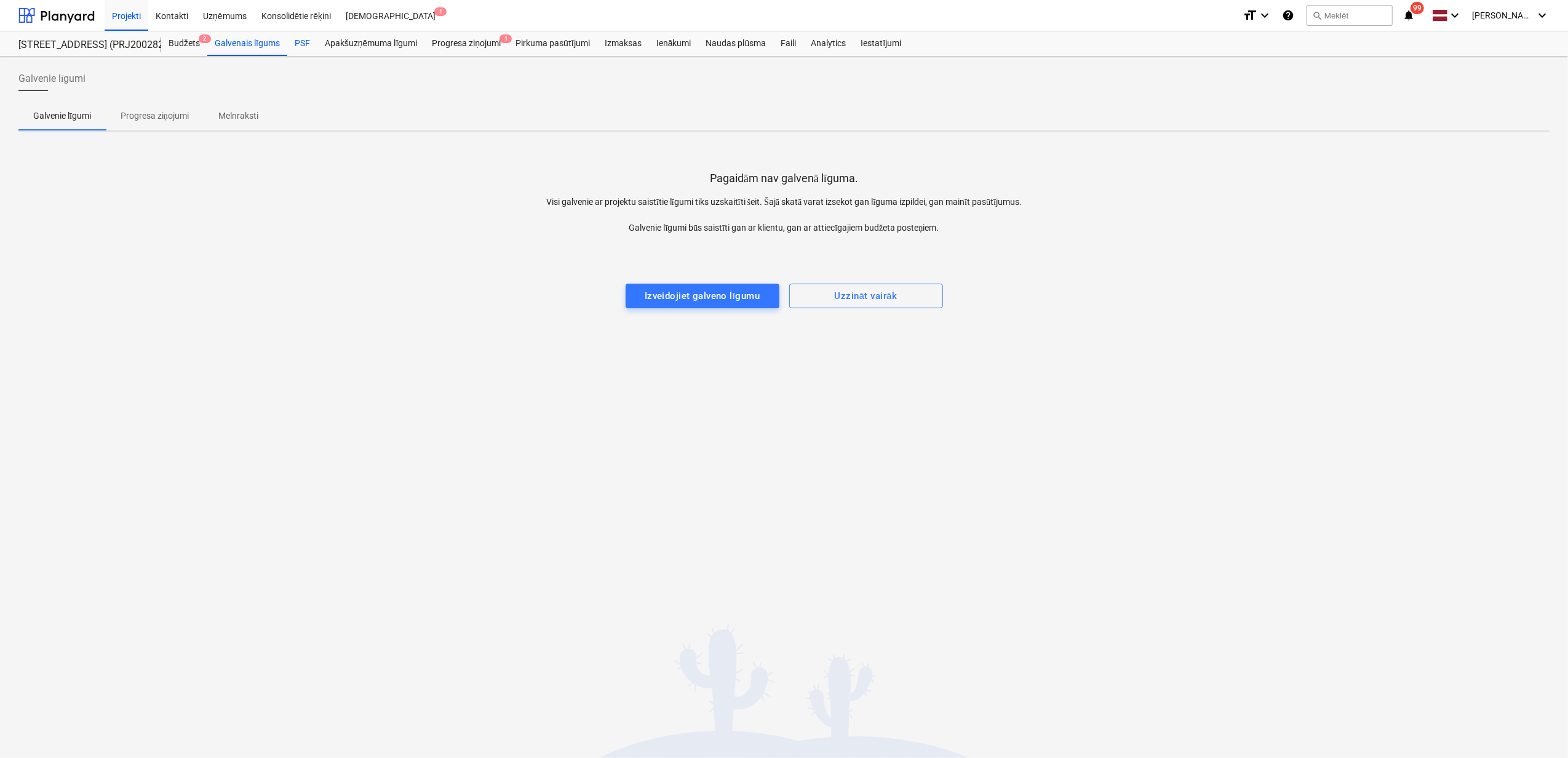
click at [301, 41] on div "PSF" at bounding box center [302, 43] width 30 height 25
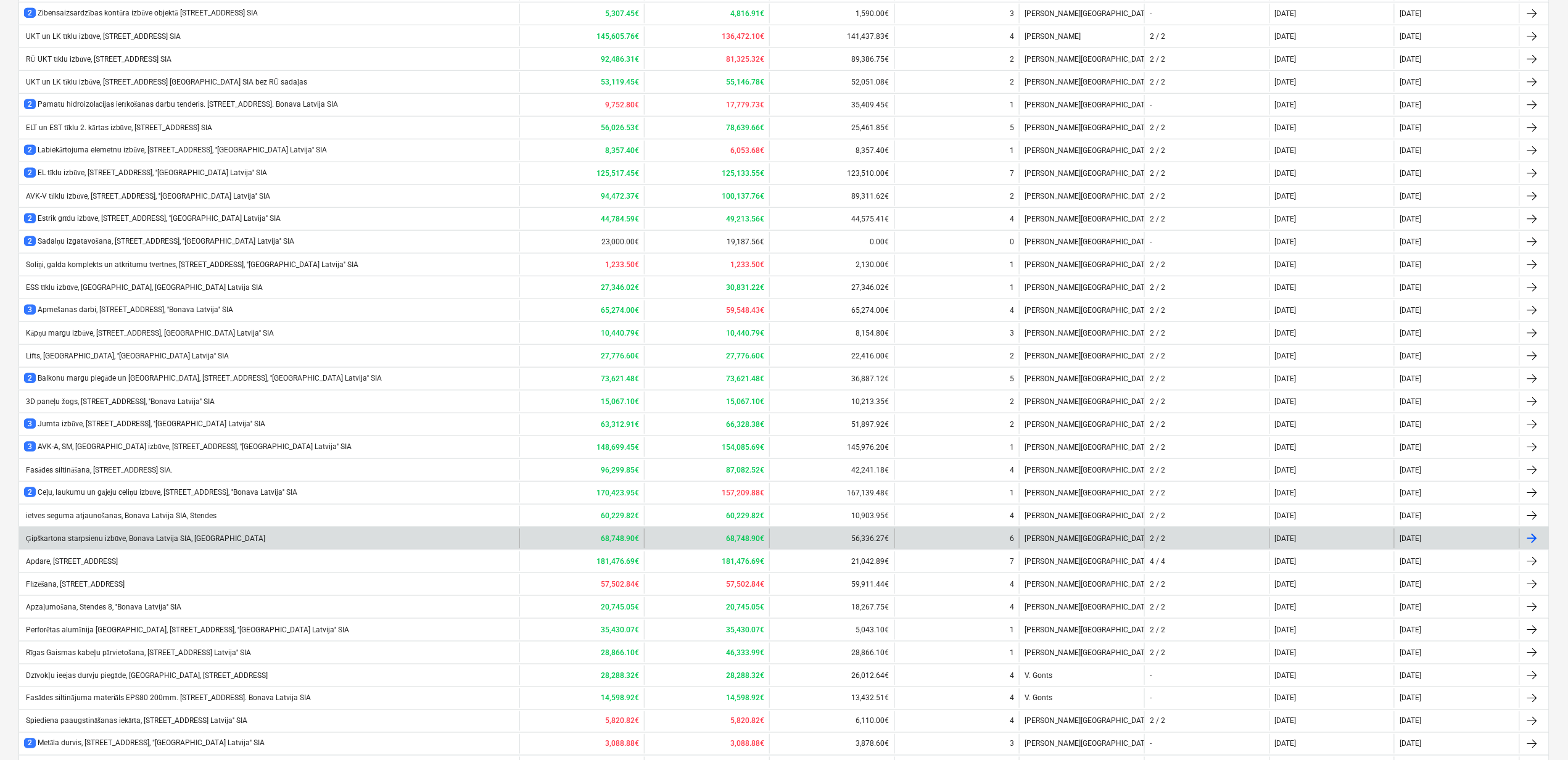
scroll to position [649, 0]
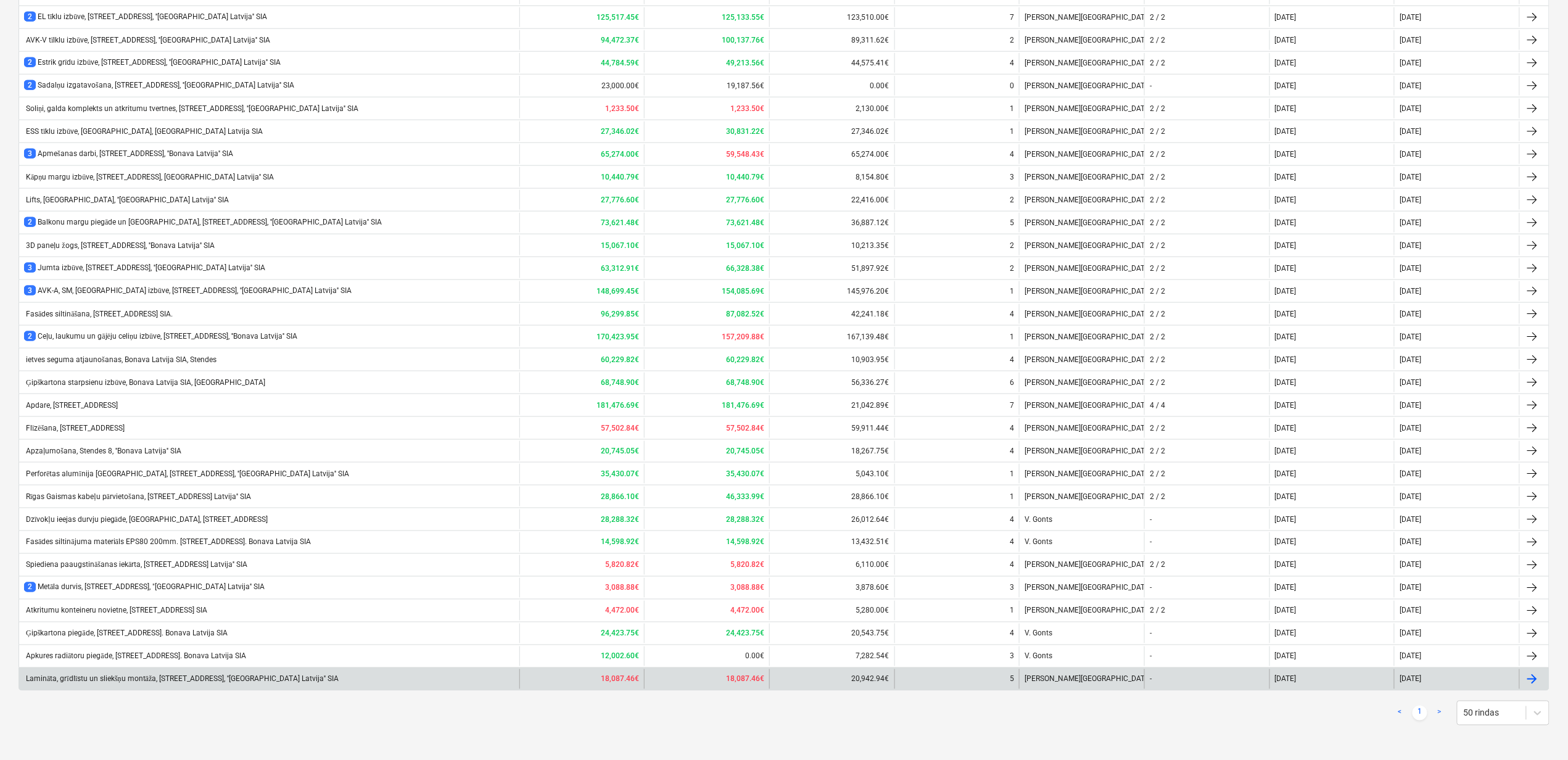
click at [129, 675] on div "Lamināta, grīdlīstu un sliekšņu montāža, [STREET_ADDRESS], ''[GEOGRAPHIC_DATA] …" at bounding box center [181, 679] width 314 height 9
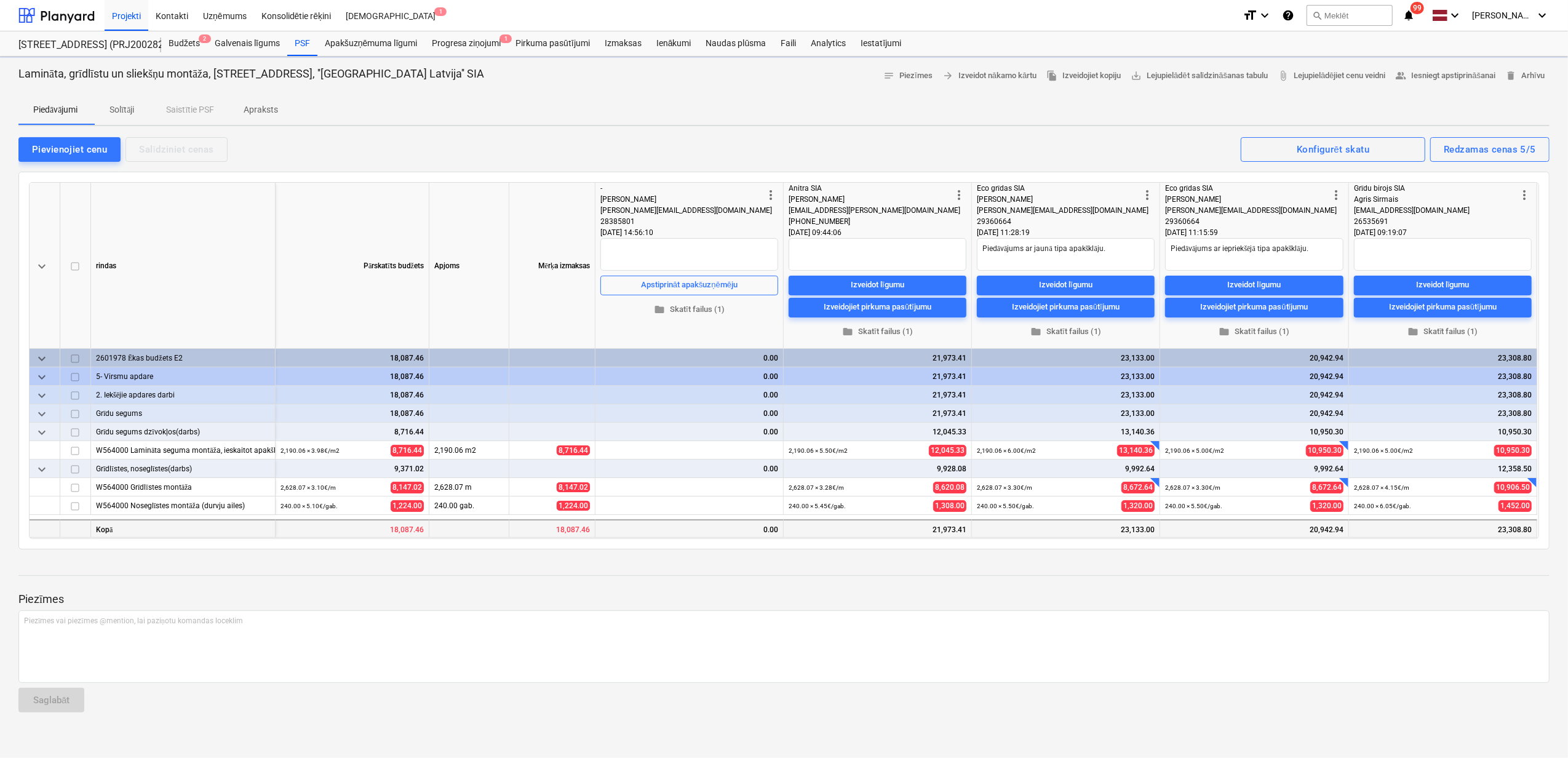
type textarea "x"
